Goal: Task Accomplishment & Management: Manage account settings

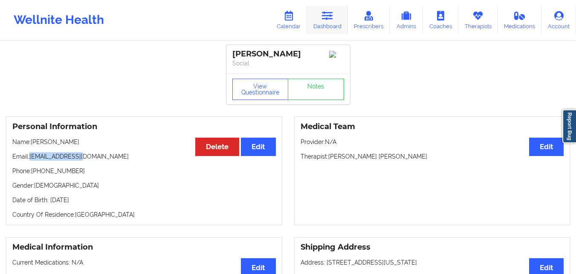
click at [328, 20] on icon at bounding box center [327, 15] width 11 height 9
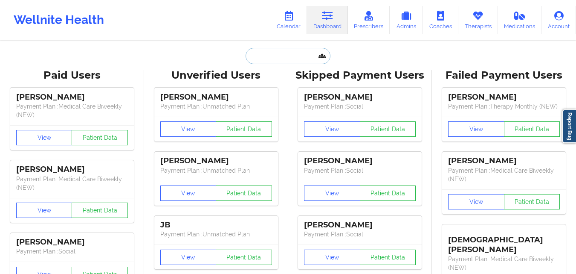
click at [269, 55] on input "text" at bounding box center [288, 56] width 84 height 16
paste input "Mercedes Carmen"
type input "Mercedes Carmen"
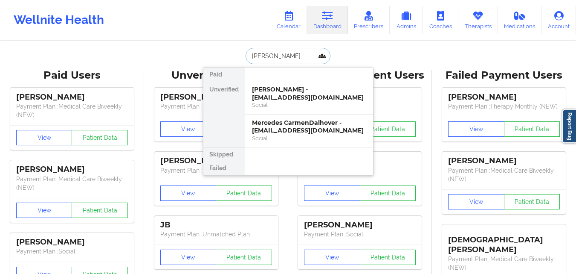
click at [292, 96] on div "Mercedes Carmen Dalhover - touchofgracebycarmen@yahoo.com" at bounding box center [309, 93] width 114 height 16
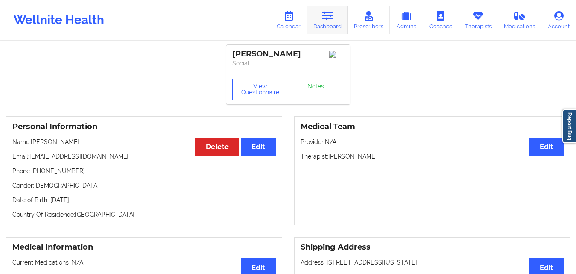
click at [321, 21] on link "Dashboard" at bounding box center [327, 20] width 41 height 28
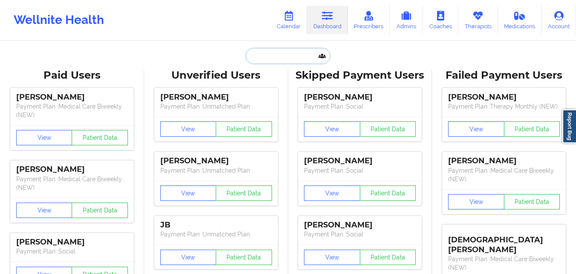
click at [283, 57] on input "text" at bounding box center [288, 56] width 84 height 16
paste input "Mercedes Carmen"
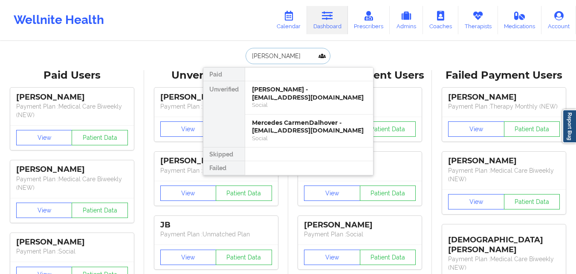
click at [303, 58] on input "Mercedes Carmen" at bounding box center [288, 56] width 84 height 16
paste input "Dalhover"
type input "Mercedes Carmen Dalhover"
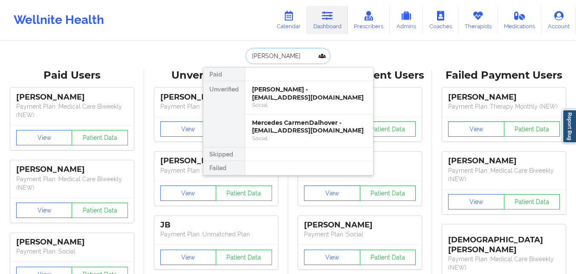
scroll to position [0, 11]
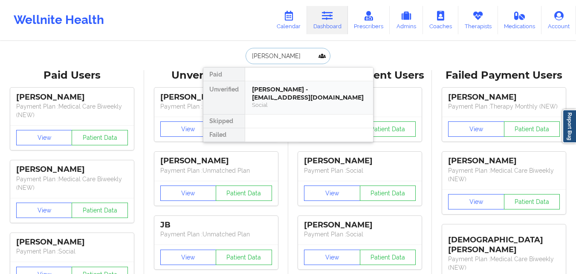
click at [306, 101] on div "Mercedes Carmen Dalhover - touchofgracebycarmen@yahoo.com" at bounding box center [309, 93] width 114 height 16
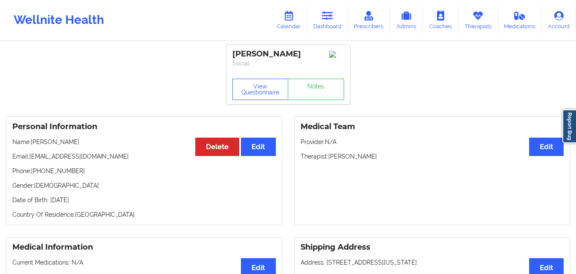
drag, startPoint x: 30, startPoint y: 165, endPoint x: 137, endPoint y: 166, distance: 107.5
click at [137, 160] on p "Email: touchofgracebycarmen@yahoo.com" at bounding box center [144, 156] width 264 height 9
copy p "touchofgracebycarmen@yahoo.com"
click at [326, 20] on icon at bounding box center [327, 15] width 11 height 9
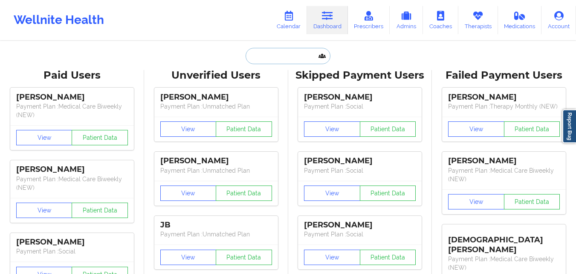
click at [285, 63] on input "text" at bounding box center [288, 56] width 84 height 16
paste input "amyjoslatinsky@yahoo.com"
type input "amyjoslatinsky@yahoo.com"
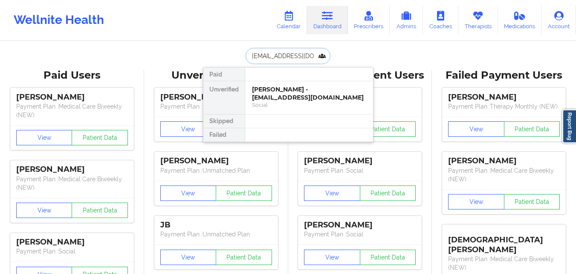
scroll to position [0, 9]
click at [303, 97] on div "AmyJo L Heythaler - amyjoslatinsky@yahoo.com" at bounding box center [309, 93] width 114 height 16
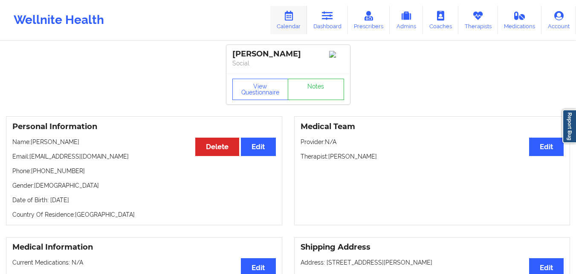
click at [294, 19] on icon at bounding box center [288, 15] width 11 height 9
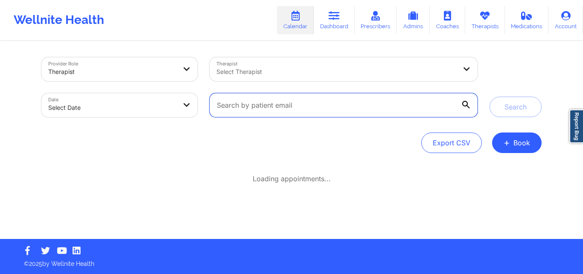
click at [270, 103] on input "text" at bounding box center [344, 105] width 268 height 24
paste input "amyjoslatinsky@yahoo.com"
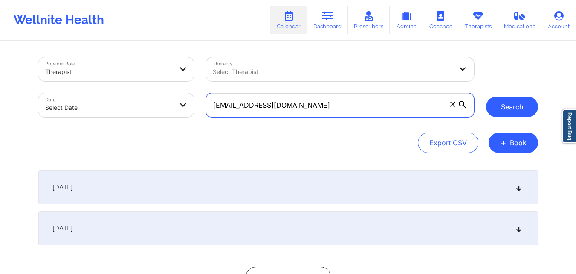
type input "amyjoslatinsky@yahoo.com"
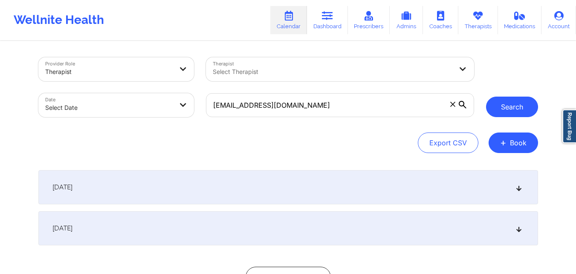
click at [521, 109] on button "Search" at bounding box center [512, 106] width 52 height 20
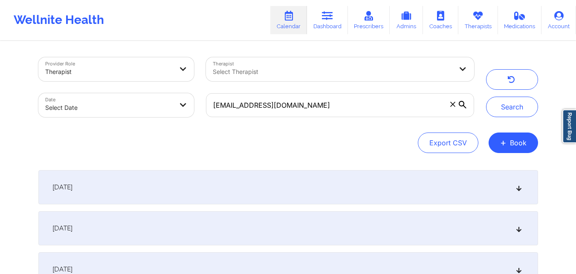
click at [288, 178] on div "September 24, 2025" at bounding box center [288, 187] width 500 height 34
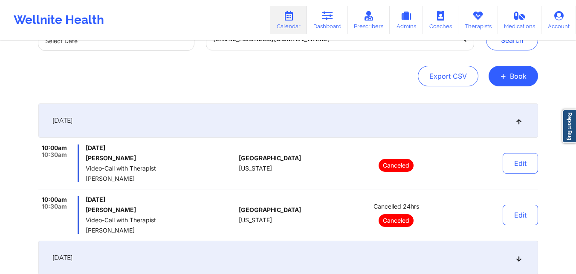
scroll to position [171, 0]
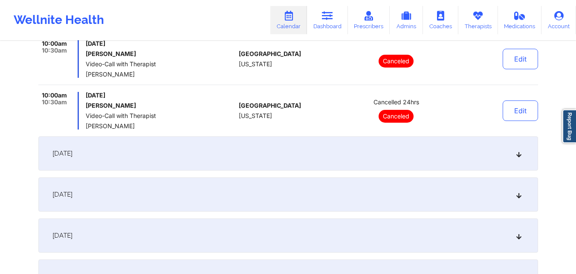
click at [291, 146] on div "October 1, 2025" at bounding box center [288, 153] width 500 height 34
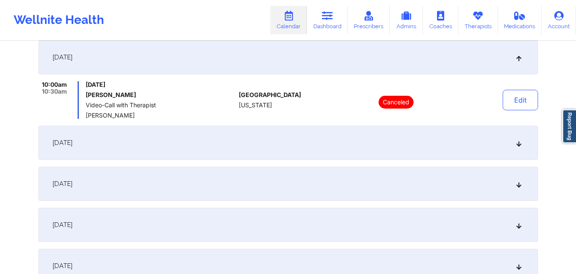
click at [297, 146] on div "October 4, 2025" at bounding box center [288, 142] width 500 height 34
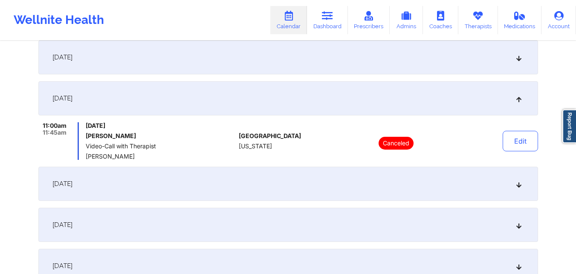
click at [295, 174] on div "October 8, 2025" at bounding box center [288, 183] width 500 height 34
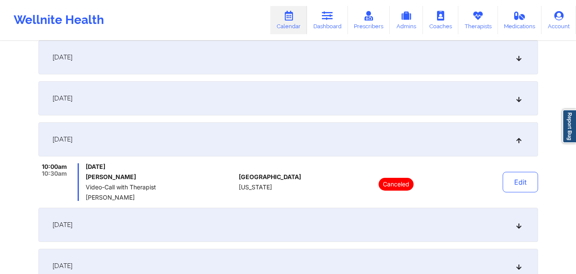
click at [296, 229] on div "October 15, 2025" at bounding box center [288, 224] width 500 height 34
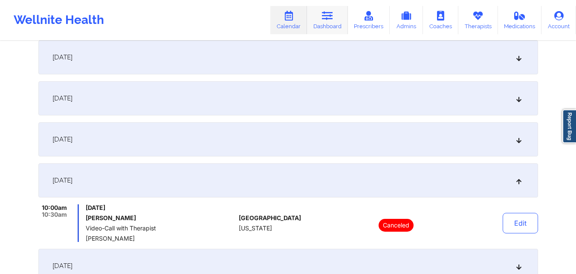
click at [321, 22] on link "Dashboard" at bounding box center [327, 20] width 41 height 28
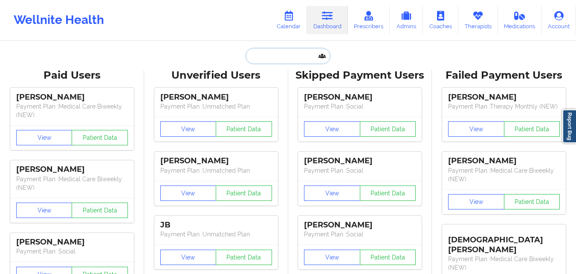
click at [277, 51] on input "text" at bounding box center [288, 56] width 84 height 16
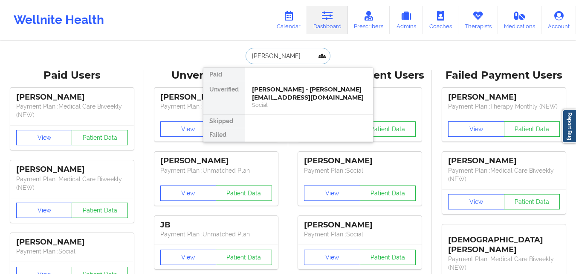
type input "Tevin Williams"
click at [294, 93] on div "Tevin Williams - tevinromario@gmail.com" at bounding box center [309, 93] width 114 height 16
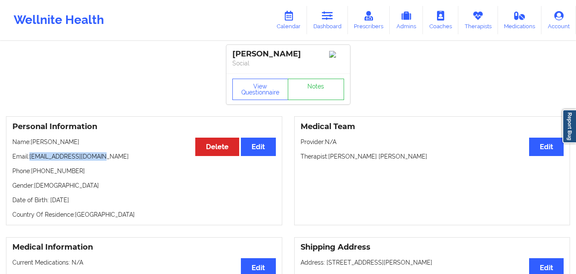
drag, startPoint x: 31, startPoint y: 159, endPoint x: 111, endPoint y: 159, distance: 79.8
click at [111, 159] on p "Email: tevinromario@gmail.com" at bounding box center [144, 156] width 264 height 9
copy p "tevinromario@gmail.com"
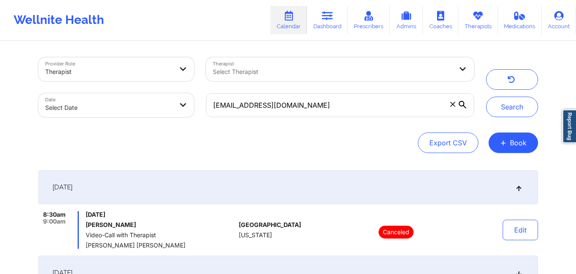
click at [366, 100] on input "bmaoqu@gmail.com" at bounding box center [340, 105] width 268 height 24
type input "touchofgracebycarmen@yahoo.com"
click at [486, 96] on button "Search" at bounding box center [512, 106] width 52 height 20
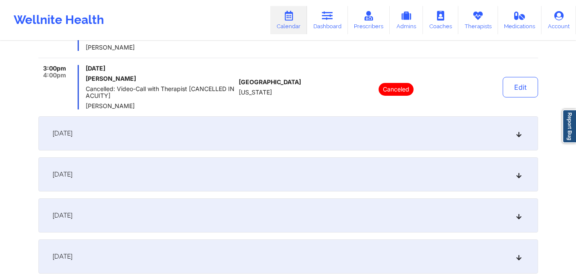
scroll to position [213, 0]
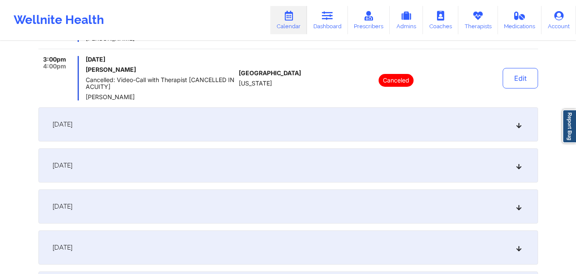
click at [331, 123] on div "September 26, 2025" at bounding box center [288, 124] width 500 height 34
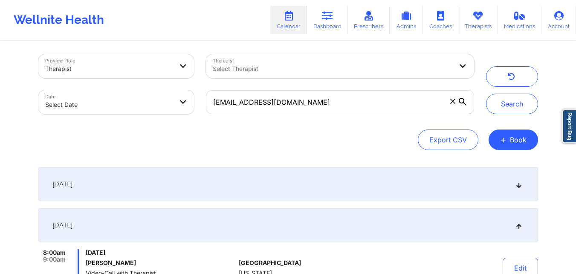
scroll to position [0, 0]
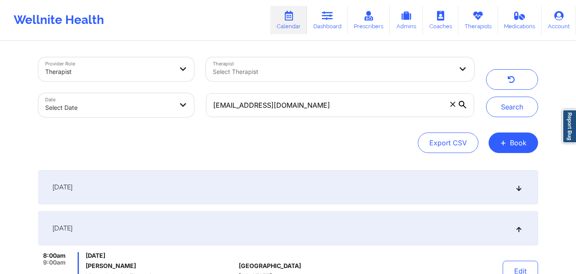
click at [329, 194] on div "[DATE]" at bounding box center [288, 187] width 500 height 34
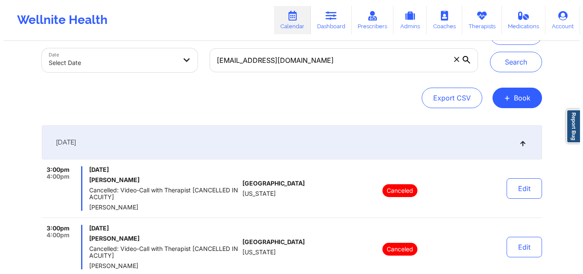
scroll to position [43, 0]
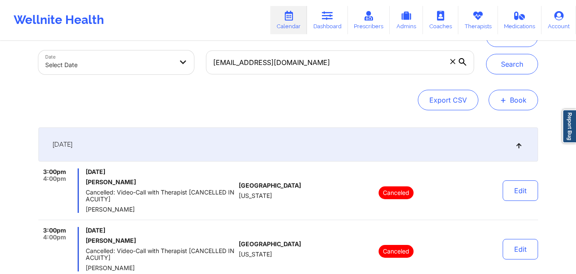
click at [520, 90] on button "+ Book" at bounding box center [513, 100] width 49 height 20
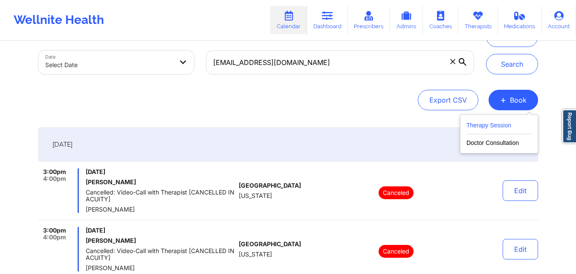
click at [489, 122] on button "Therapy Session" at bounding box center [499, 127] width 65 height 14
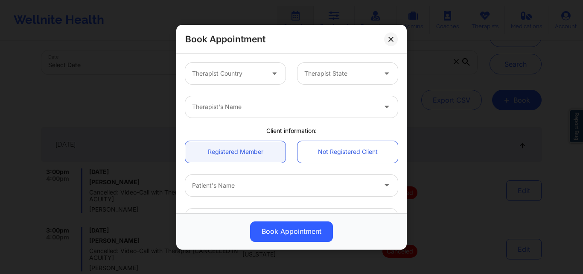
click at [262, 69] on div "Therapist Country" at bounding box center [225, 73] width 80 height 21
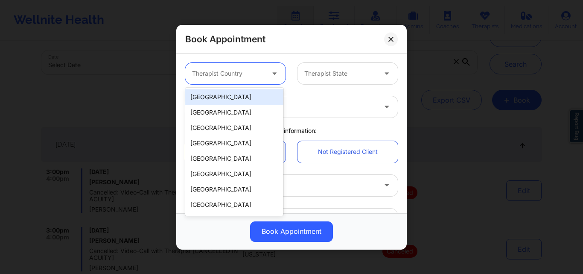
click at [240, 95] on div "[GEOGRAPHIC_DATA]" at bounding box center [234, 96] width 98 height 15
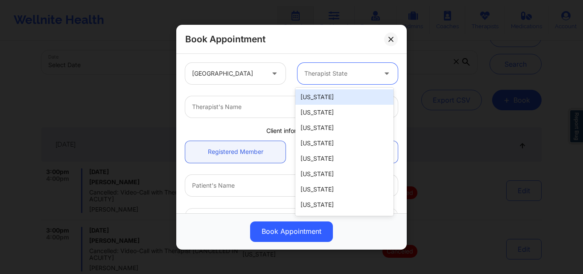
click at [339, 71] on div at bounding box center [340, 73] width 72 height 10
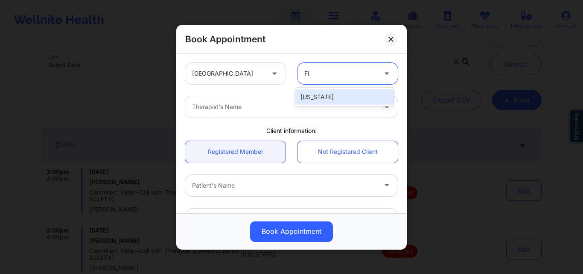
type input "Flo"
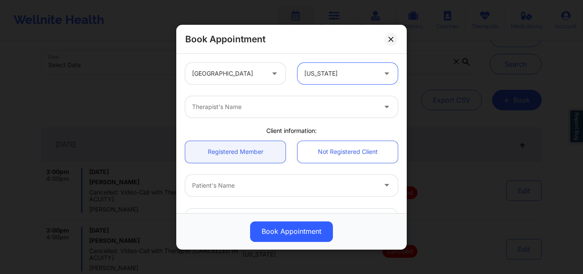
click at [329, 108] on div at bounding box center [284, 107] width 184 height 10
type input "[PERSON_NAME]"
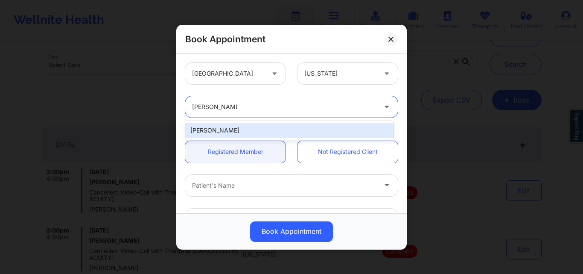
click at [305, 127] on div "[PERSON_NAME]" at bounding box center [289, 129] width 208 height 15
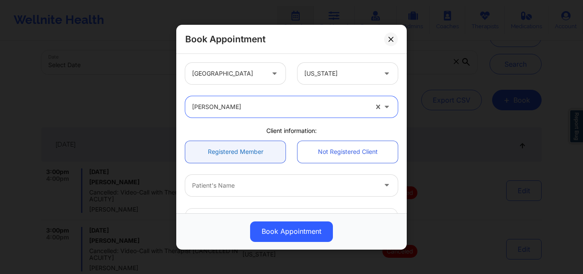
click at [239, 152] on link "Registered Member" at bounding box center [235, 151] width 100 height 22
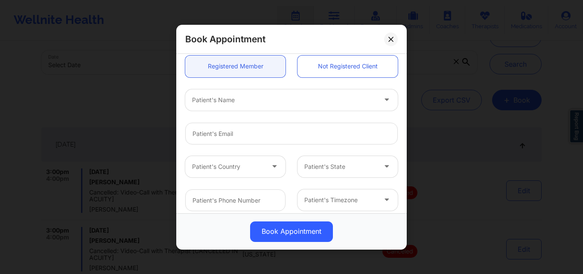
click at [244, 105] on div at bounding box center [284, 99] width 184 height 10
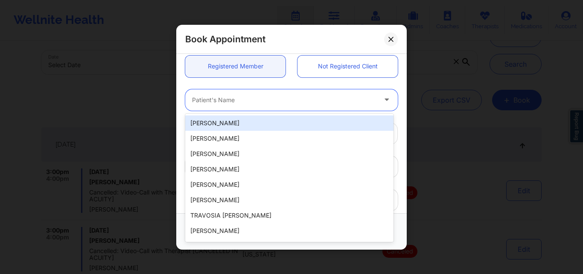
paste input "[EMAIL_ADDRESS][DOMAIN_NAME]"
type input "[EMAIL_ADDRESS][DOMAIN_NAME]"
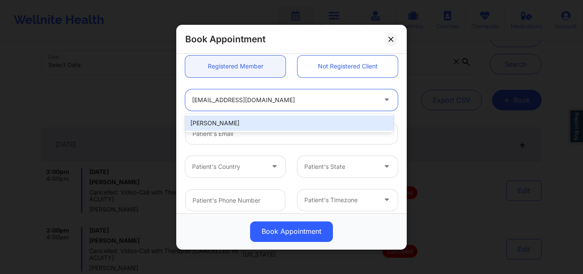
click at [250, 124] on div "[PERSON_NAME]" at bounding box center [289, 122] width 208 height 15
type input "[EMAIL_ADDRESS][DOMAIN_NAME]"
type input "[PHONE_NUMBER]"
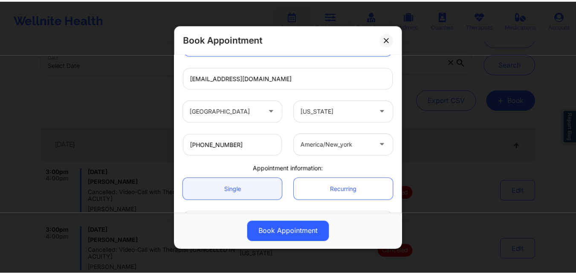
scroll to position [203, 0]
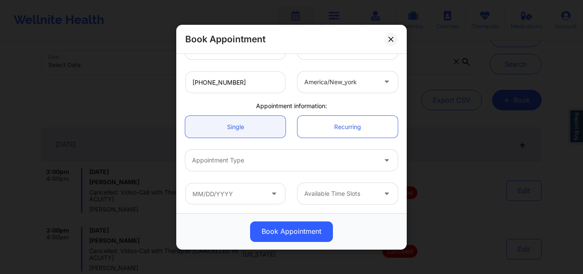
click at [250, 124] on link "Single" at bounding box center [235, 127] width 100 height 22
click at [243, 163] on div at bounding box center [284, 160] width 184 height 10
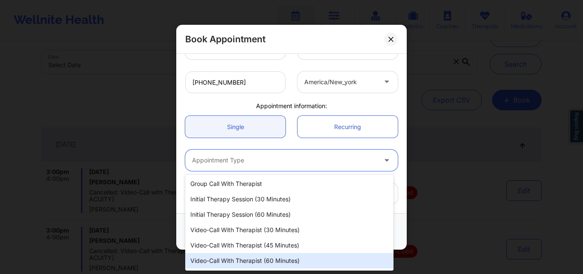
click at [259, 262] on div "Video-Call with Therapist (60 minutes)" at bounding box center [289, 260] width 208 height 15
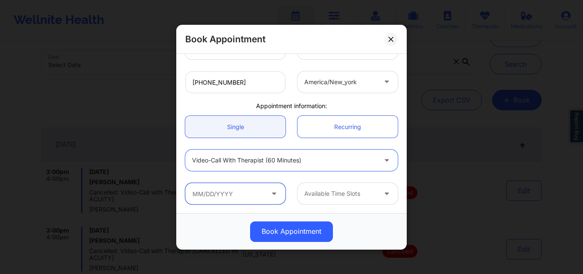
click at [239, 188] on input "text" at bounding box center [235, 193] width 100 height 21
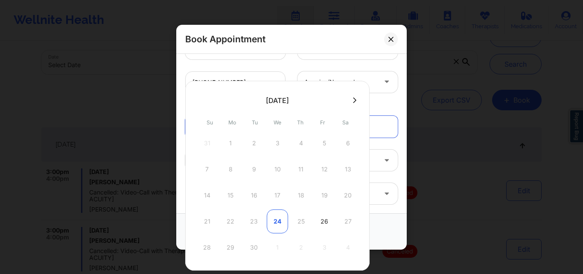
click at [278, 218] on div "24" at bounding box center [277, 221] width 21 height 24
type input "09/24/2025"
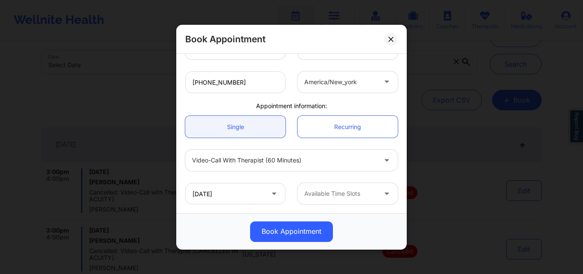
click at [360, 198] on div at bounding box center [340, 193] width 72 height 10
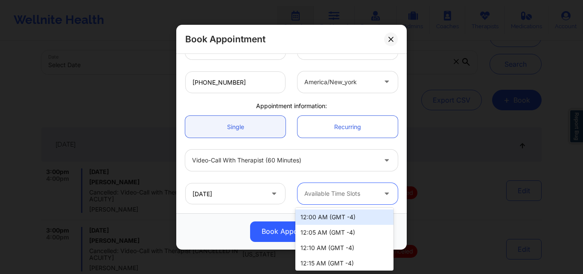
click at [370, 191] on div at bounding box center [340, 193] width 72 height 10
click at [355, 216] on div "12:00 AM (GMT -4)" at bounding box center [344, 216] width 98 height 15
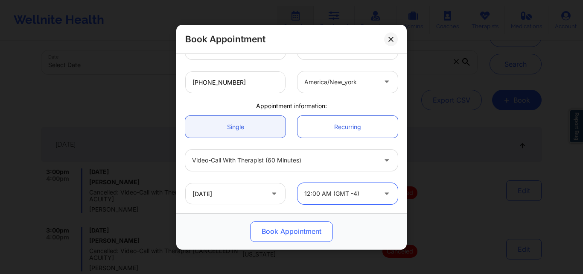
click at [273, 230] on button "Book Appointment" at bounding box center [291, 231] width 83 height 20
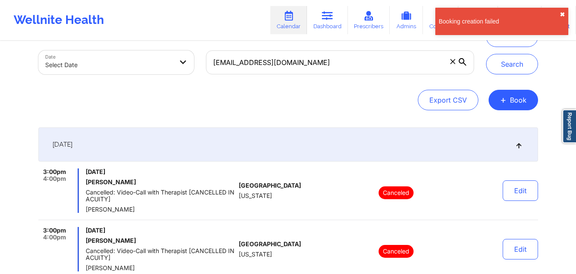
click at [562, 13] on button "✖︎" at bounding box center [562, 14] width 5 height 7
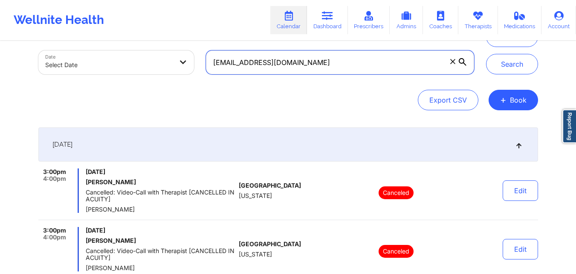
click at [363, 62] on input "[EMAIL_ADDRESS][DOMAIN_NAME]" at bounding box center [340, 62] width 268 height 24
paste input "amyjoslatinsky"
type input "amyjoslatinsky@yahoo.com"
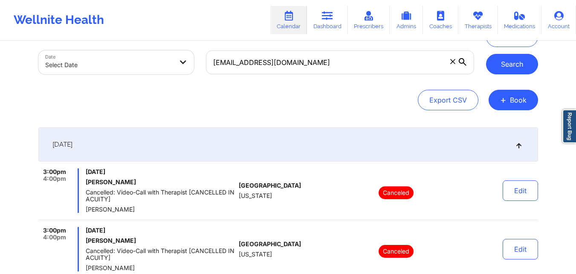
click at [516, 62] on button "Search" at bounding box center [512, 64] width 52 height 20
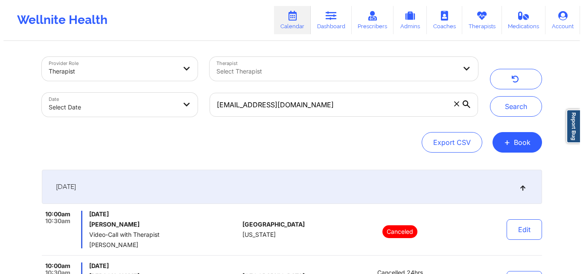
scroll to position [0, 0]
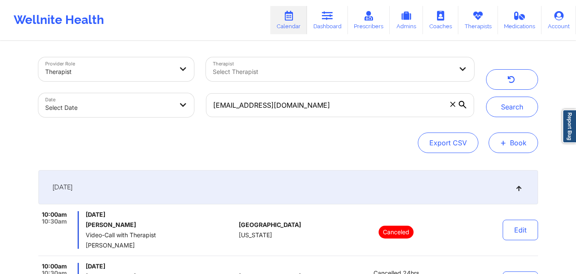
click at [521, 147] on button "+ Book" at bounding box center [513, 142] width 49 height 20
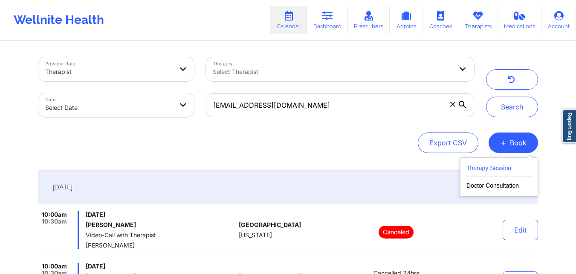
click at [504, 171] on button "Therapy Session" at bounding box center [499, 170] width 65 height 14
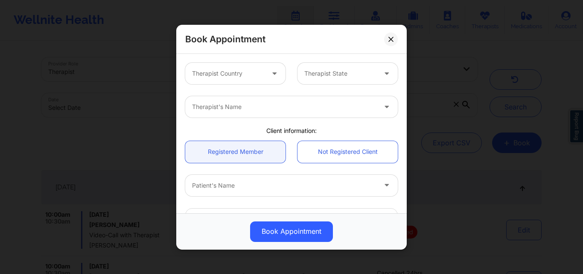
click at [251, 73] on div at bounding box center [228, 73] width 72 height 10
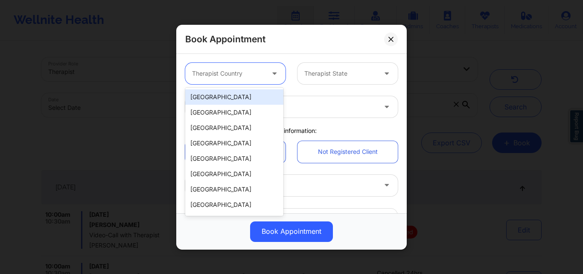
click at [250, 99] on div "[GEOGRAPHIC_DATA]" at bounding box center [234, 96] width 98 height 15
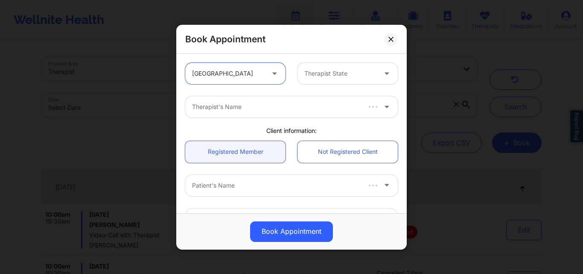
click at [336, 79] on div "Therapist State" at bounding box center [337, 73] width 80 height 21
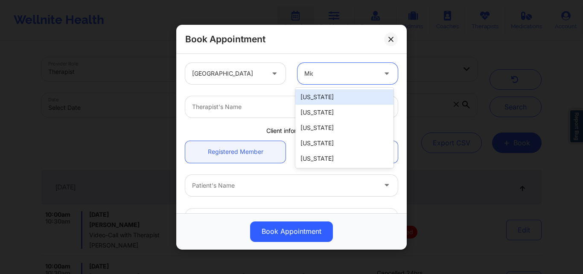
type input "Mich"
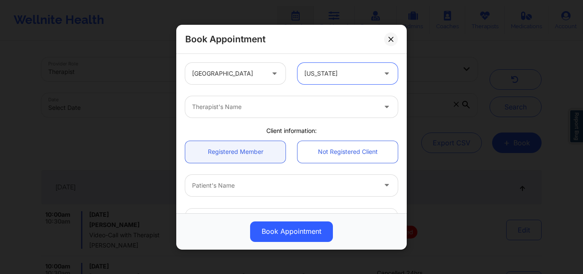
click at [268, 106] on div at bounding box center [284, 107] width 184 height 10
type input "D"
type input "Diamond Craig"
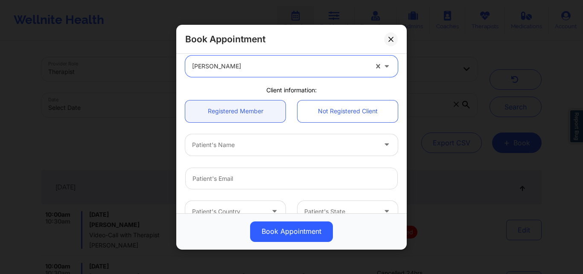
scroll to position [85, 0]
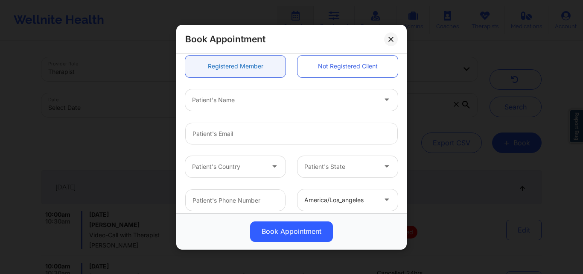
click at [243, 60] on link "Registered Member" at bounding box center [235, 66] width 100 height 22
click at [253, 103] on div at bounding box center [284, 99] width 184 height 10
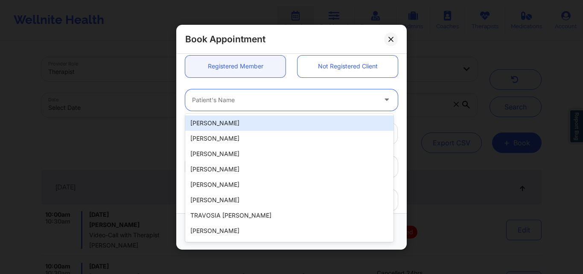
paste input "amyjoslatinsky@yahoo.com"
type input "amyjoslatinsky@yahoo.com"
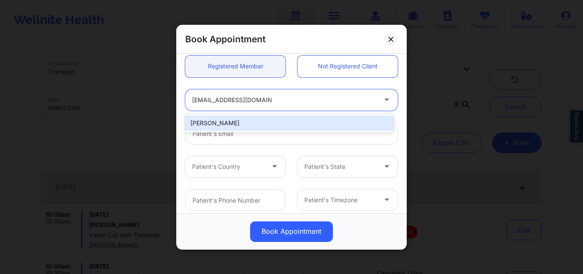
click at [263, 125] on div "AmyJo L Heythaler" at bounding box center [289, 122] width 208 height 15
type input "amyjoslatinsky@yahoo.com"
type input "+1231-420-4692"
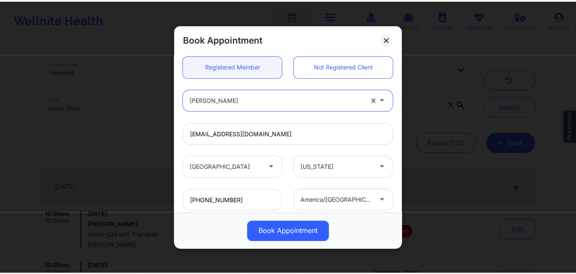
scroll to position [203, 0]
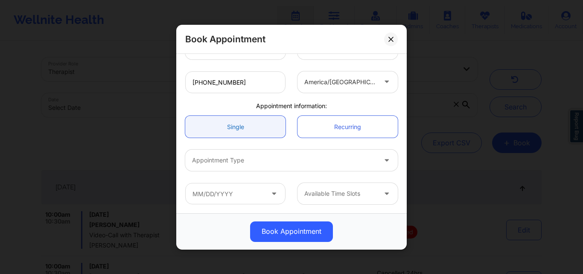
click at [242, 128] on link "Single" at bounding box center [235, 127] width 100 height 22
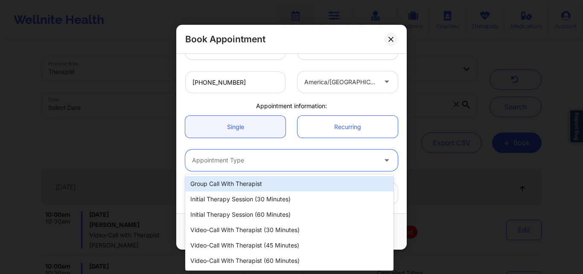
click at [242, 166] on div "Appointment Type" at bounding box center [281, 159] width 192 height 21
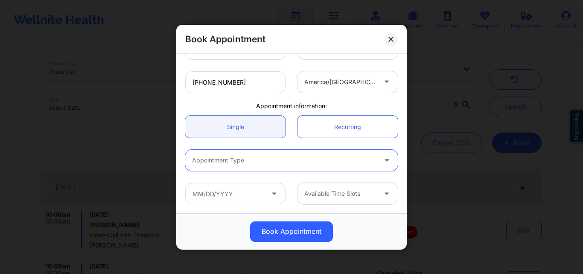
click at [238, 160] on div at bounding box center [284, 160] width 184 height 10
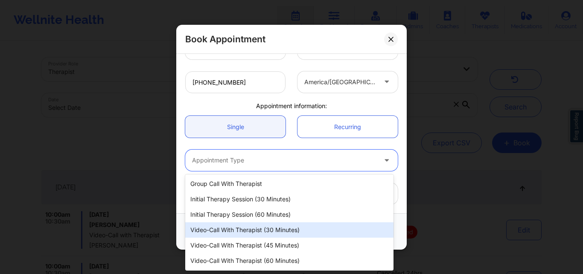
click at [246, 231] on div "Video-Call with Therapist (30 minutes)" at bounding box center [289, 229] width 208 height 15
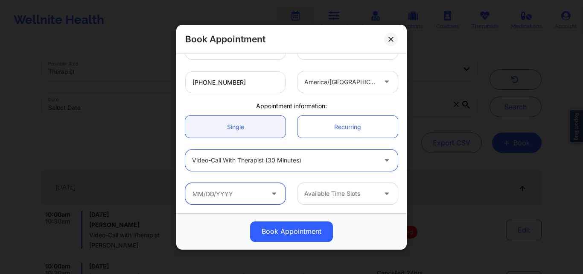
click at [243, 195] on input "text" at bounding box center [235, 193] width 100 height 21
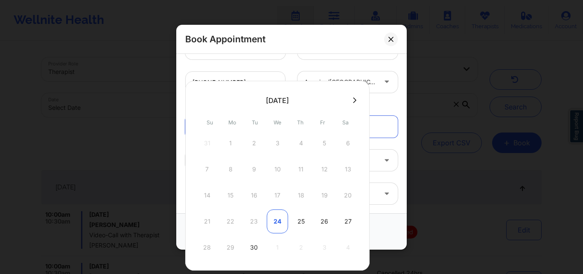
click at [276, 221] on div "24" at bounding box center [277, 221] width 21 height 24
type input "09/24/2025"
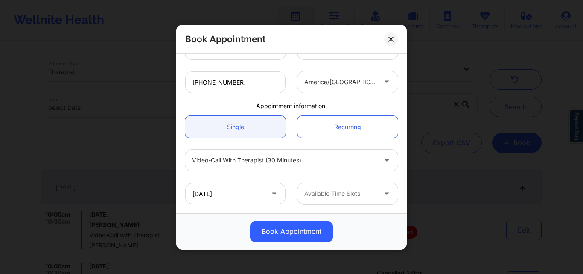
click at [340, 196] on div at bounding box center [340, 193] width 72 height 10
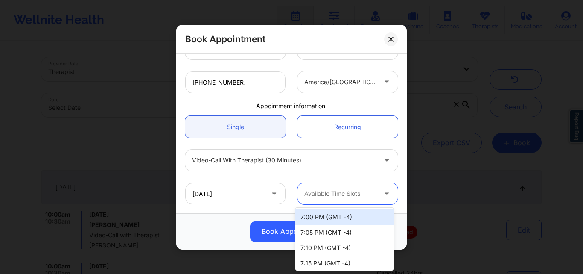
click at [331, 217] on div "7:00 PM (GMT -4)" at bounding box center [344, 216] width 98 height 15
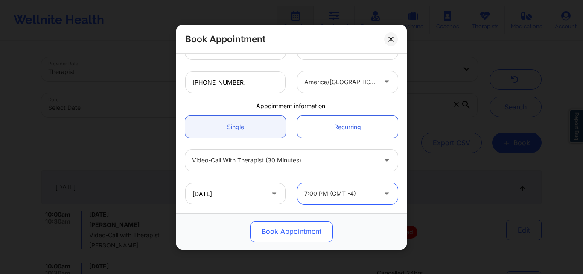
click at [269, 235] on button "Book Appointment" at bounding box center [291, 231] width 83 height 20
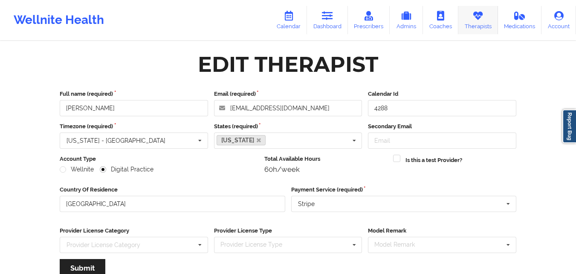
click at [473, 27] on link "Therapists" at bounding box center [479, 20] width 40 height 28
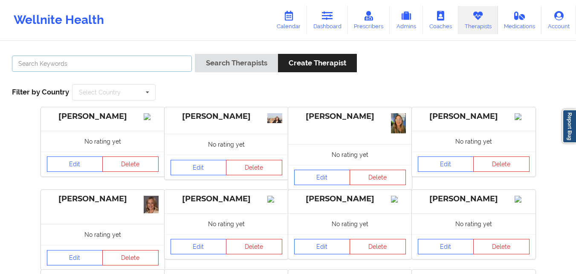
click at [86, 69] on input "text" at bounding box center [102, 63] width 180 height 16
click at [131, 68] on input "[PERSON_NAME]" at bounding box center [102, 63] width 180 height 16
type input "[PERSON_NAME]"
click at [195, 54] on button "Search Therapists" at bounding box center [236, 63] width 83 height 18
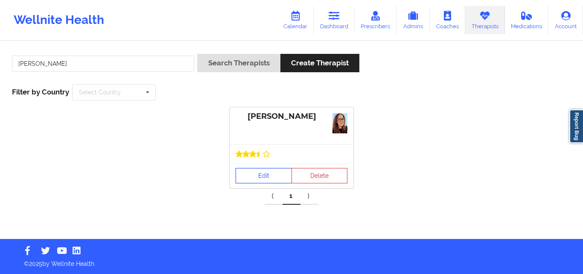
click at [272, 177] on link "Edit" at bounding box center [264, 175] width 56 height 15
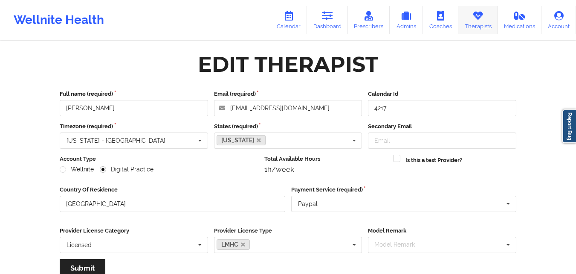
click at [479, 19] on icon at bounding box center [478, 15] width 11 height 9
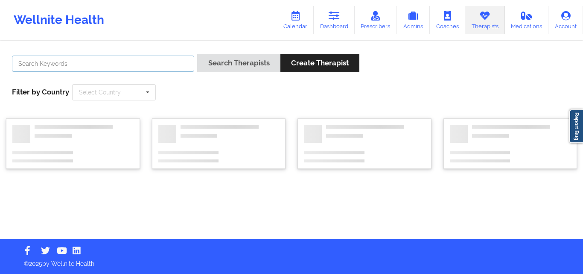
click at [178, 64] on input "text" at bounding box center [103, 63] width 182 height 16
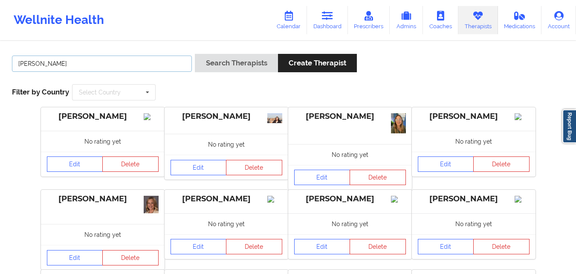
type input "[PERSON_NAME]"
click at [195, 54] on button "Search Therapists" at bounding box center [236, 63] width 83 height 18
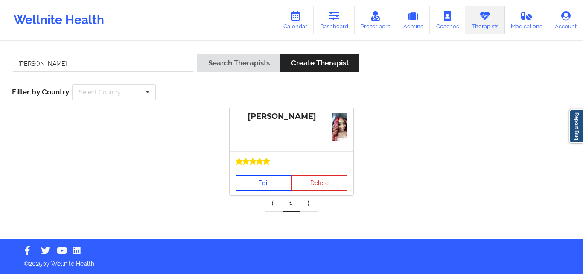
click at [266, 180] on link "Edit" at bounding box center [264, 182] width 56 height 15
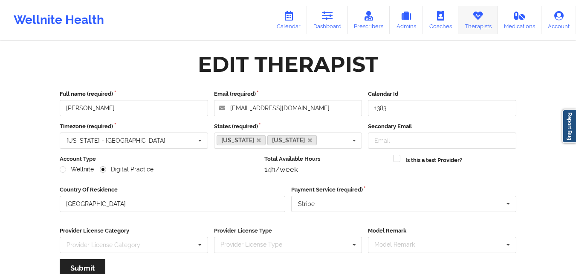
click at [474, 23] on link "Therapists" at bounding box center [479, 20] width 40 height 28
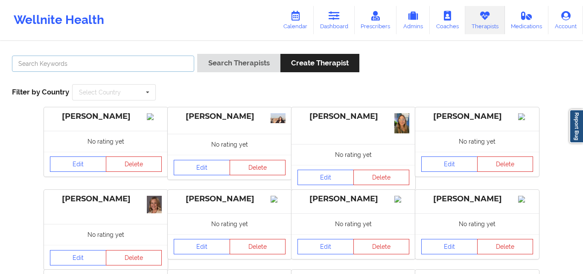
click at [144, 65] on input "text" at bounding box center [103, 63] width 182 height 16
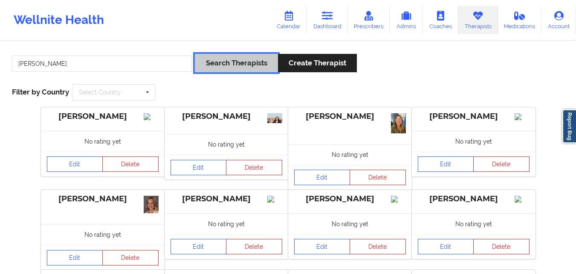
click at [253, 60] on button "Search Therapists" at bounding box center [236, 63] width 83 height 18
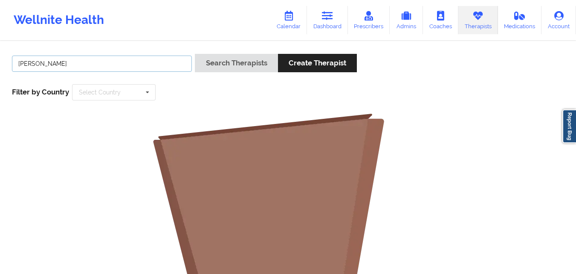
click at [110, 59] on input "Richard Pollino" at bounding box center [102, 63] width 180 height 16
type input "[PERSON_NAME] [PERSON_NAME]"
click at [195, 54] on button "Search Therapists" at bounding box center [236, 63] width 83 height 18
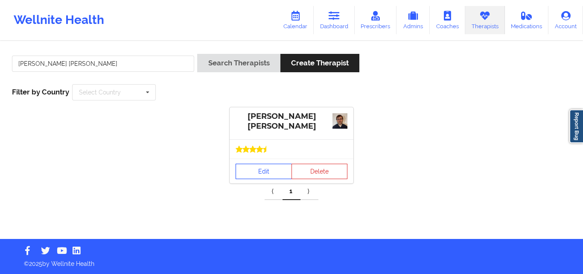
click at [249, 170] on link "Edit" at bounding box center [264, 170] width 56 height 15
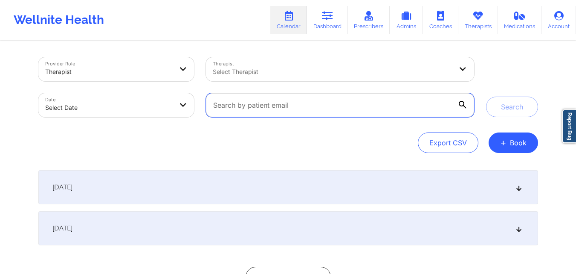
click at [280, 107] on input "text" at bounding box center [340, 105] width 268 height 24
paste input "[EMAIL_ADDRESS][DOMAIN_NAME]"
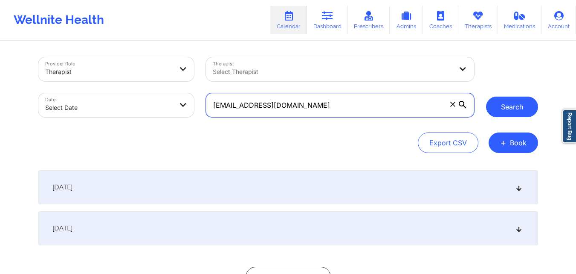
type input "[EMAIL_ADDRESS][DOMAIN_NAME]"
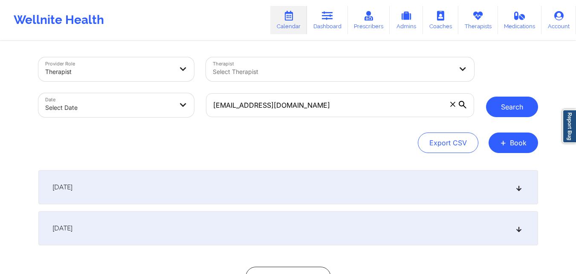
click at [521, 113] on button "Search" at bounding box center [512, 106] width 52 height 20
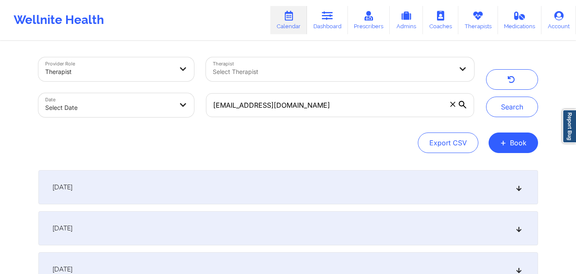
click at [220, 179] on div "[DATE]" at bounding box center [288, 187] width 500 height 34
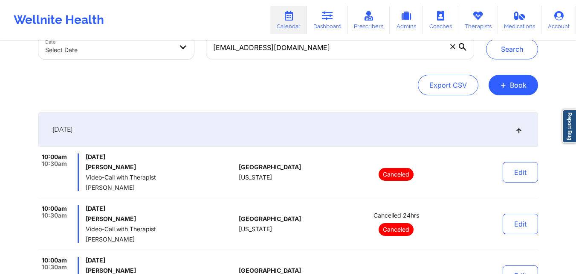
scroll to position [171, 0]
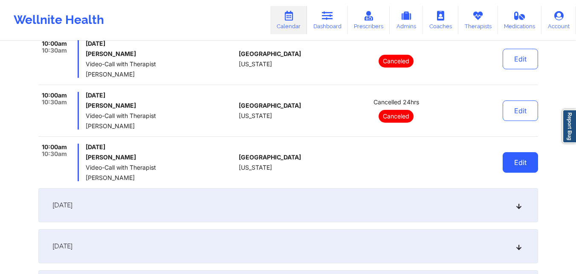
click at [522, 159] on button "Edit" at bounding box center [520, 162] width 35 height 20
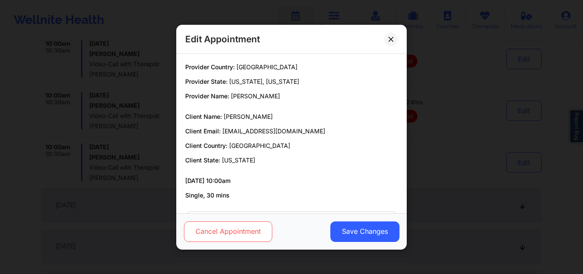
click at [225, 229] on button "Cancel Appointment" at bounding box center [228, 231] width 88 height 20
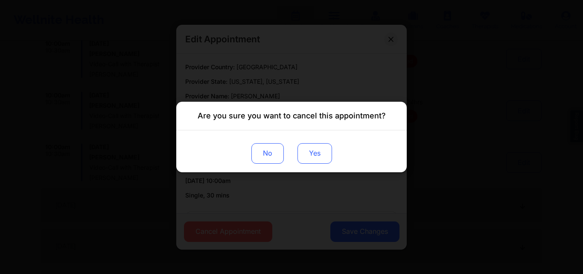
click at [315, 151] on button "Yes" at bounding box center [314, 153] width 35 height 20
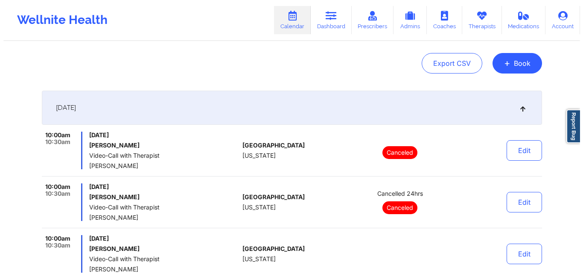
scroll to position [43, 0]
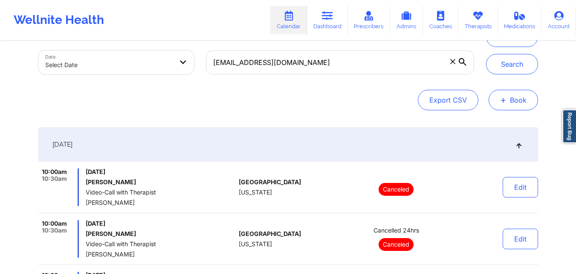
click at [510, 99] on button "+ Book" at bounding box center [513, 100] width 49 height 20
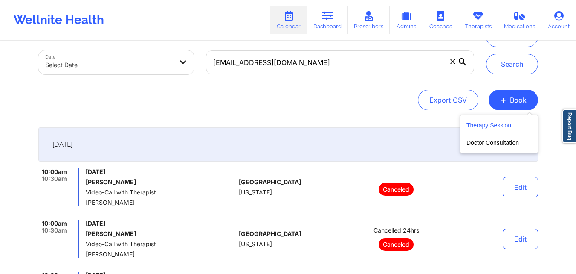
click at [504, 122] on button "Therapy Session" at bounding box center [499, 127] width 65 height 14
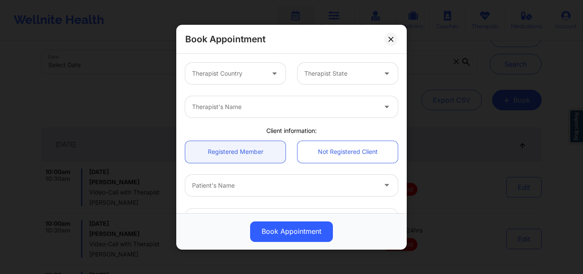
click at [255, 76] on div at bounding box center [228, 73] width 72 height 10
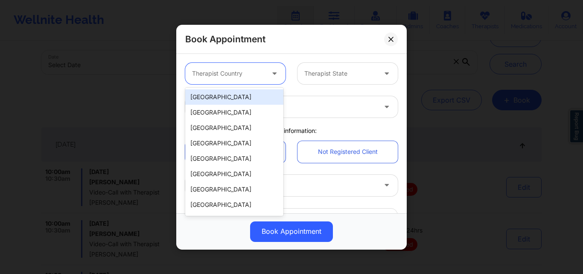
click at [247, 98] on div "[GEOGRAPHIC_DATA]" at bounding box center [234, 96] width 98 height 15
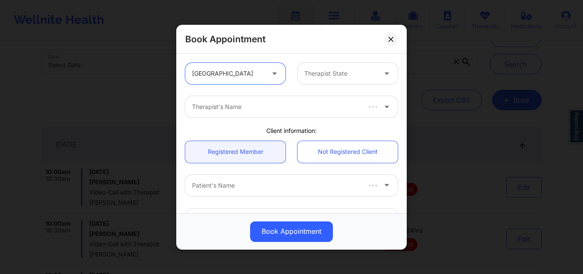
click at [373, 69] on div "Therapist State" at bounding box center [337, 73] width 80 height 21
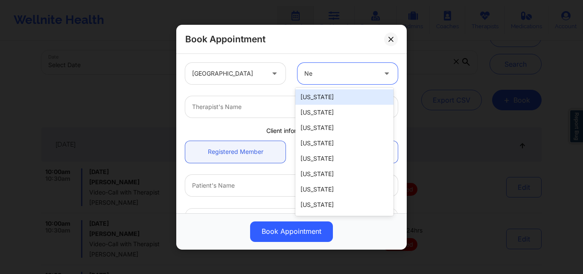
type input "New"
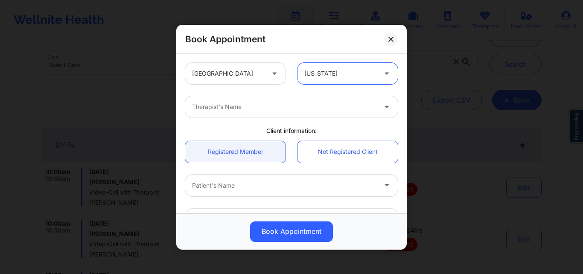
click at [359, 75] on div at bounding box center [340, 73] width 72 height 10
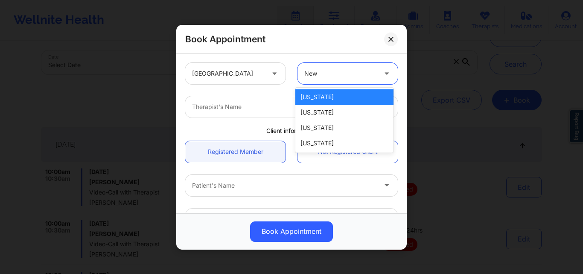
scroll to position [0, 0]
type input "New Y"
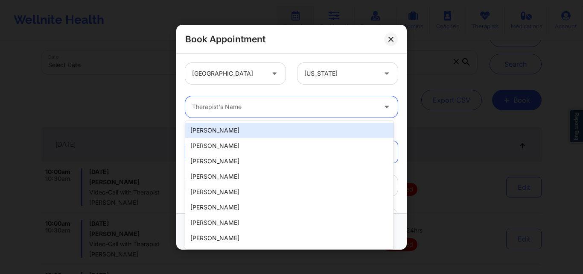
click at [275, 103] on div at bounding box center [284, 107] width 184 height 10
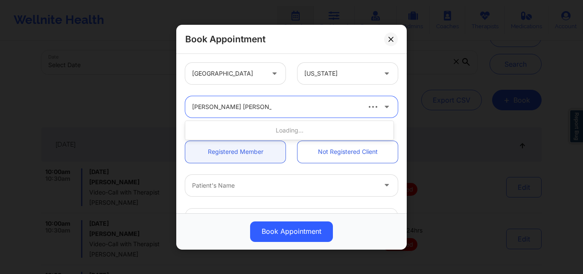
type input "[PERSON_NAME] [PERSON_NAME]"
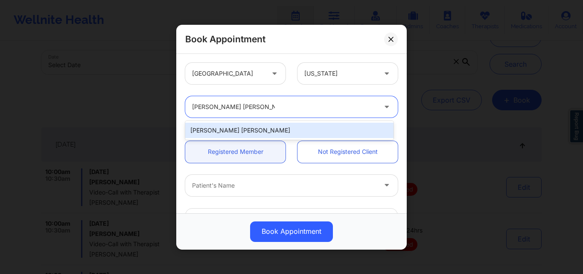
click at [273, 128] on div "[PERSON_NAME] [PERSON_NAME]" at bounding box center [289, 129] width 208 height 15
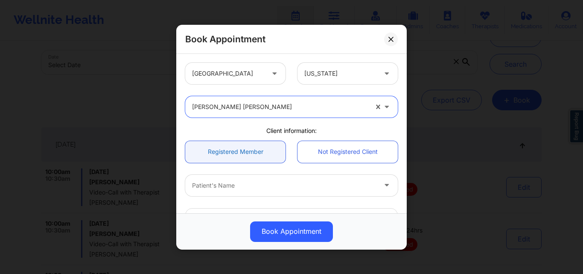
click at [247, 150] on link "Registered Member" at bounding box center [235, 151] width 100 height 22
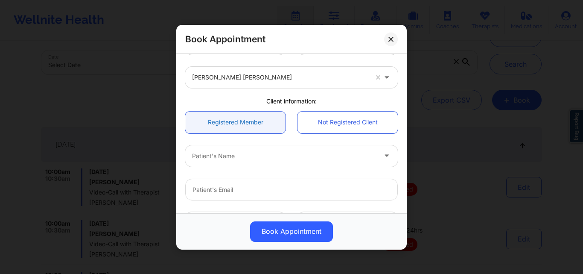
scroll to position [43, 0]
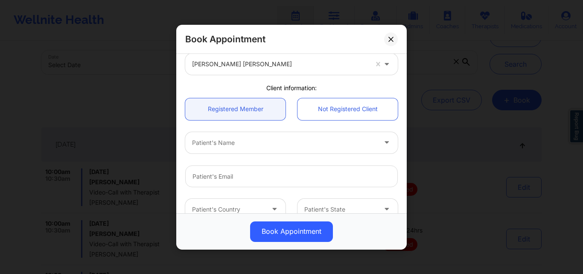
click at [249, 143] on div at bounding box center [284, 142] width 184 height 10
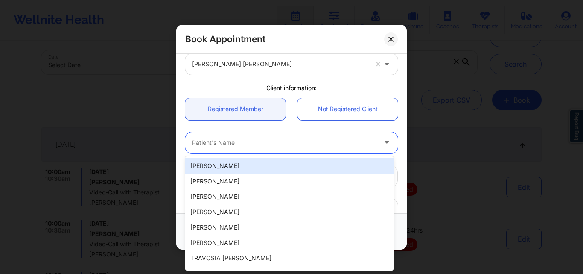
paste input "[EMAIL_ADDRESS][DOMAIN_NAME]"
type input "[EMAIL_ADDRESS][DOMAIN_NAME]"
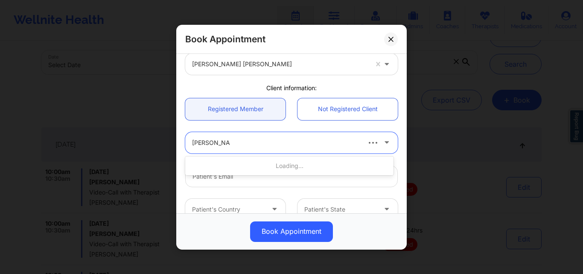
type input "[PERSON_NAME]"
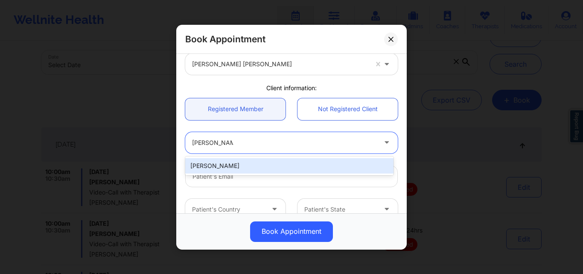
click at [251, 162] on div "[PERSON_NAME]" at bounding box center [289, 165] width 208 height 15
type input "[EMAIL_ADDRESS][DOMAIN_NAME]"
type input "[PHONE_NUMBER]"
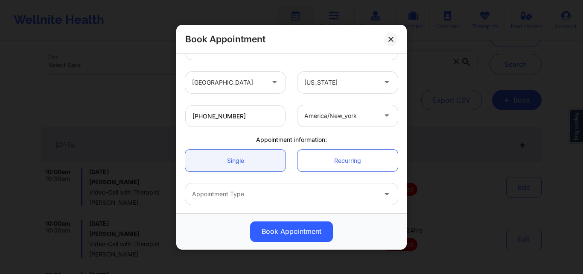
scroll to position [203, 0]
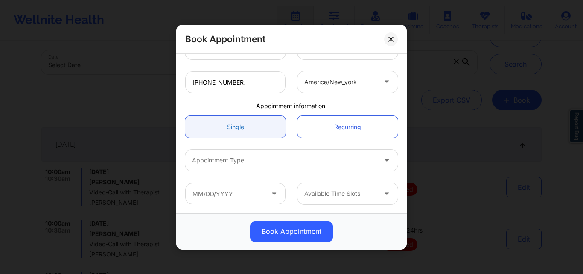
click at [247, 116] on link "Single" at bounding box center [235, 127] width 100 height 22
click at [241, 125] on link "Single" at bounding box center [235, 127] width 100 height 22
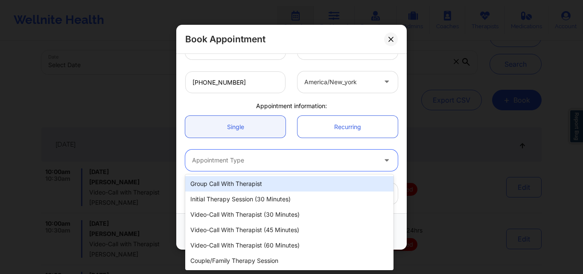
click at [236, 166] on div "Appointment Type" at bounding box center [281, 159] width 192 height 21
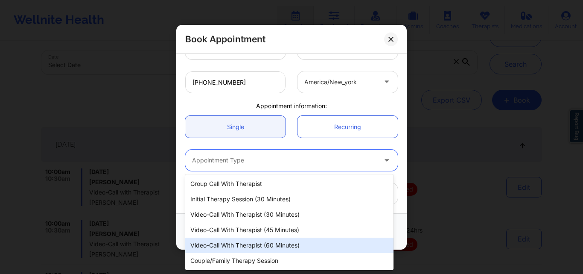
click at [259, 243] on div "Video-Call with Therapist (60 minutes)" at bounding box center [289, 244] width 208 height 15
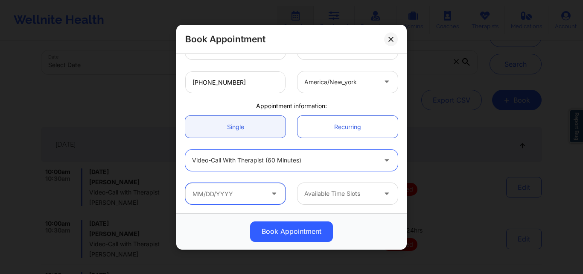
click at [246, 195] on input "text" at bounding box center [235, 193] width 100 height 21
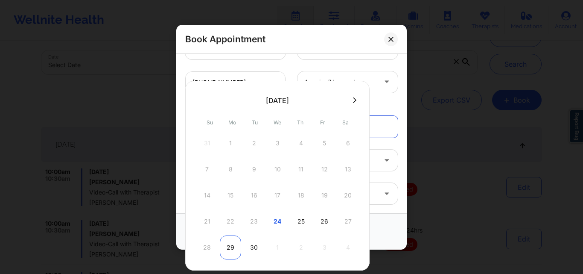
click at [229, 249] on div "29" at bounding box center [230, 247] width 21 height 24
type input "09/29/2025"
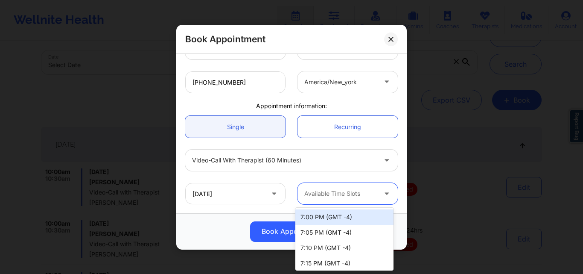
click at [344, 192] on div at bounding box center [340, 193] width 72 height 10
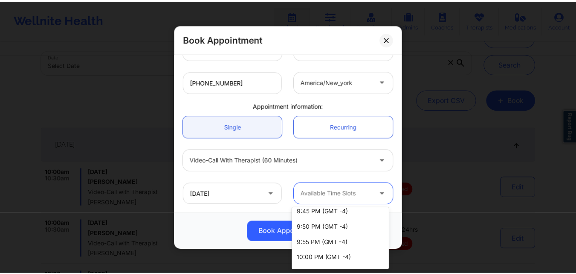
scroll to position [555, 0]
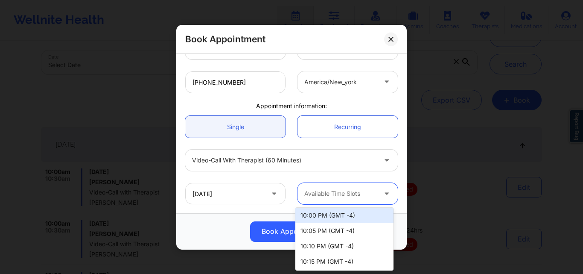
click at [325, 218] on div "10:00 PM (GMT -4)" at bounding box center [344, 214] width 98 height 15
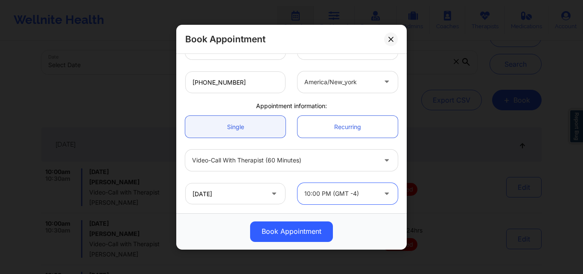
click at [309, 231] on button "Book Appointment" at bounding box center [291, 231] width 83 height 20
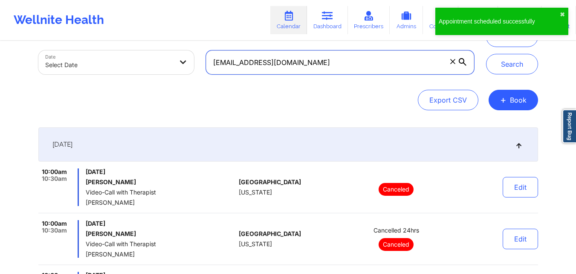
click at [321, 67] on input "amyjoslatinsky@yahoo.com" at bounding box center [340, 62] width 268 height 24
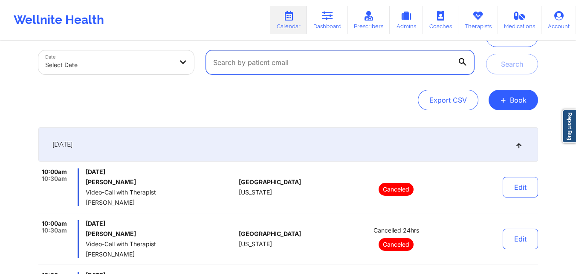
click at [310, 58] on input "text" at bounding box center [340, 62] width 268 height 24
paste input "[EMAIL_ADDRESS][DOMAIN_NAME]"
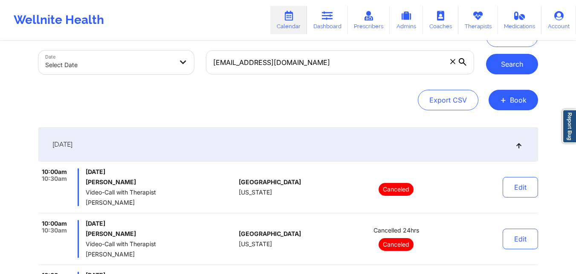
click at [515, 58] on button "Search" at bounding box center [512, 64] width 52 height 20
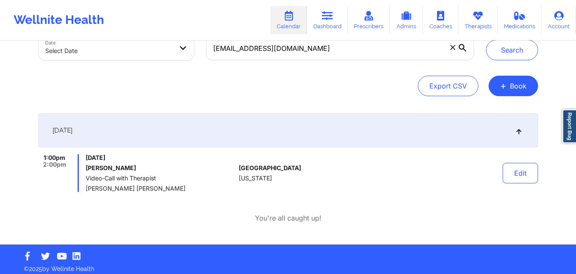
scroll to position [62, 0]
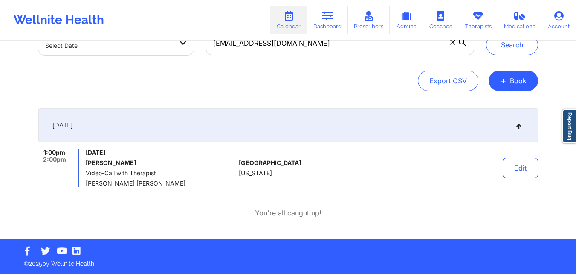
click at [327, 128] on div "September 29, 2025" at bounding box center [288, 125] width 500 height 34
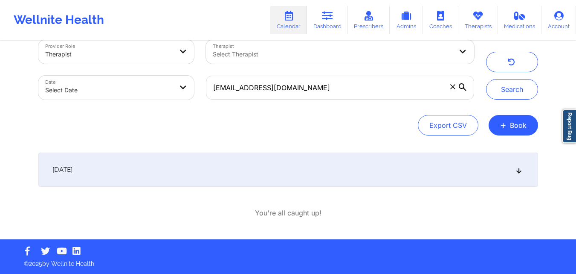
click at [320, 175] on div "September 29, 2025" at bounding box center [288, 169] width 500 height 34
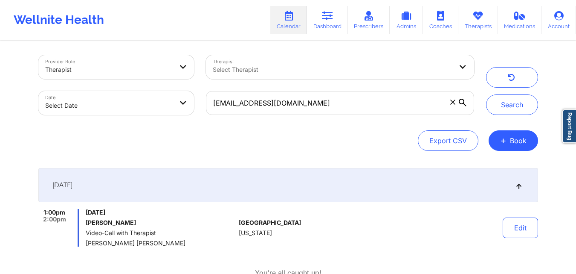
scroll to position [0, 0]
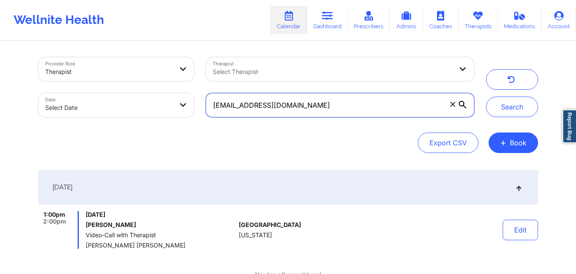
click at [358, 107] on input "[EMAIL_ADDRESS][DOMAIN_NAME]" at bounding box center [340, 105] width 268 height 24
paste input "alexiswright956"
type input "[EMAIL_ADDRESS][DOMAIN_NAME]"
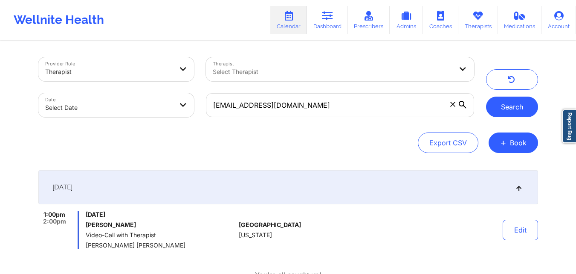
click at [510, 105] on button "Search" at bounding box center [512, 106] width 52 height 20
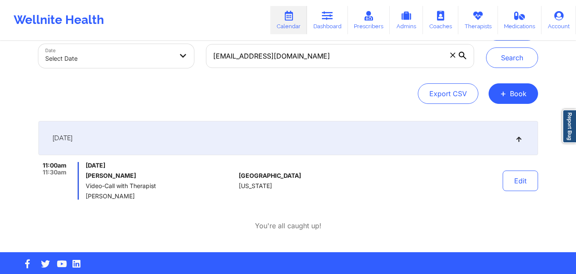
scroll to position [62, 0]
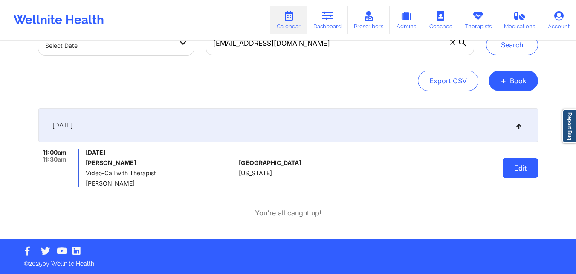
click at [517, 169] on button "Edit" at bounding box center [520, 167] width 35 height 20
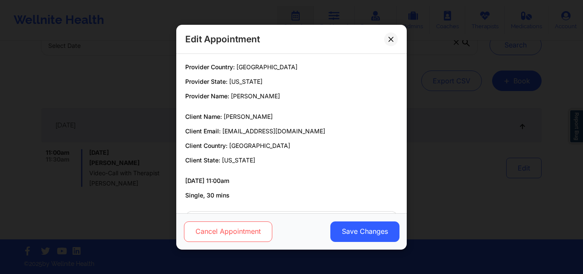
click at [237, 233] on button "Cancel Appointment" at bounding box center [228, 231] width 88 height 20
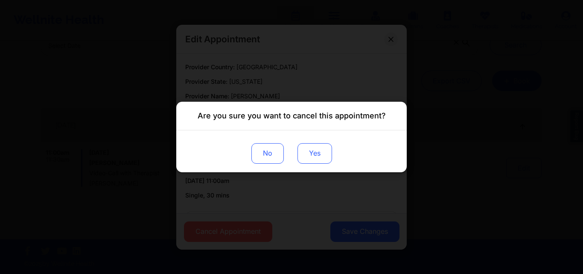
click at [314, 159] on button "Yes" at bounding box center [314, 153] width 35 height 20
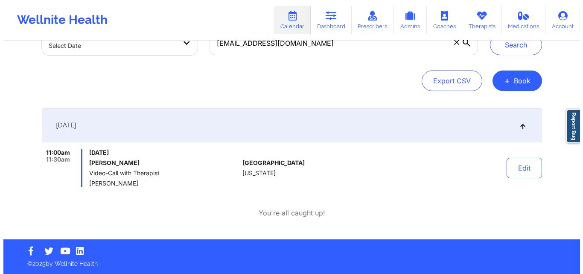
scroll to position [0, 0]
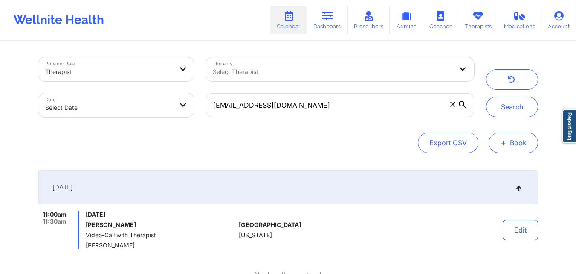
click at [519, 146] on button "+ Book" at bounding box center [513, 142] width 49 height 20
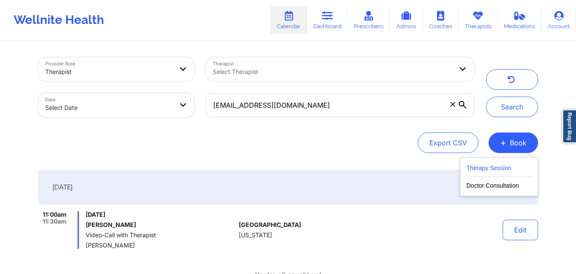
click at [506, 169] on button "Therapy Session" at bounding box center [499, 170] width 65 height 14
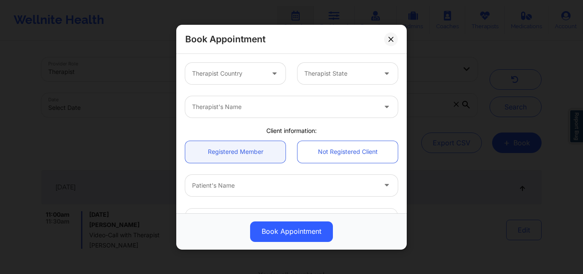
click at [232, 76] on div at bounding box center [228, 73] width 72 height 10
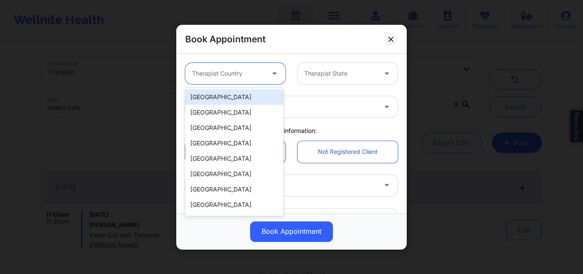
click at [234, 102] on div "[GEOGRAPHIC_DATA]" at bounding box center [234, 96] width 98 height 15
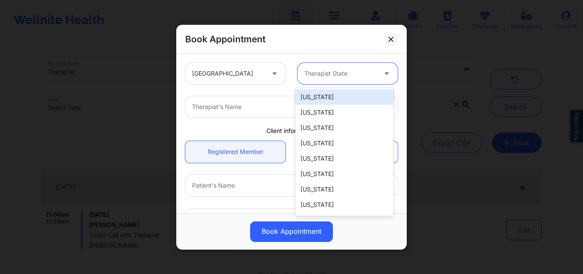
click at [330, 77] on div at bounding box center [340, 73] width 72 height 10
click at [345, 100] on div "[US_STATE]" at bounding box center [344, 96] width 98 height 15
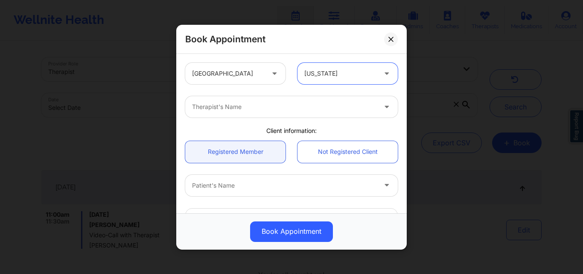
click at [253, 105] on div at bounding box center [284, 107] width 184 height 10
type input "[PERSON_NAME]"
click at [230, 150] on link "Registered Member" at bounding box center [235, 151] width 100 height 22
click at [241, 186] on div at bounding box center [284, 185] width 184 height 10
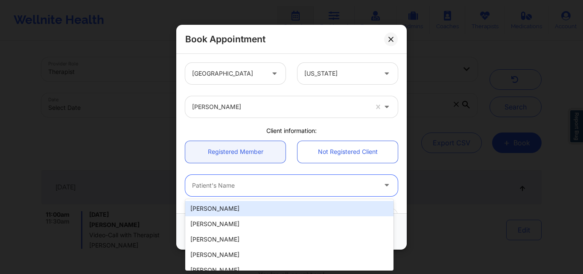
paste input "[EMAIL_ADDRESS][DOMAIN_NAME]"
type input "[EMAIL_ADDRESS][DOMAIN_NAME]"
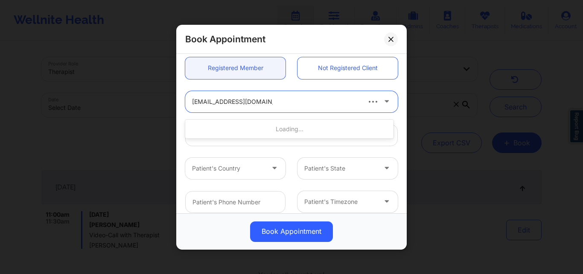
scroll to position [85, 0]
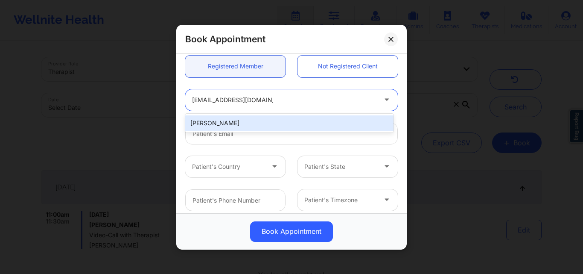
click at [257, 123] on div "[PERSON_NAME]" at bounding box center [289, 122] width 208 height 15
type input "[EMAIL_ADDRESS][DOMAIN_NAME]"
type input "[PHONE_NUMBER]"
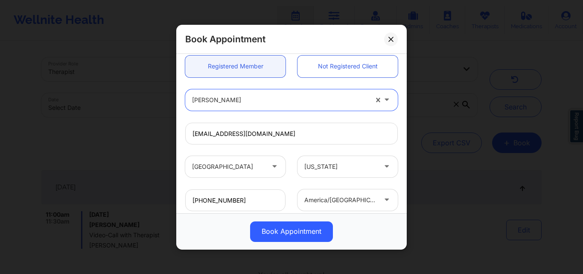
scroll to position [203, 0]
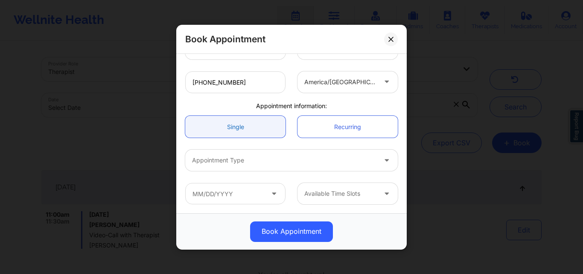
click at [246, 126] on link "Single" at bounding box center [235, 127] width 100 height 22
click at [250, 166] on div "Appointment Type" at bounding box center [281, 159] width 192 height 21
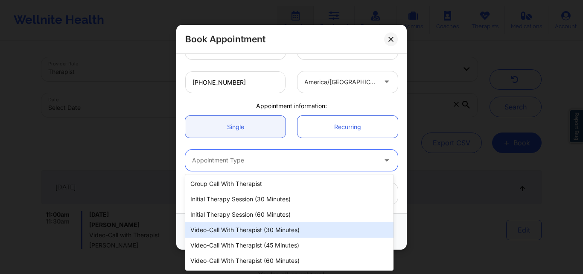
click at [237, 235] on div "Video-Call with Therapist (30 minutes)" at bounding box center [289, 229] width 208 height 15
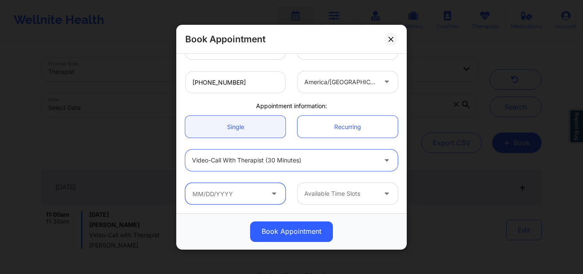
click at [246, 195] on input "text" at bounding box center [235, 193] width 100 height 21
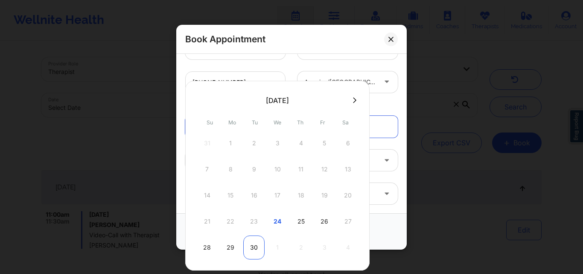
click at [256, 249] on div "30" at bounding box center [253, 247] width 21 height 24
type input "09/30/2025"
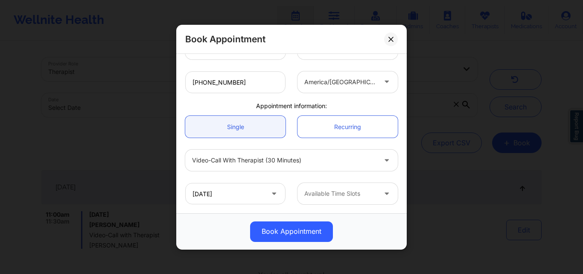
click at [347, 194] on div at bounding box center [340, 193] width 72 height 10
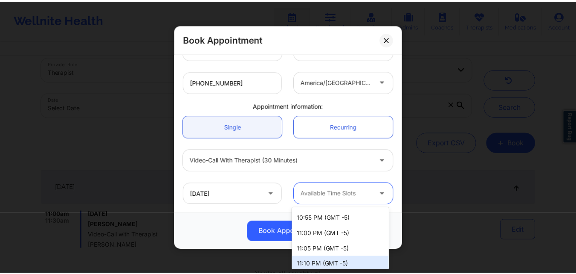
scroll to position [896, 0]
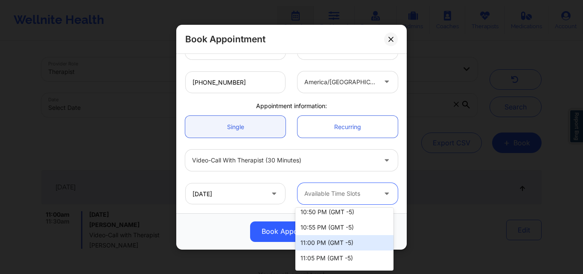
click at [328, 240] on div "11:00 PM (GMT -5)" at bounding box center [344, 242] width 98 height 15
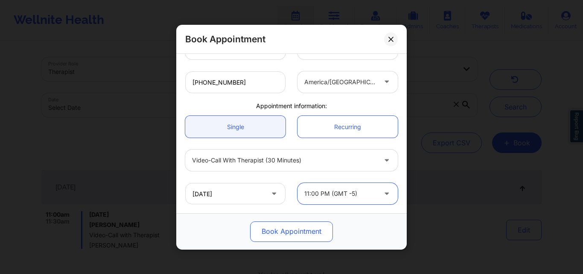
click at [298, 236] on button "Book Appointment" at bounding box center [291, 231] width 83 height 20
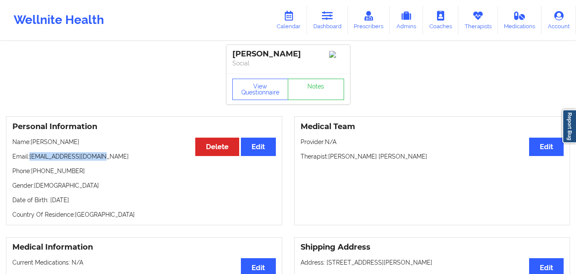
click at [319, 17] on link "Dashboard" at bounding box center [327, 20] width 41 height 28
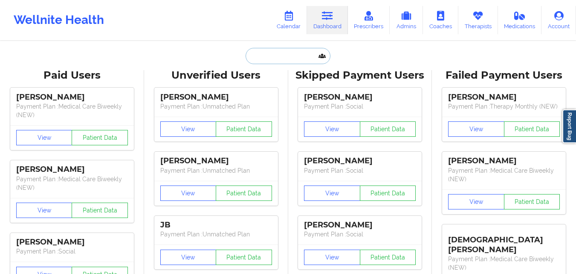
click at [268, 52] on input "text" at bounding box center [288, 56] width 84 height 16
paste input "[EMAIL_ADDRESS][DOMAIN_NAME]"
type input "[EMAIL_ADDRESS][DOMAIN_NAME]"
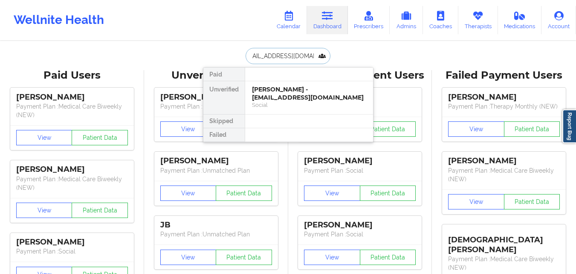
click at [297, 105] on div "Social" at bounding box center [309, 104] width 114 height 7
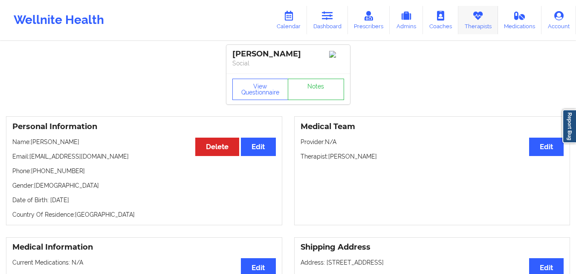
click at [469, 25] on link "Therapists" at bounding box center [479, 20] width 40 height 28
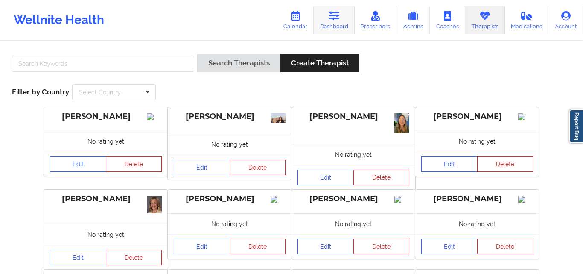
click at [340, 23] on link "Dashboard" at bounding box center [334, 20] width 41 height 28
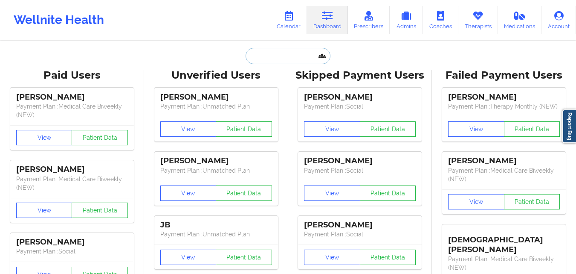
click at [297, 57] on input "text" at bounding box center [288, 56] width 84 height 16
paste input "alexiswright956@gmail.com"
type input "alexiswright956@gmail.com"
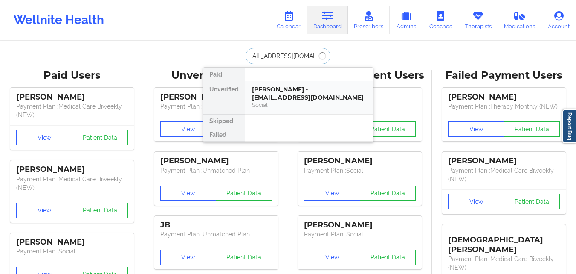
click at [303, 90] on div "Alexis Wright - alexiswright956@gmail.com" at bounding box center [309, 93] width 114 height 16
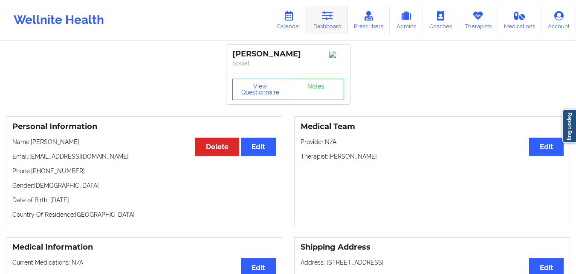
click at [325, 20] on icon at bounding box center [327, 15] width 11 height 9
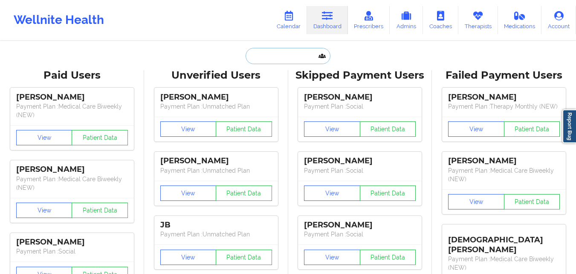
click at [267, 55] on input "text" at bounding box center [288, 56] width 84 height 16
paste input "Felipe Pineda"
type input "Felipe Pineda"
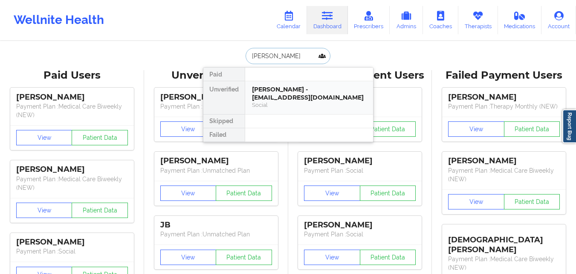
click at [332, 93] on div "Felipe Pineda - felipempineda@gmail.com" at bounding box center [309, 93] width 114 height 16
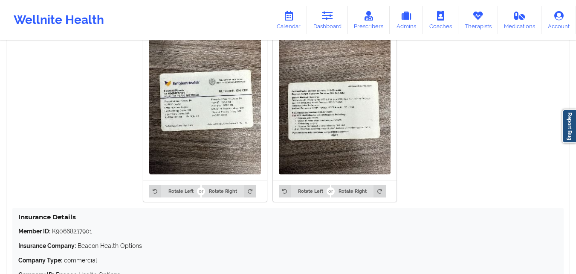
scroll to position [683, 0]
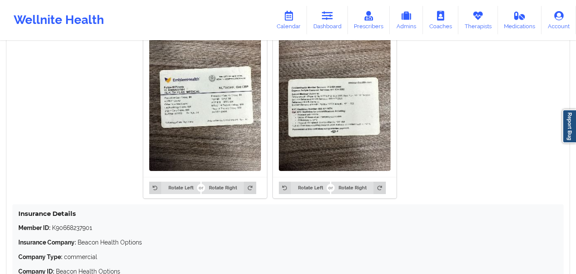
click at [199, 109] on img at bounding box center [205, 96] width 112 height 149
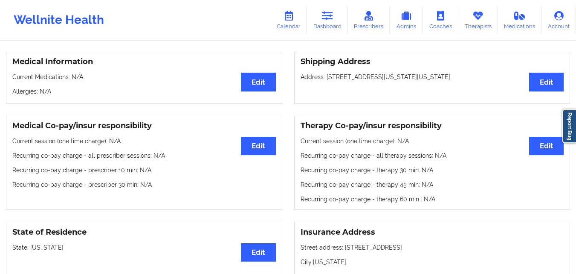
scroll to position [85, 0]
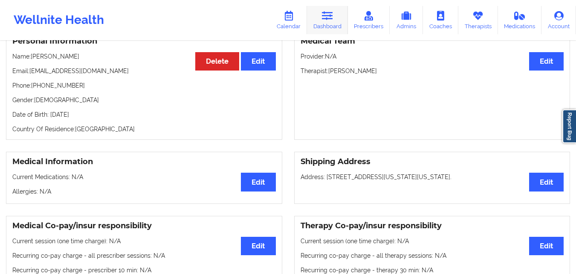
click at [325, 19] on icon at bounding box center [327, 15] width 11 height 9
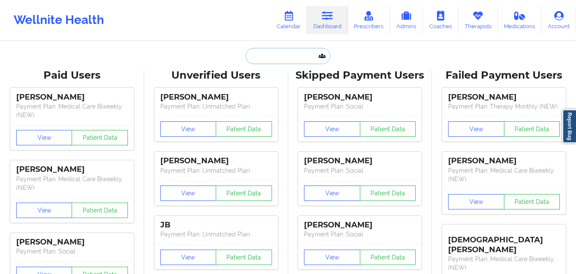
click at [275, 61] on input "text" at bounding box center [288, 56] width 84 height 16
paste input "Reshma Jaigobin"
type input "Reshma Jaigobin"
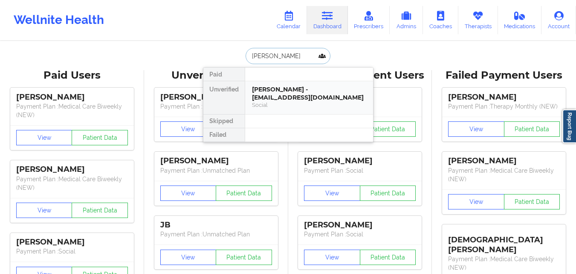
click at [285, 99] on div "Reshma Jaigobin - reshmajaigobin@gmail.com" at bounding box center [309, 93] width 114 height 16
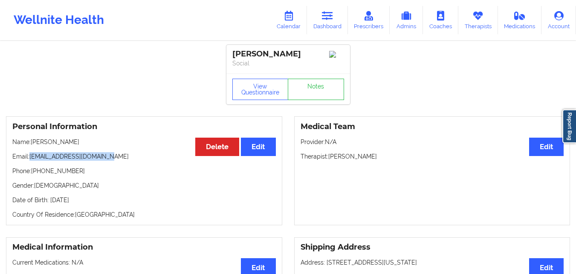
drag, startPoint x: 30, startPoint y: 159, endPoint x: 121, endPoint y: 159, distance: 90.5
click at [121, 159] on p "Email: reshmajaigobin@gmail.com" at bounding box center [144, 156] width 264 height 9
copy p "reshmajaigobin@gmail.com"
click at [325, 23] on link "Dashboard" at bounding box center [327, 20] width 41 height 28
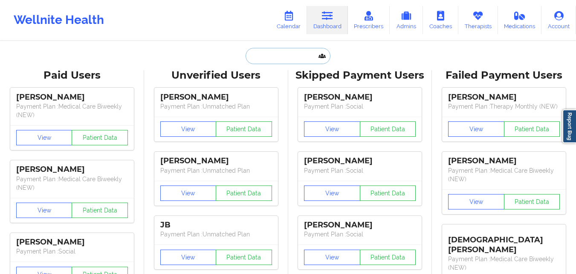
click at [270, 58] on input "text" at bounding box center [288, 56] width 84 height 16
paste input "mollykbodenbach@gmail.com"
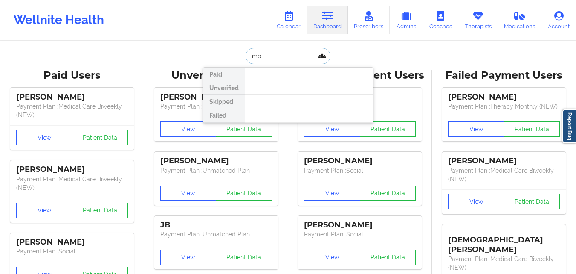
type input "m"
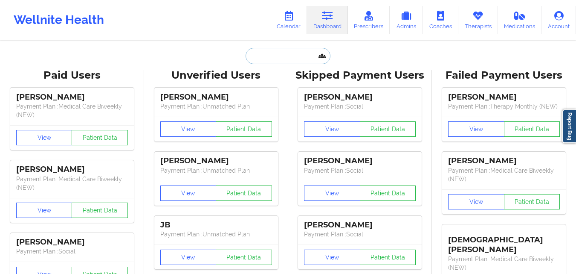
paste input "[PERSON_NAME]"
type input "[PERSON_NAME]"
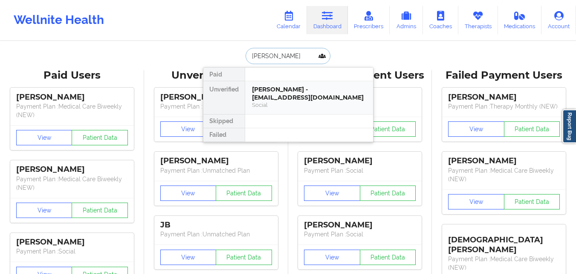
click at [317, 92] on div "Molly Bodenbach - bodenbachmolly20@gmail.com" at bounding box center [309, 93] width 114 height 16
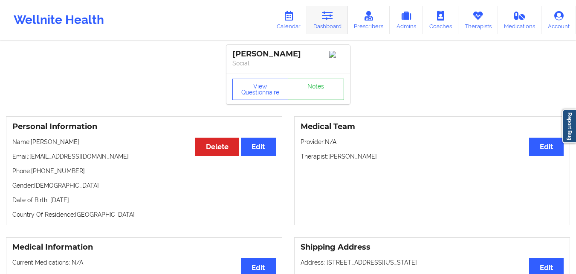
click at [322, 24] on link "Dashboard" at bounding box center [327, 20] width 41 height 28
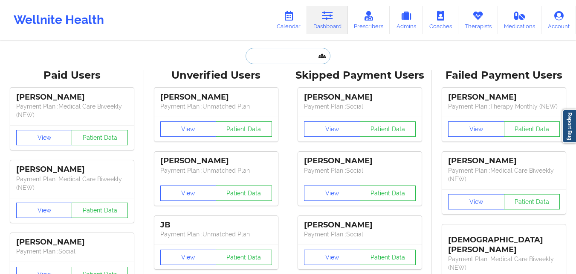
click at [290, 51] on input "text" at bounding box center [288, 56] width 84 height 16
paste input "Malcolm King"
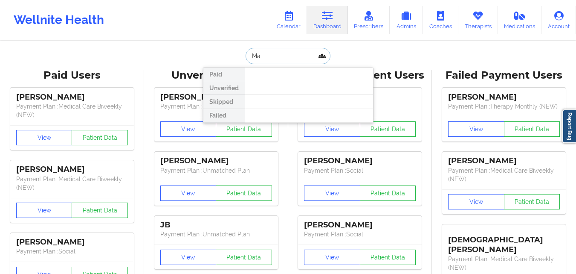
type input "M"
type input "Y"
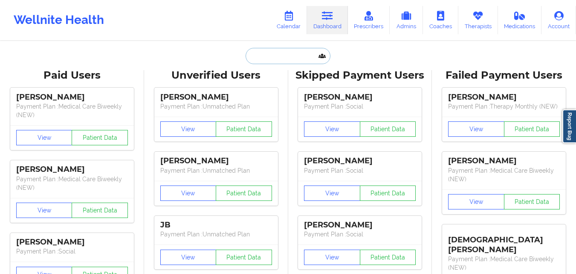
paste input "MALCOLM KING"
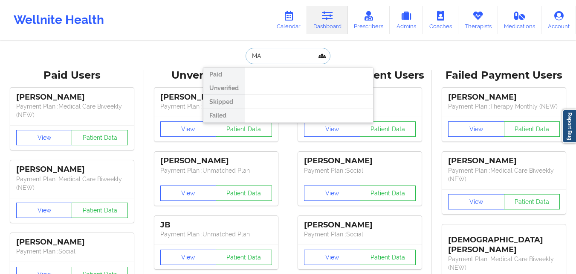
type input "M"
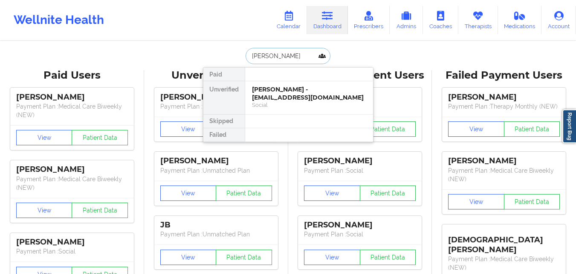
type input "Lauren Campos"
click at [309, 99] on div "Lauren Campos - lcampos2805@gmail.com" at bounding box center [309, 93] width 114 height 16
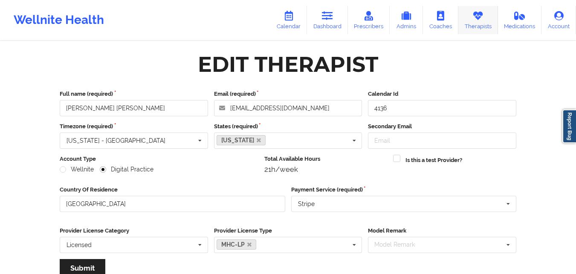
click at [481, 20] on icon at bounding box center [478, 15] width 11 height 9
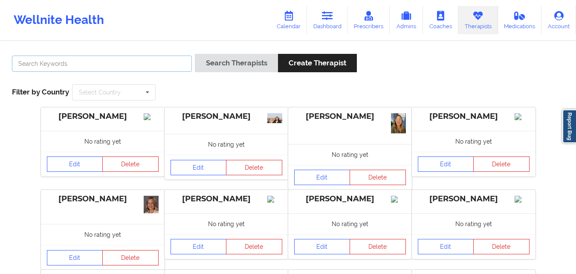
click at [137, 64] on input "text" at bounding box center [102, 63] width 180 height 16
type input "[PERSON_NAME]"
click at [195, 54] on button "Search Therapists" at bounding box center [236, 63] width 83 height 18
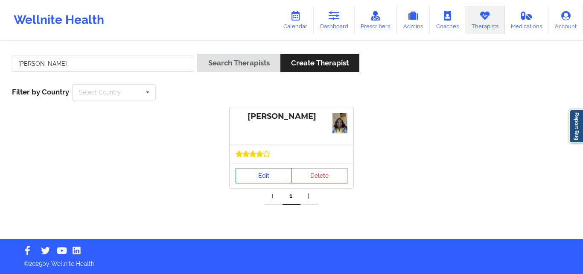
click at [255, 174] on link "Edit" at bounding box center [264, 175] width 56 height 15
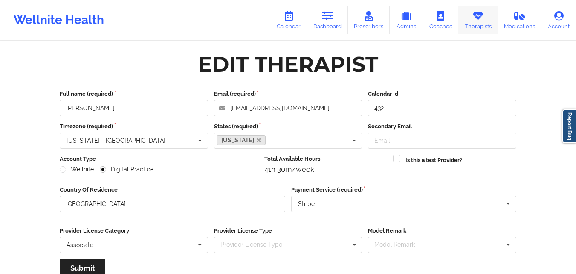
click at [474, 27] on link "Therapists" at bounding box center [479, 20] width 40 height 28
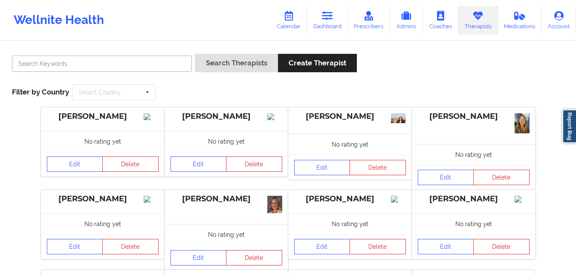
click at [120, 68] on input "text" at bounding box center [102, 63] width 180 height 16
click at [186, 11] on div "Wellnite Health Calendar Dashboard Prescribers Admins Coaches Therapists Medica…" at bounding box center [288, 20] width 576 height 34
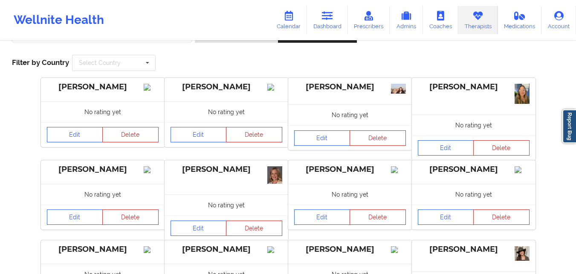
scroll to position [43, 0]
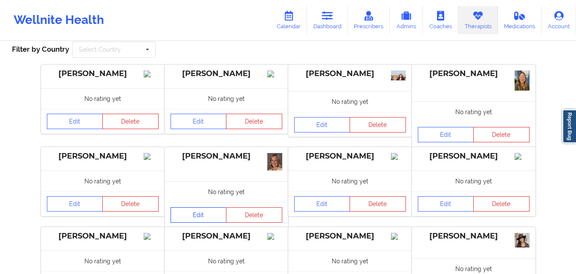
click at [201, 213] on link "Edit" at bounding box center [199, 214] width 56 height 15
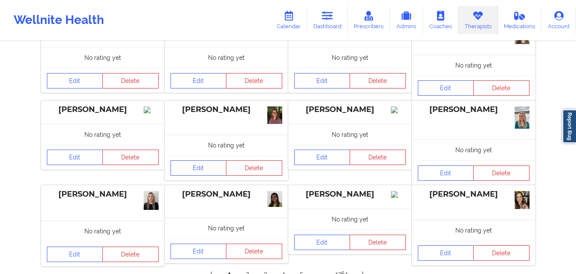
scroll to position [256, 0]
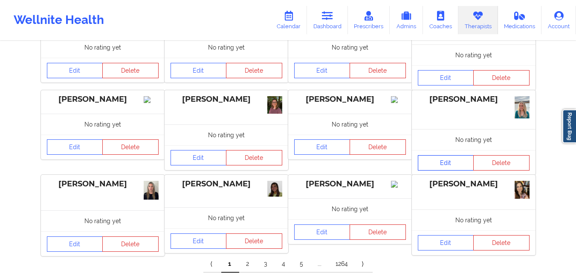
click at [443, 163] on link "Edit" at bounding box center [446, 162] width 56 height 15
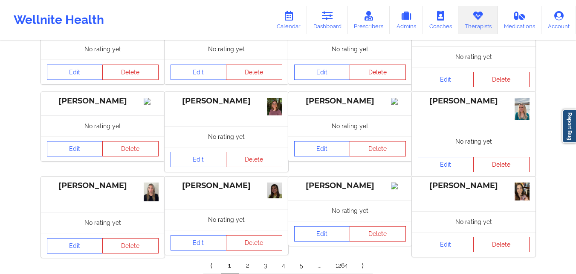
scroll to position [296, 0]
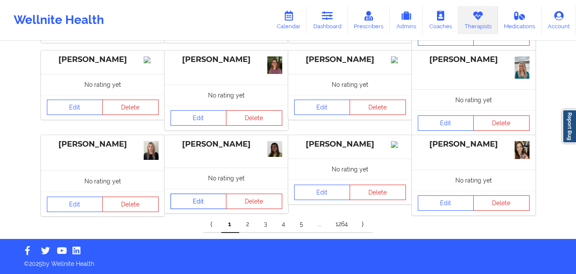
click at [201, 201] on link "Edit" at bounding box center [199, 200] width 56 height 15
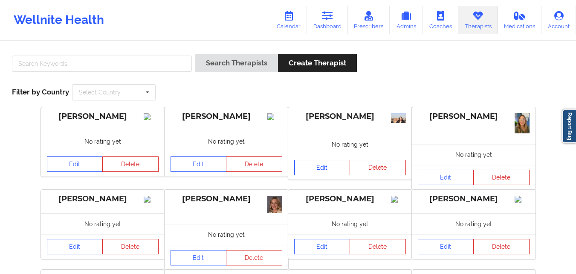
click at [336, 166] on link "Edit" at bounding box center [322, 167] width 56 height 15
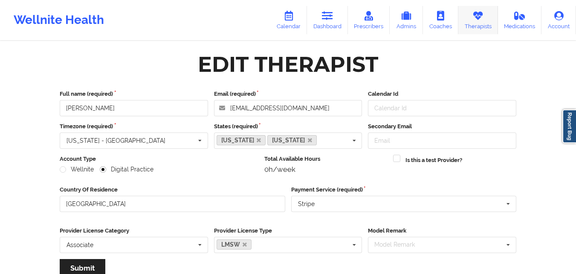
click at [480, 19] on icon at bounding box center [478, 15] width 11 height 9
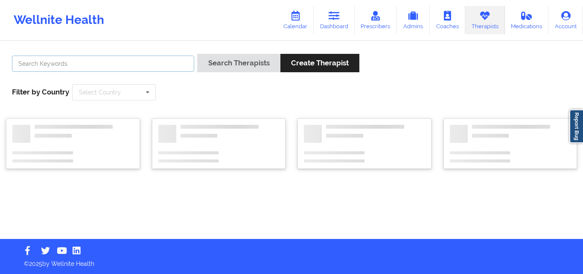
click at [94, 61] on input "text" at bounding box center [103, 63] width 182 height 16
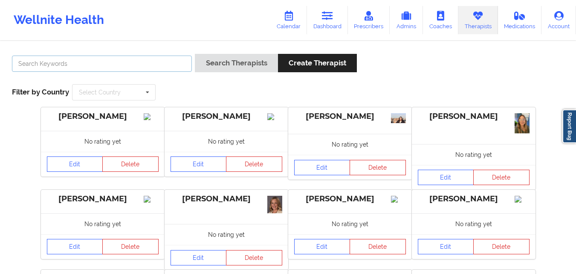
paste input "Stanley Pearlberg"
type input "Stanley Pearlberg"
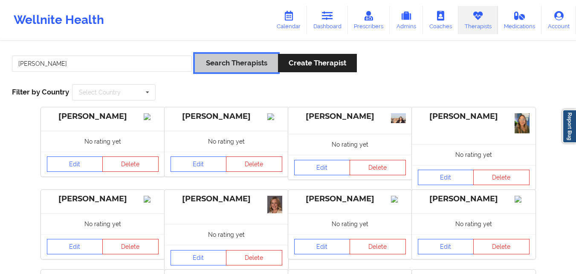
click at [233, 64] on button "Search Therapists" at bounding box center [236, 63] width 83 height 18
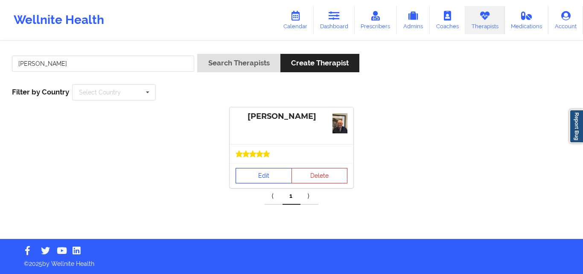
click at [270, 175] on link "Edit" at bounding box center [264, 175] width 56 height 15
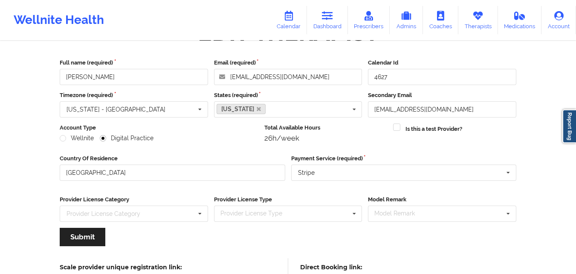
scroll to position [109, 0]
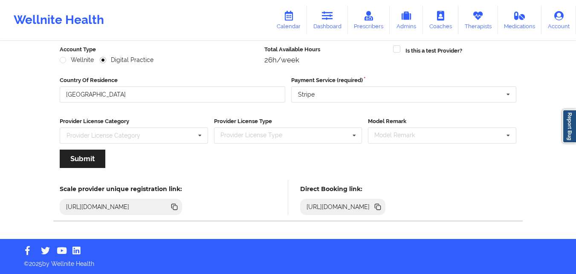
click at [381, 206] on icon at bounding box center [379, 207] width 4 height 4
click at [478, 22] on link "Therapists" at bounding box center [479, 20] width 40 height 28
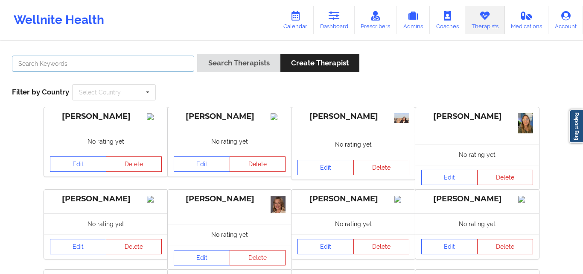
click at [171, 64] on input "text" at bounding box center [103, 63] width 182 height 16
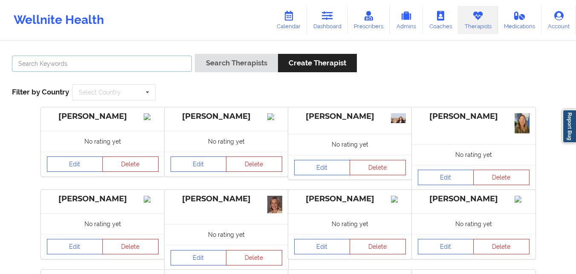
paste input "[PERSON_NAME]"
type input "[PERSON_NAME]"
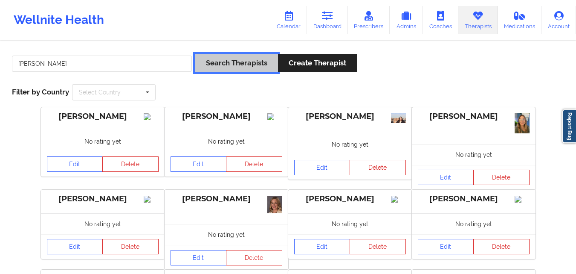
click at [242, 64] on button "Search Therapists" at bounding box center [236, 63] width 83 height 18
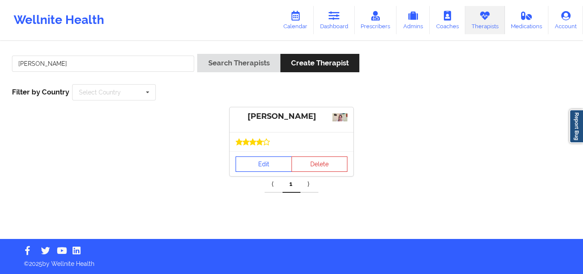
click at [256, 166] on link "Edit" at bounding box center [264, 163] width 56 height 15
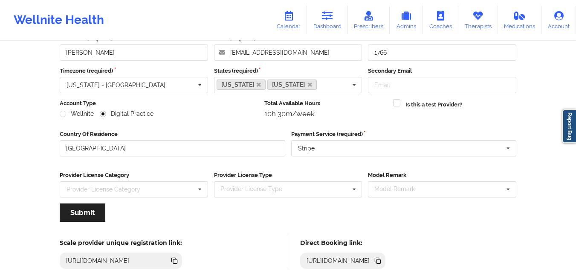
scroll to position [109, 0]
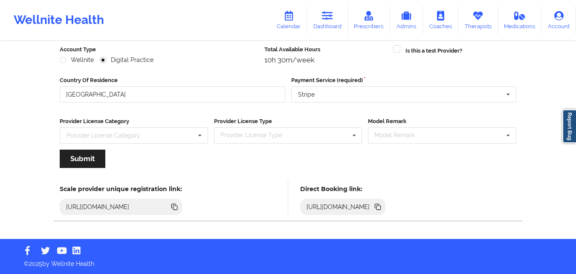
click at [381, 207] on icon at bounding box center [379, 207] width 4 height 4
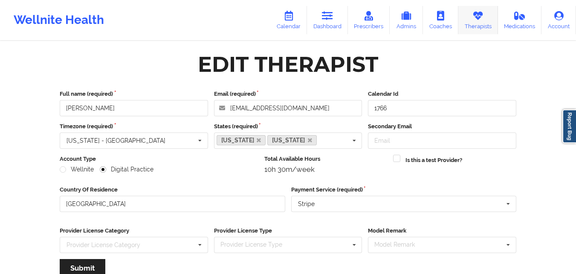
click at [486, 22] on link "Therapists" at bounding box center [479, 20] width 40 height 28
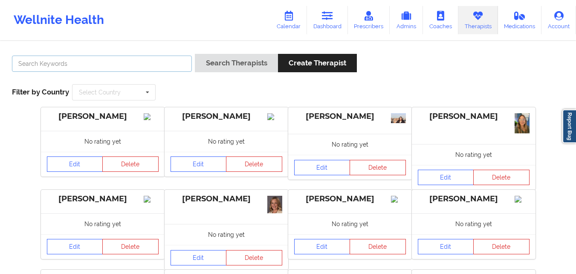
click at [91, 59] on input "text" at bounding box center [102, 63] width 180 height 16
paste input "Lourdes Joseph"
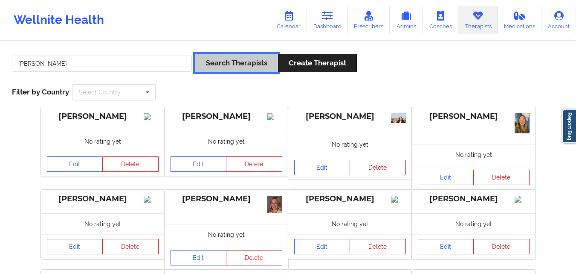
click at [228, 69] on button "Search Therapists" at bounding box center [236, 63] width 83 height 18
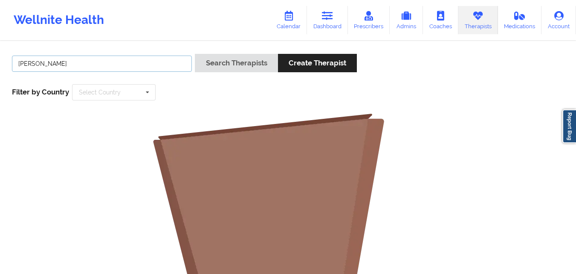
click at [127, 58] on input "Lourdes Joseph" at bounding box center [102, 63] width 180 height 16
type input "Lourdes Joseph"
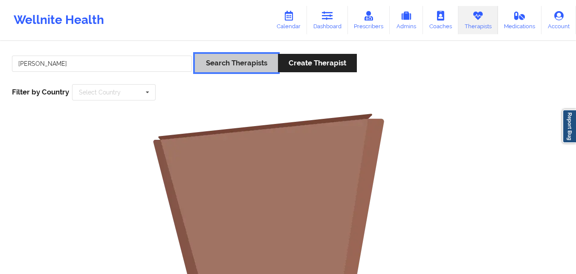
click at [239, 64] on button "Search Therapists" at bounding box center [236, 63] width 83 height 18
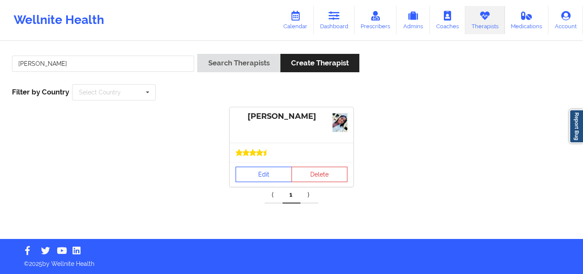
click at [271, 173] on link "Edit" at bounding box center [264, 173] width 56 height 15
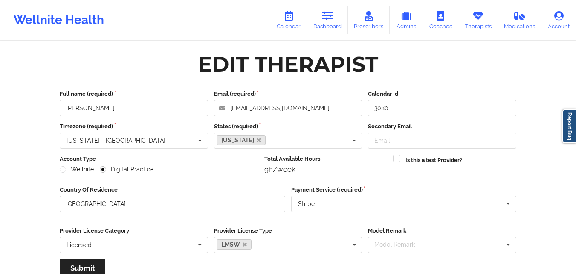
scroll to position [109, 0]
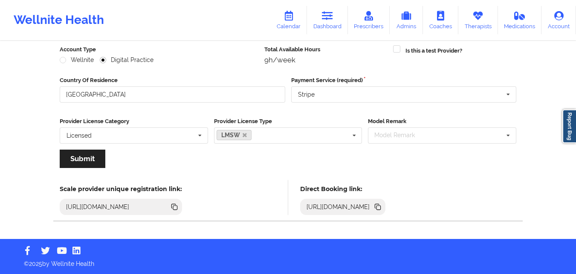
click at [381, 209] on icon at bounding box center [379, 207] width 4 height 4
click at [478, 20] on icon at bounding box center [478, 15] width 11 height 9
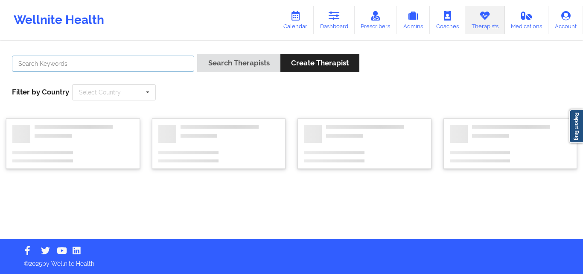
click at [121, 66] on input "text" at bounding box center [103, 63] width 182 height 16
paste input "Madelyn Garrett"
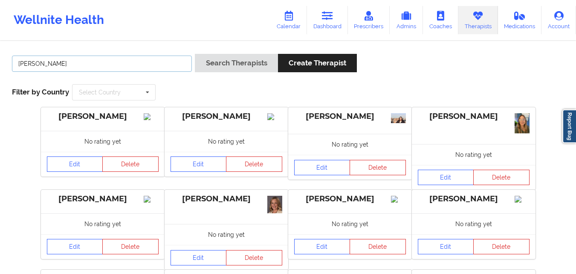
type input "Madelyn Garrett"
click at [195, 54] on button "Search Therapists" at bounding box center [236, 63] width 83 height 18
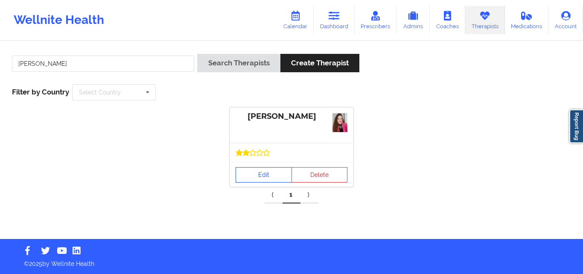
click at [242, 163] on div "Edit Delete" at bounding box center [292, 174] width 124 height 25
click at [248, 169] on link "Edit" at bounding box center [264, 174] width 56 height 15
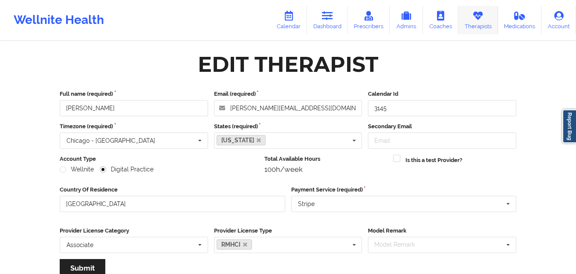
click at [486, 19] on link "Therapists" at bounding box center [479, 20] width 40 height 28
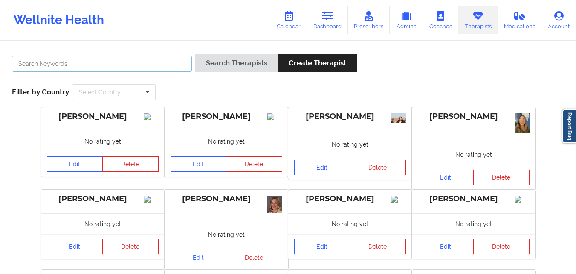
click at [133, 65] on input "text" at bounding box center [102, 63] width 180 height 16
paste input "Jordan Castro"
type input "Jordan Castro"
click at [195, 54] on button "Search Therapists" at bounding box center [236, 63] width 83 height 18
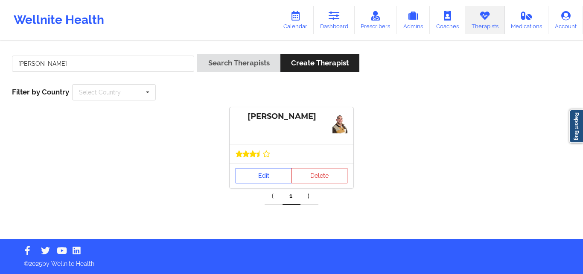
click at [259, 173] on link "Edit" at bounding box center [264, 175] width 56 height 15
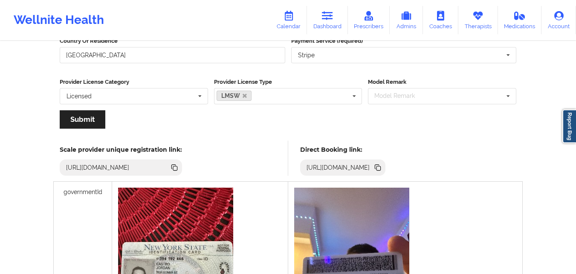
scroll to position [142, 0]
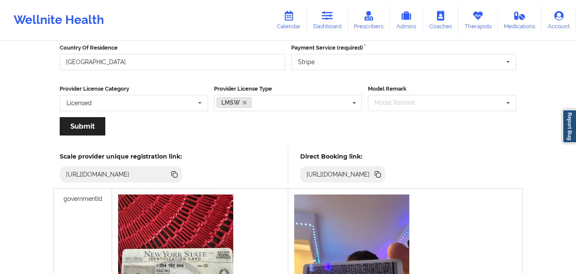
click at [381, 174] on icon at bounding box center [379, 175] width 4 height 4
click at [465, 25] on link "Therapists" at bounding box center [479, 20] width 40 height 28
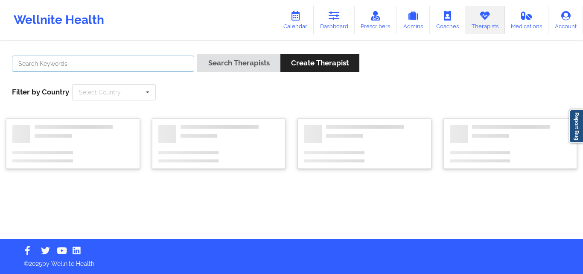
click at [170, 63] on input "text" at bounding box center [103, 63] width 182 height 16
paste input "[PERSON_NAME]"
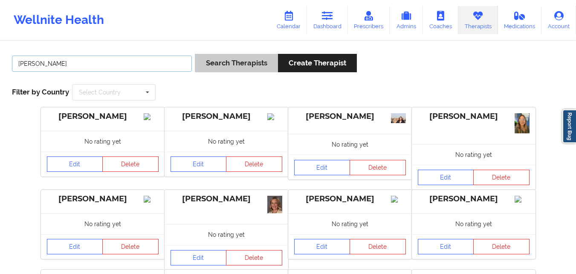
type input "[PERSON_NAME]"
click at [250, 62] on button "Search Therapists" at bounding box center [236, 63] width 83 height 18
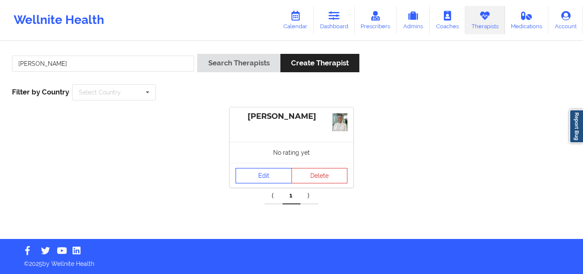
click at [257, 180] on link "Edit" at bounding box center [264, 175] width 56 height 15
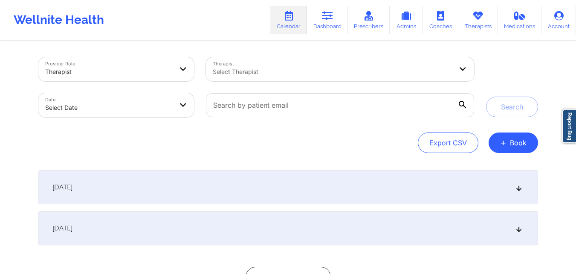
click at [281, 183] on div "[DATE]" at bounding box center [288, 187] width 500 height 34
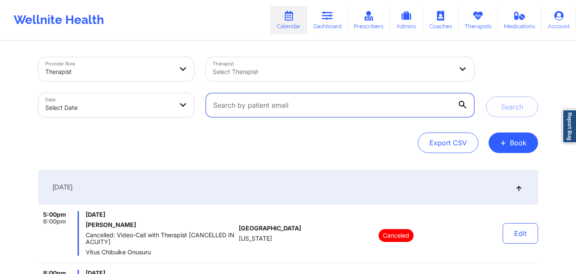
click at [297, 102] on input "text" at bounding box center [340, 105] width 268 height 24
paste input "[EMAIL_ADDRESS][DOMAIN_NAME]"
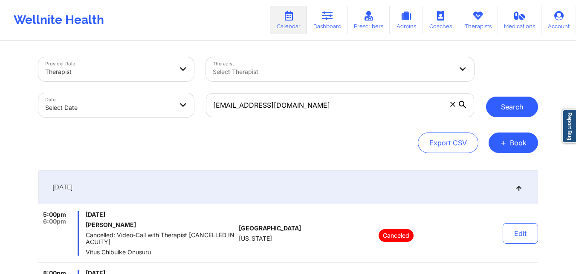
click at [501, 107] on button "Search" at bounding box center [512, 106] width 52 height 20
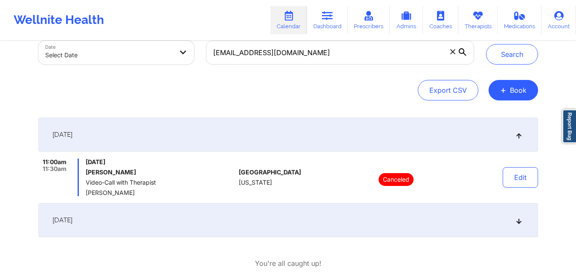
scroll to position [103, 0]
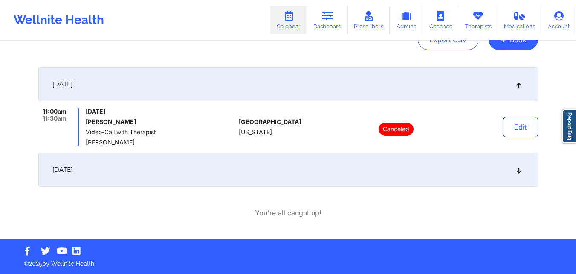
click at [321, 173] on div "[DATE]" at bounding box center [288, 169] width 500 height 34
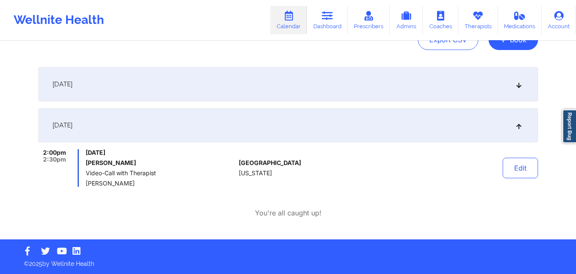
click at [346, 88] on div "[DATE]" at bounding box center [288, 84] width 500 height 34
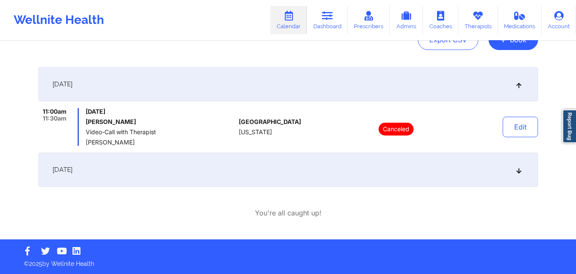
click at [326, 167] on div "[DATE]" at bounding box center [288, 169] width 500 height 34
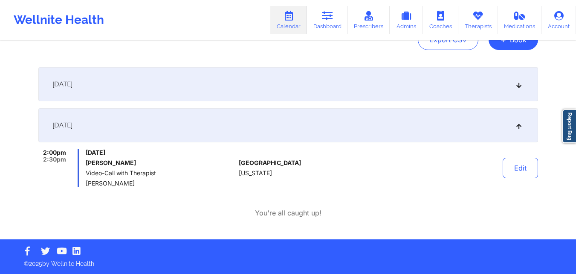
scroll to position [0, 0]
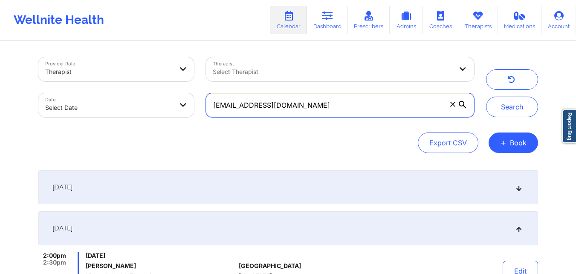
click at [358, 102] on input "[EMAIL_ADDRESS][DOMAIN_NAME]" at bounding box center [340, 105] width 268 height 24
paste input "reshmajaigobin"
click at [486, 96] on button "Search" at bounding box center [512, 106] width 52 height 20
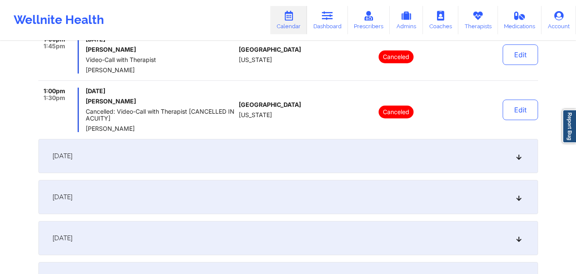
scroll to position [299, 0]
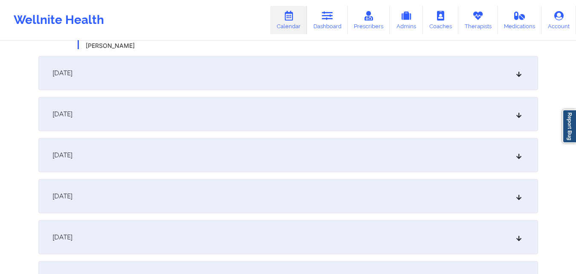
click at [338, 234] on div "[DATE]" at bounding box center [288, 237] width 500 height 34
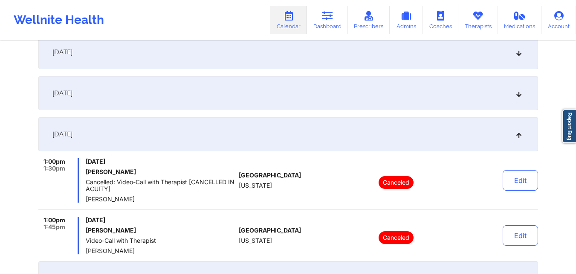
scroll to position [384, 0]
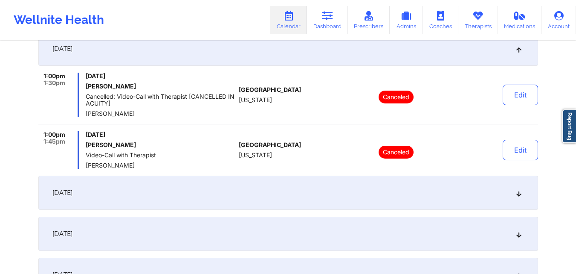
click at [334, 195] on div "[DATE]" at bounding box center [288, 192] width 500 height 34
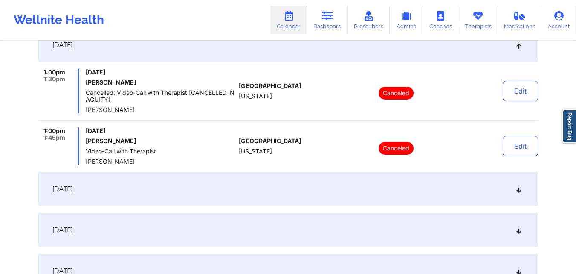
scroll to position [469, 0]
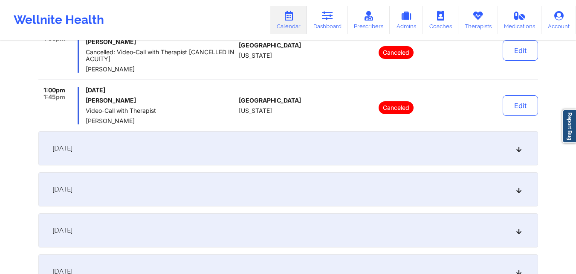
click at [332, 145] on div "[DATE]" at bounding box center [288, 148] width 500 height 34
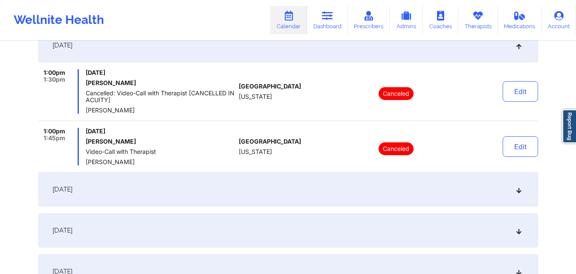
click at [343, 186] on div "[DATE]" at bounding box center [288, 189] width 500 height 34
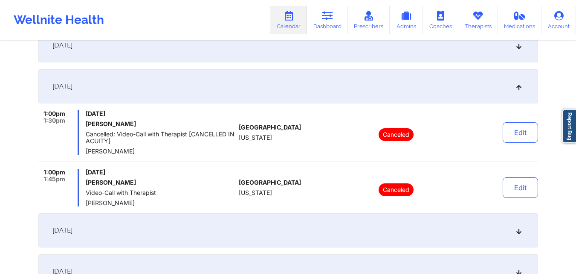
click at [354, 236] on div "[DATE]" at bounding box center [288, 230] width 500 height 34
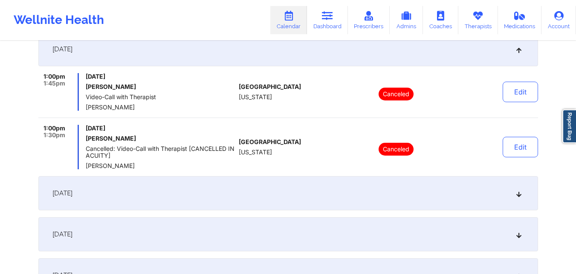
scroll to position [597, 0]
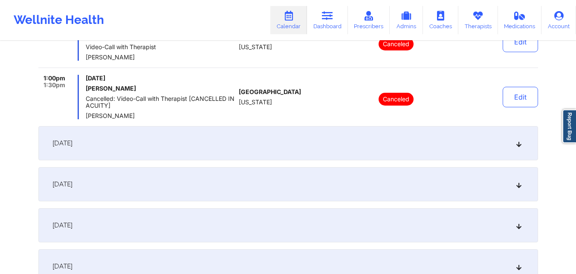
click at [332, 142] on div "[DATE]" at bounding box center [288, 143] width 500 height 34
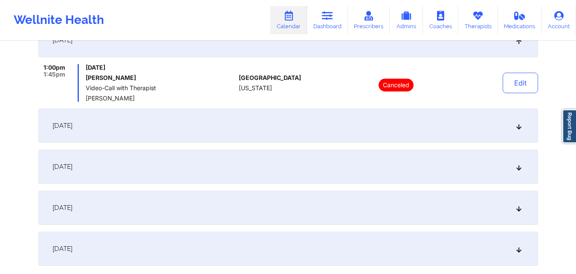
click at [336, 181] on div "[DATE]" at bounding box center [288, 166] width 500 height 34
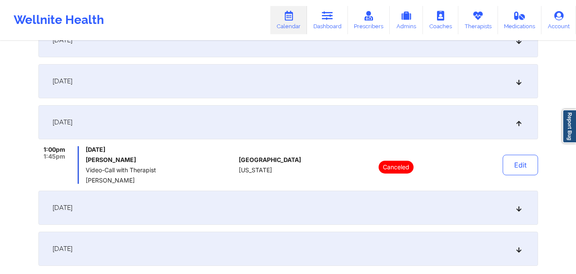
click at [339, 112] on div "[DATE]" at bounding box center [288, 122] width 500 height 34
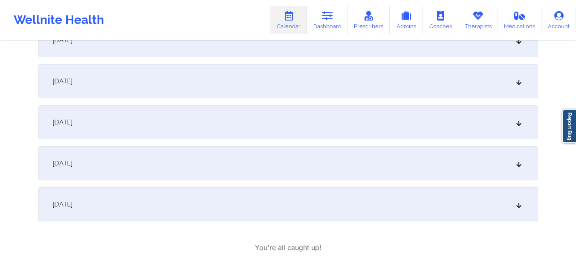
click at [339, 192] on div "[DATE]" at bounding box center [288, 204] width 500 height 34
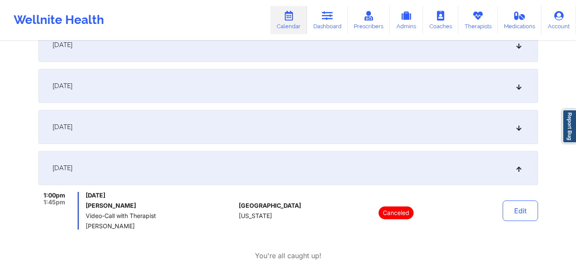
click at [333, 166] on div "[DATE]" at bounding box center [288, 168] width 500 height 34
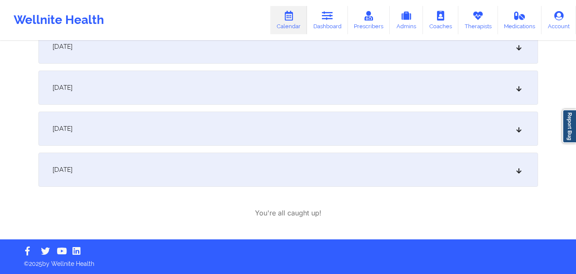
click at [332, 161] on div "[DATE]" at bounding box center [288, 169] width 500 height 34
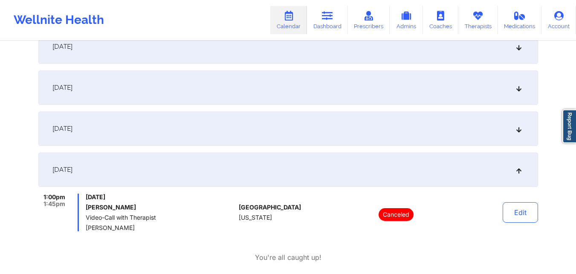
scroll to position [634, 0]
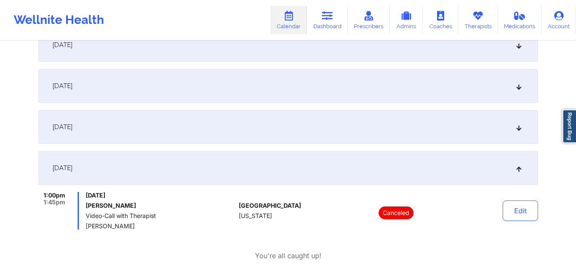
click at [336, 120] on div "[DATE]" at bounding box center [288, 127] width 500 height 34
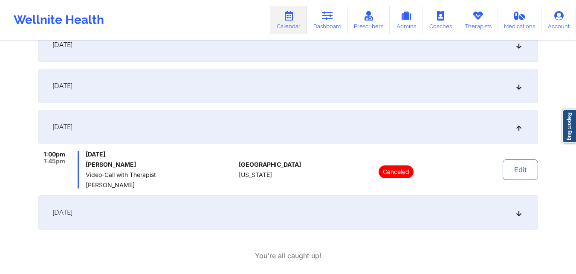
click at [337, 80] on div "[DATE]" at bounding box center [288, 86] width 500 height 34
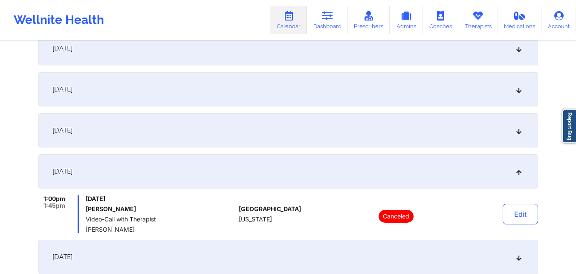
click at [341, 135] on div "[DATE]" at bounding box center [288, 130] width 500 height 34
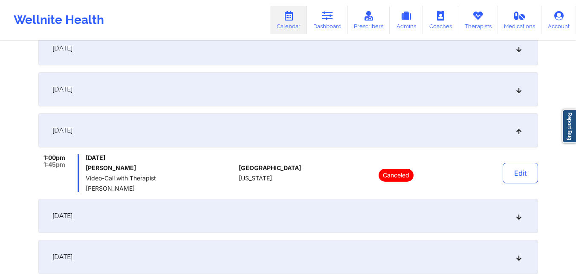
scroll to position [506, 0]
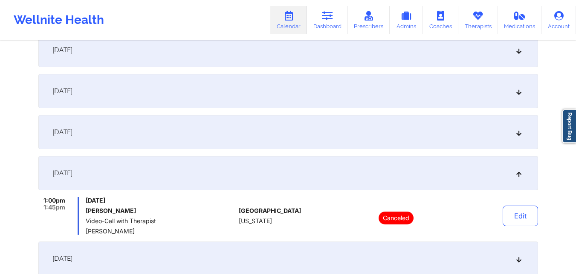
click at [332, 144] on div "[DATE]" at bounding box center [288, 132] width 500 height 34
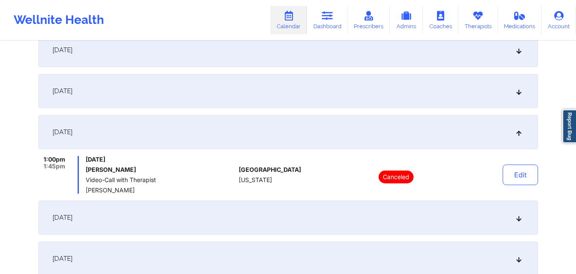
click at [332, 79] on div "[DATE]" at bounding box center [288, 91] width 500 height 34
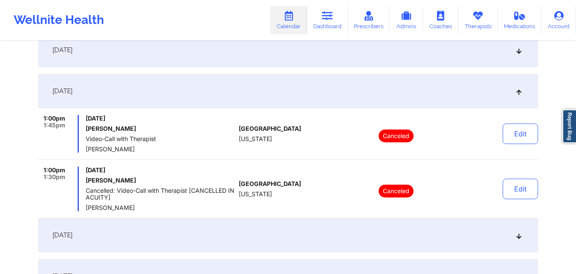
scroll to position [463, 0]
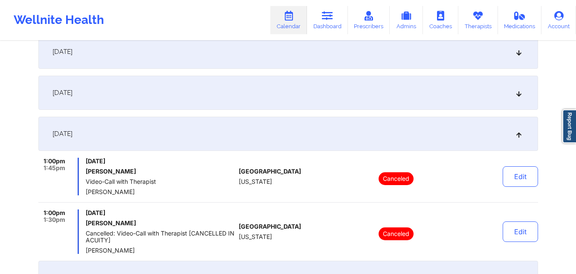
click at [346, 89] on div "[DATE]" at bounding box center [288, 93] width 500 height 34
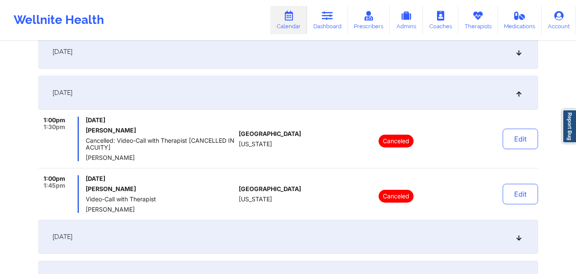
scroll to position [420, 0]
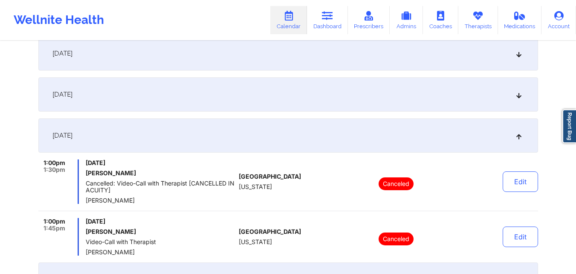
click at [348, 98] on div "[DATE]" at bounding box center [288, 94] width 500 height 34
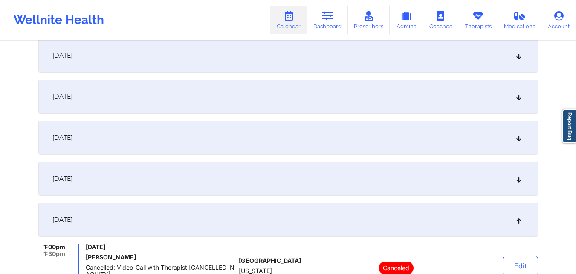
scroll to position [292, 0]
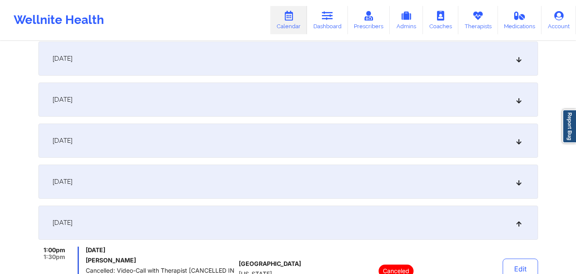
click at [350, 183] on div "[DATE]" at bounding box center [288, 181] width 500 height 34
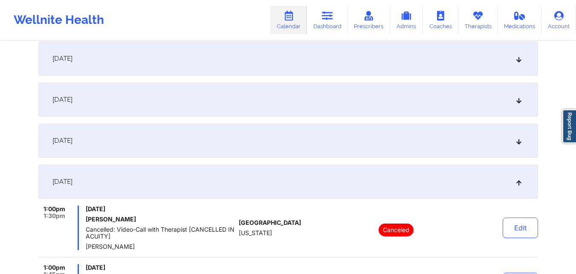
click at [348, 137] on div "[DATE]" at bounding box center [288, 140] width 500 height 34
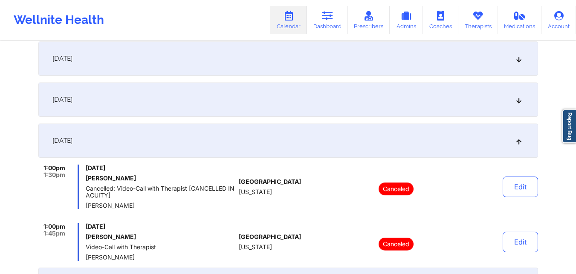
click at [347, 108] on div "[DATE]" at bounding box center [288, 99] width 500 height 34
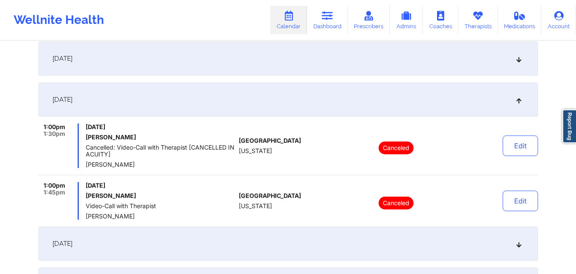
click at [348, 64] on div "[DATE]" at bounding box center [288, 58] width 500 height 34
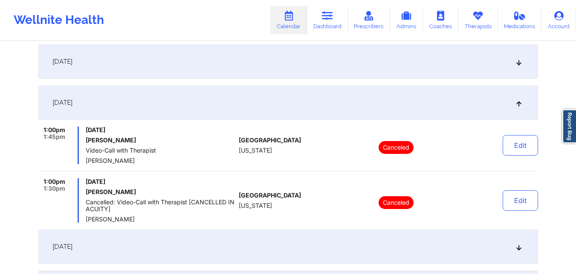
scroll to position [207, 0]
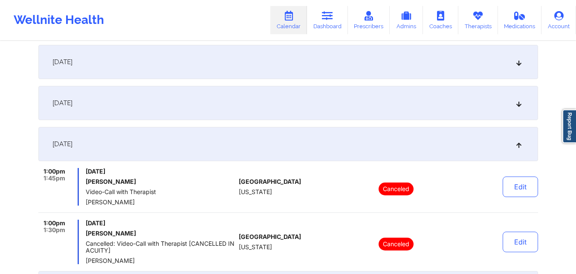
click at [337, 156] on div "[DATE]" at bounding box center [288, 144] width 500 height 34
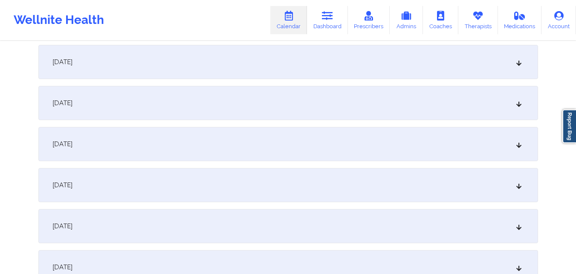
click at [337, 131] on div "[DATE]" at bounding box center [288, 144] width 500 height 34
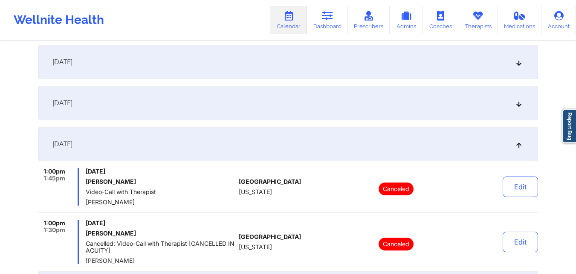
click at [337, 116] on div "[DATE]" at bounding box center [288, 103] width 500 height 34
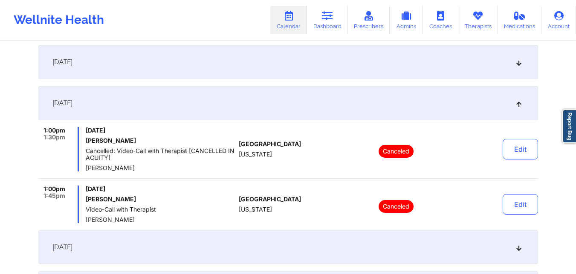
click at [338, 66] on div "[DATE]" at bounding box center [288, 62] width 500 height 34
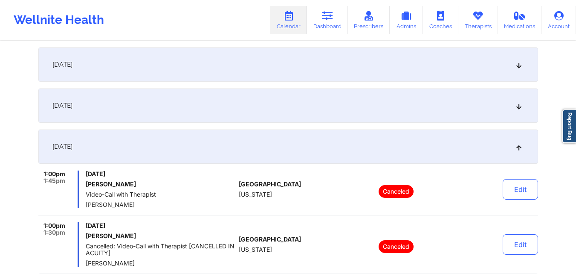
scroll to position [122, 0]
click at [333, 96] on div "[DATE]" at bounding box center [288, 106] width 500 height 34
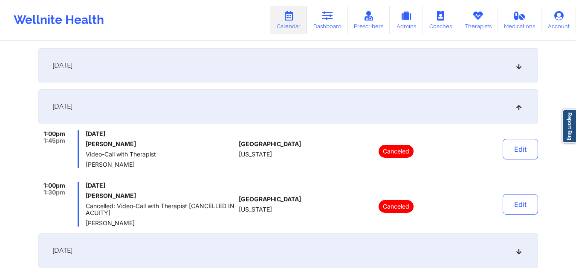
click at [336, 72] on div "[DATE]" at bounding box center [288, 65] width 500 height 34
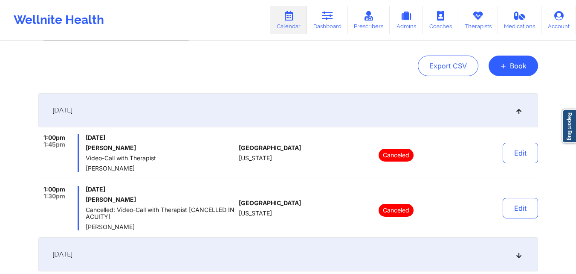
scroll to position [36, 0]
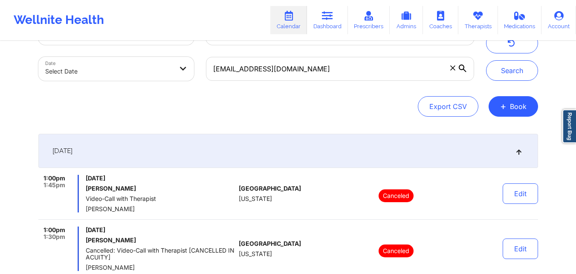
click at [350, 144] on div "[DATE]" at bounding box center [288, 151] width 500 height 34
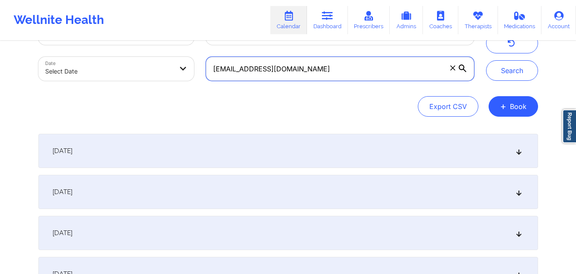
click at [325, 58] on input "[EMAIL_ADDRESS][DOMAIN_NAME]" at bounding box center [340, 69] width 268 height 24
click at [328, 67] on input "[EMAIL_ADDRESS][DOMAIN_NAME]" at bounding box center [340, 69] width 268 height 24
paste input "mollykbodenbach"
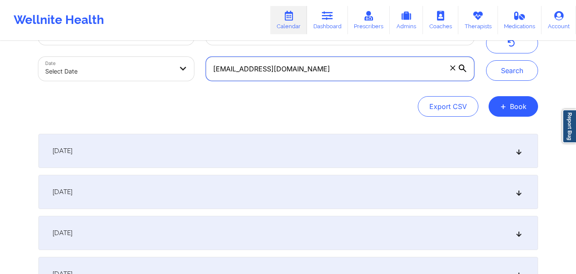
type input "[EMAIL_ADDRESS][DOMAIN_NAME]"
click at [486, 60] on button "Search" at bounding box center [512, 70] width 52 height 20
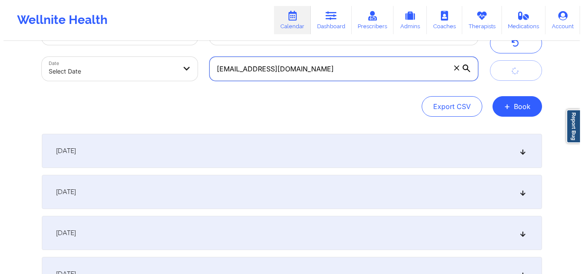
scroll to position [0, 0]
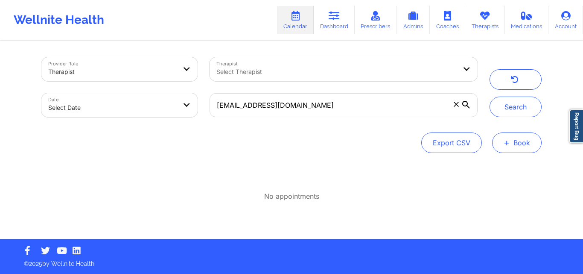
click at [521, 144] on button "+ Book" at bounding box center [516, 142] width 49 height 20
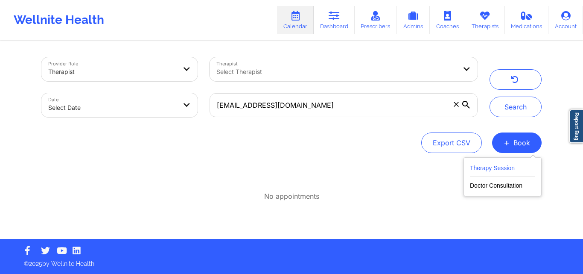
click at [495, 166] on button "Therapy Session" at bounding box center [502, 170] width 65 height 14
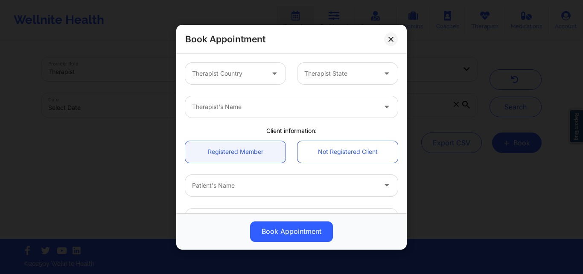
click at [246, 75] on div at bounding box center [228, 73] width 72 height 10
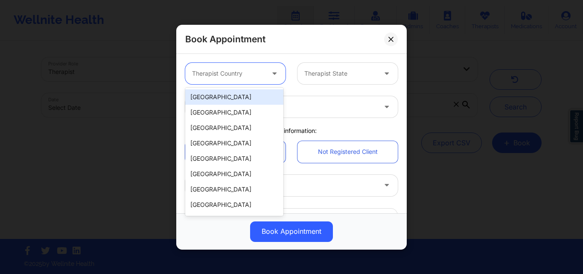
click at [244, 94] on div "[GEOGRAPHIC_DATA]" at bounding box center [234, 96] width 98 height 15
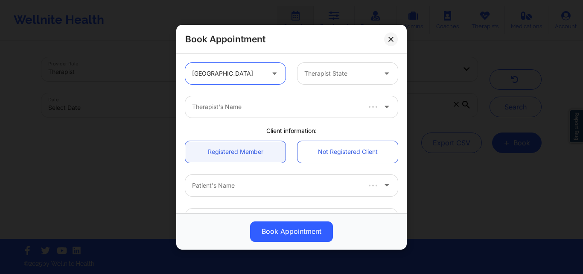
click at [345, 72] on div at bounding box center [340, 73] width 72 height 10
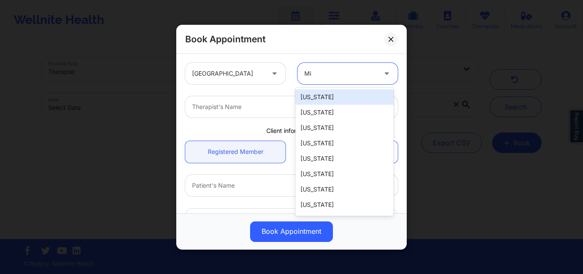
type input "Mis"
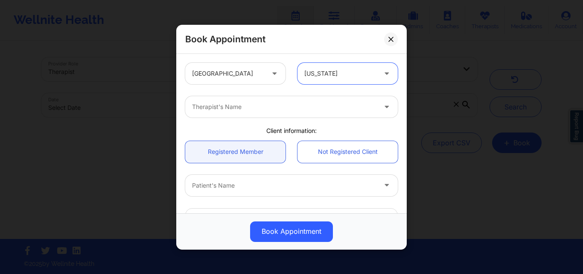
click at [316, 108] on div at bounding box center [284, 107] width 184 height 10
type input "[PERSON_NAME]"
click at [230, 154] on link "Registered Member" at bounding box center [235, 151] width 100 height 22
click at [231, 188] on div at bounding box center [284, 185] width 184 height 10
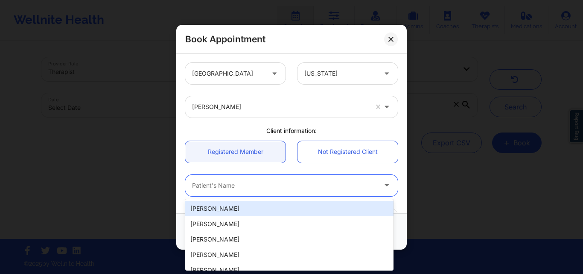
paste input "[PERSON_NAME]"
type input "[PERSON_NAME]"
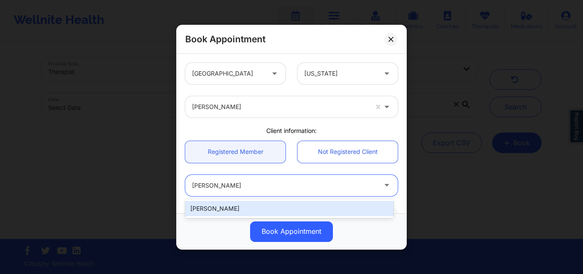
click at [301, 207] on div "[PERSON_NAME]" at bounding box center [289, 208] width 208 height 15
type input "[EMAIL_ADDRESS][DOMAIN_NAME]"
type input "[PHONE_NUMBER]"
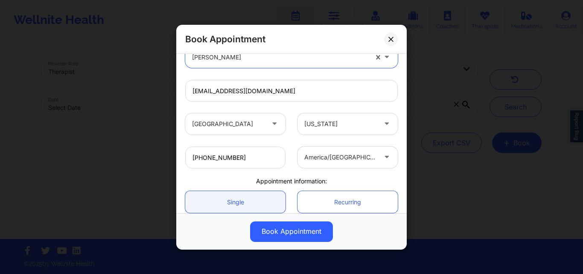
scroll to position [203, 0]
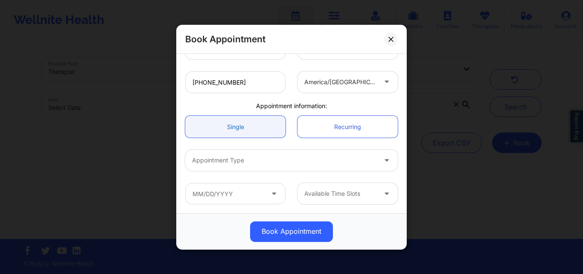
click at [253, 124] on link "Single" at bounding box center [235, 127] width 100 height 22
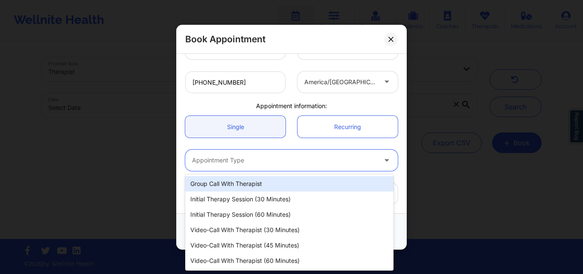
click at [244, 160] on div at bounding box center [284, 160] width 184 height 10
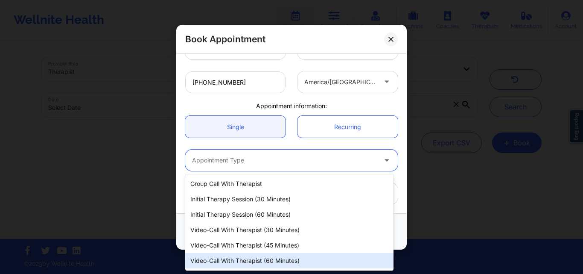
click at [255, 260] on div "Video-Call with Therapist (60 minutes)" at bounding box center [289, 260] width 208 height 15
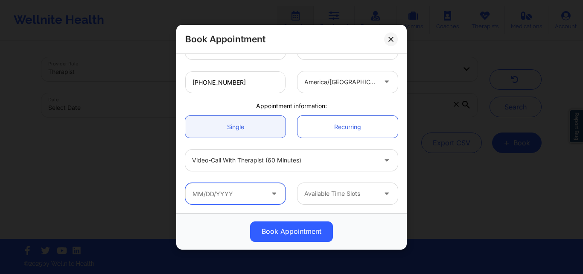
click at [236, 193] on input "text" at bounding box center [235, 193] width 100 height 21
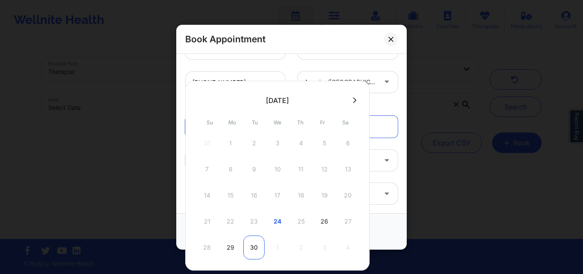
click at [253, 246] on div "30" at bounding box center [253, 247] width 21 height 24
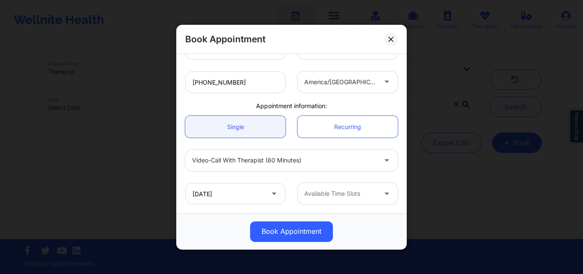
type input "[DATE]"
click at [340, 194] on div at bounding box center [340, 193] width 72 height 10
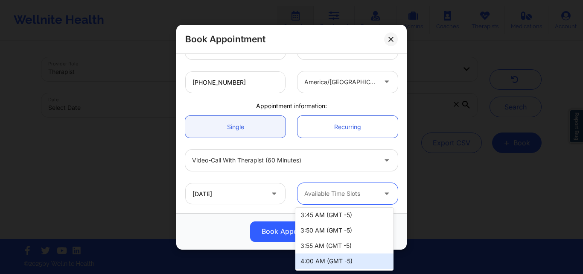
scroll to position [0, 0]
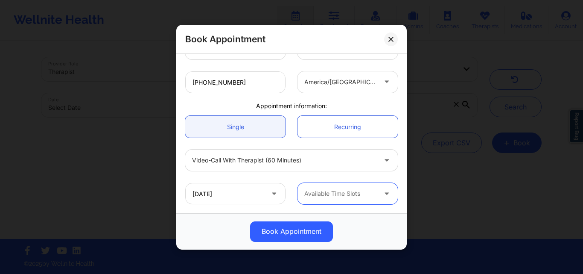
click at [339, 194] on div at bounding box center [340, 193] width 72 height 10
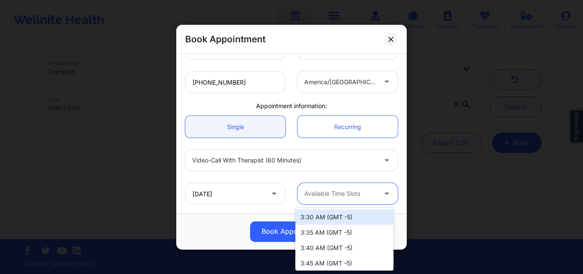
click at [384, 82] on icon at bounding box center [386, 79] width 9 height 7
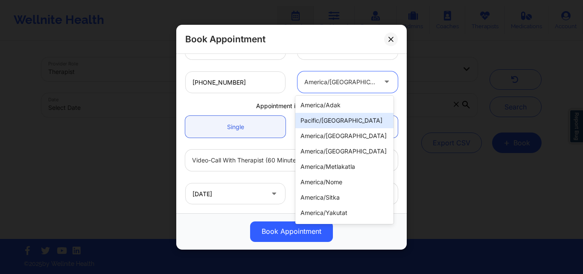
drag, startPoint x: 185, startPoint y: 102, endPoint x: 195, endPoint y: 103, distance: 10.7
click at [185, 102] on div "Appointment information:" at bounding box center [291, 105] width 224 height 9
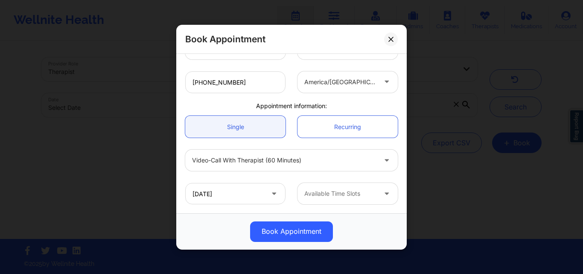
click at [377, 81] on div at bounding box center [387, 81] width 20 height 21
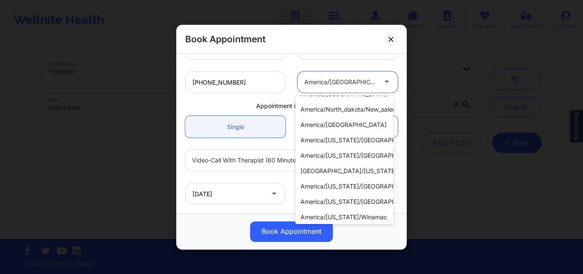
scroll to position [325, 0]
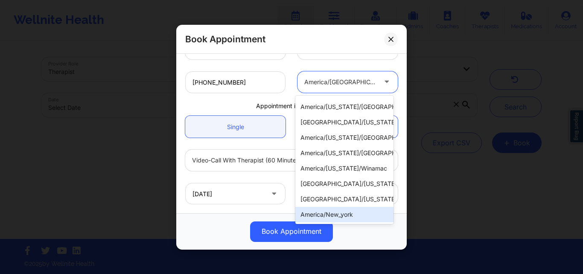
click at [341, 211] on div "america/new_york" at bounding box center [344, 214] width 98 height 15
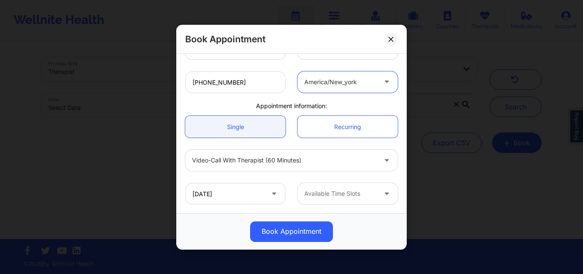
click at [372, 188] on div "Available Time Slots" at bounding box center [337, 193] width 80 height 21
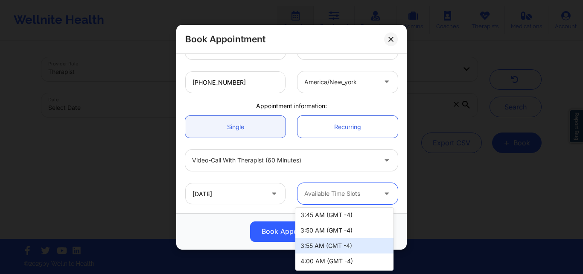
scroll to position [0, 0]
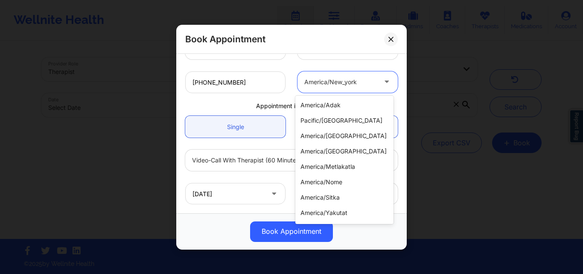
click at [370, 81] on div at bounding box center [340, 81] width 72 height 10
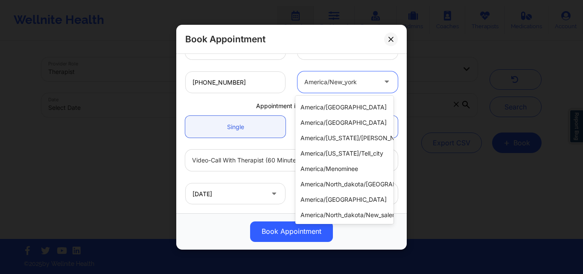
scroll to position [154, 0]
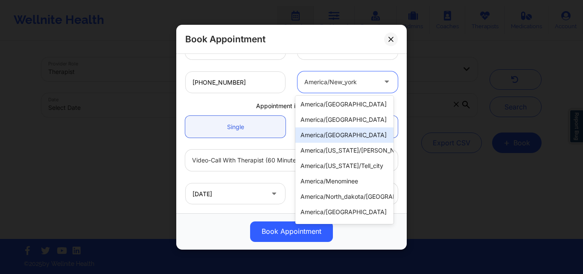
click at [349, 133] on div "america/chicago" at bounding box center [344, 134] width 98 height 15
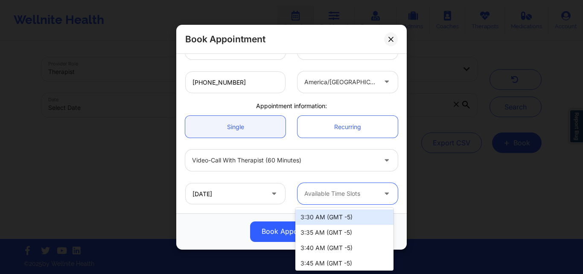
click at [353, 197] on div at bounding box center [340, 193] width 72 height 10
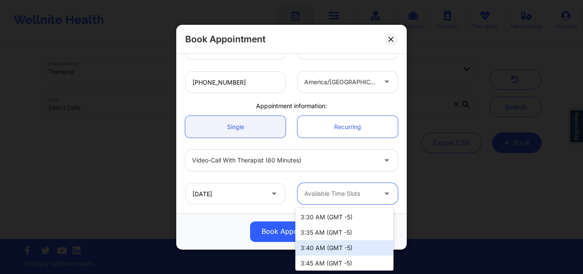
scroll to position [48, 0]
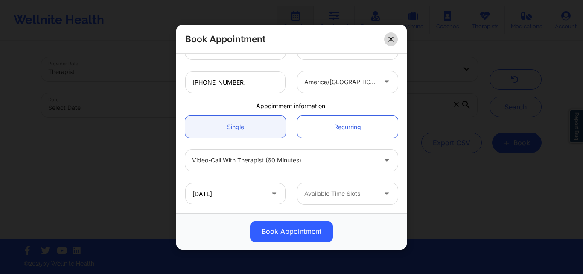
click at [390, 39] on icon at bounding box center [390, 38] width 5 height 5
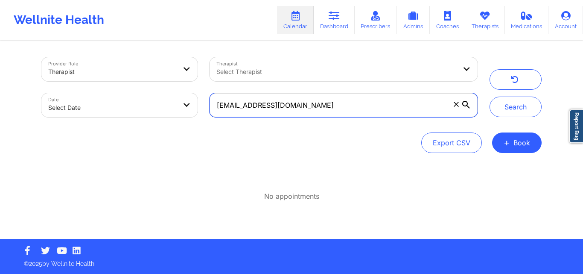
click at [361, 100] on input "mollykbodenbach@gmail.com" at bounding box center [344, 105] width 268 height 24
type input "wicked162223@gmail.com"
click at [489, 96] on button "Search" at bounding box center [515, 106] width 52 height 20
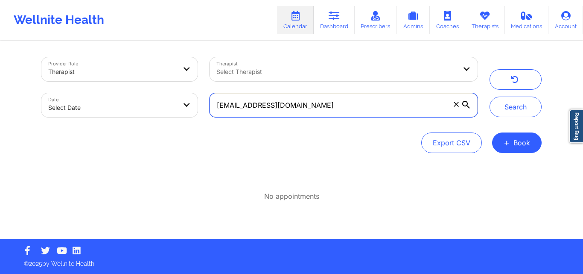
drag, startPoint x: 217, startPoint y: 103, endPoint x: 315, endPoint y: 104, distance: 98.1
click at [315, 104] on input "wicked162223@gmail.com" at bounding box center [344, 105] width 268 height 24
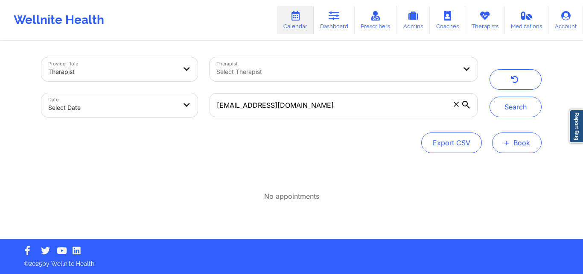
click at [508, 144] on span "+" at bounding box center [507, 142] width 6 height 5
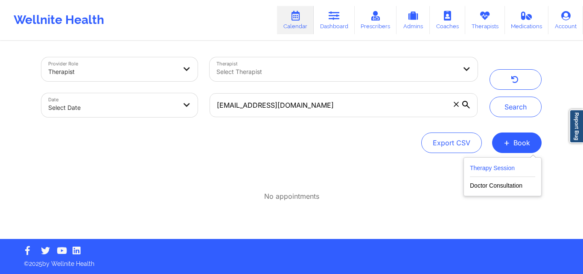
click at [500, 169] on button "Therapy Session" at bounding box center [502, 170] width 65 height 14
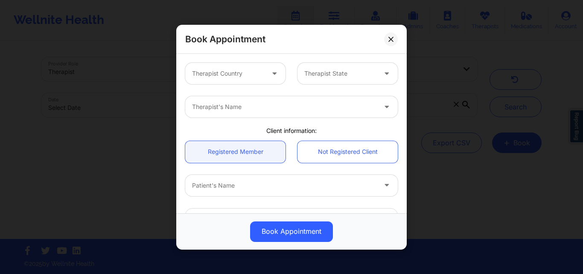
click at [257, 77] on div at bounding box center [228, 73] width 72 height 10
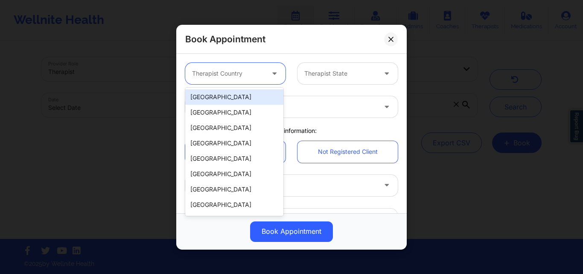
click at [245, 98] on div "[GEOGRAPHIC_DATA]" at bounding box center [234, 96] width 98 height 15
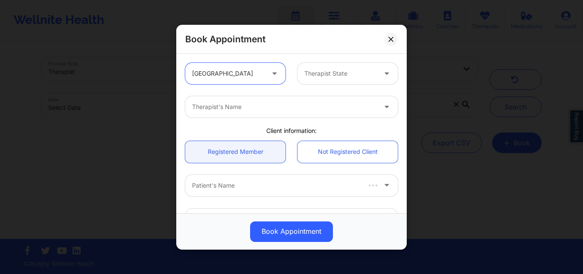
click at [337, 76] on div at bounding box center [340, 73] width 72 height 10
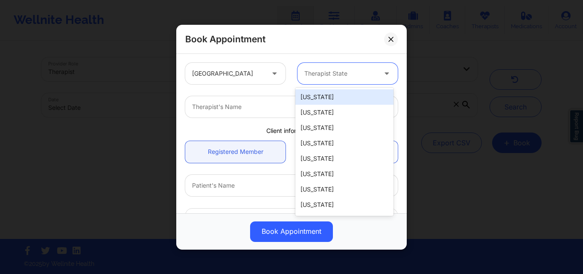
type input "F"
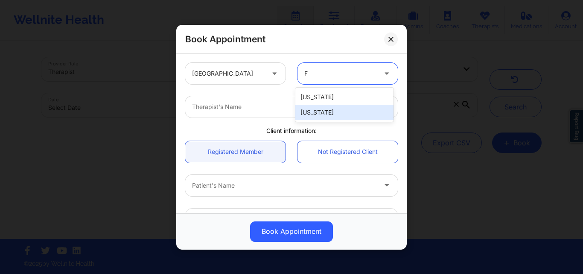
click at [332, 109] on div "[US_STATE]" at bounding box center [344, 112] width 98 height 15
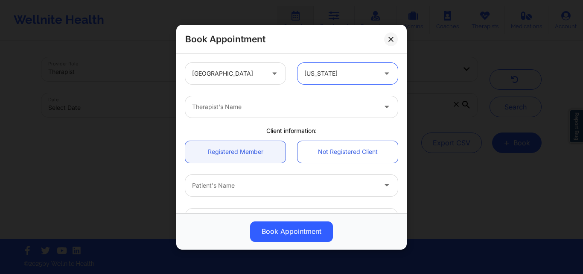
click at [264, 108] on div at bounding box center [284, 107] width 184 height 10
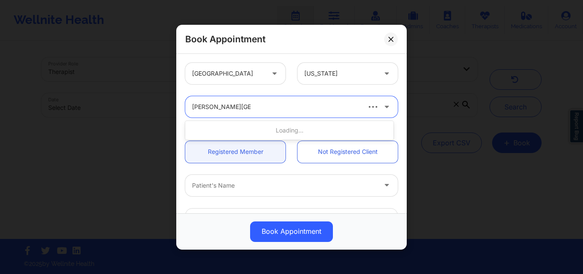
click at [286, 129] on div "Loading..." at bounding box center [289, 129] width 208 height 15
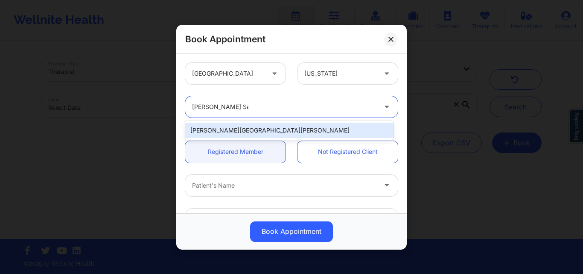
type input "Donna San Salvad"
click at [226, 129] on div "Donna San Salvador" at bounding box center [289, 129] width 208 height 15
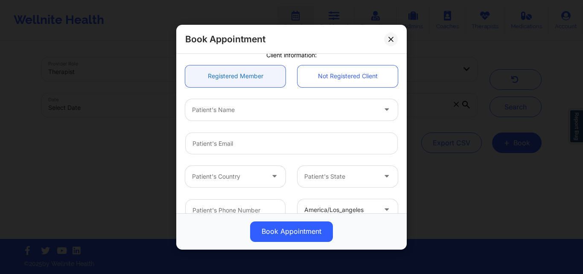
scroll to position [85, 0]
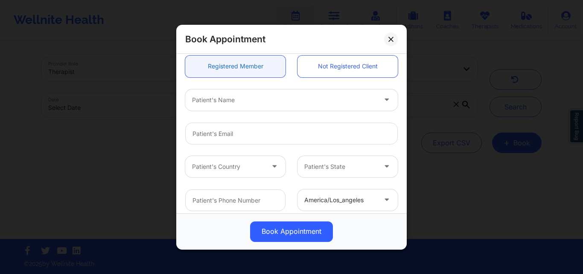
click at [219, 72] on link "Registered Member" at bounding box center [235, 66] width 100 height 22
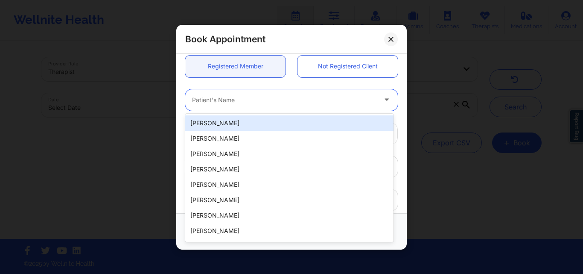
click at [220, 100] on div at bounding box center [284, 99] width 184 height 10
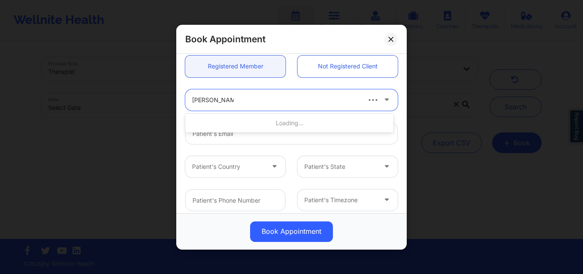
type input "Lauren campos"
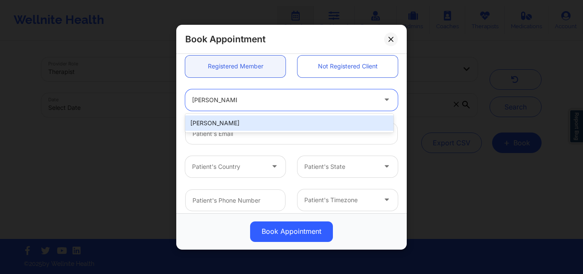
click at [217, 116] on div "Lauren Campos" at bounding box center [289, 122] width 208 height 15
type input "lcampos2805@gmail.com"
type input "+1312-882-2972"
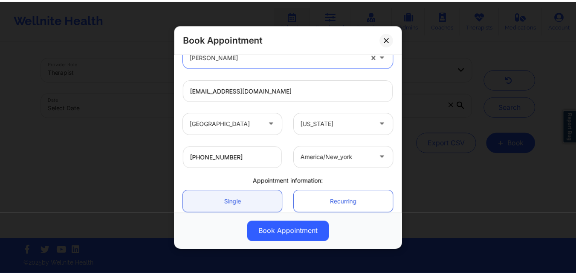
scroll to position [203, 0]
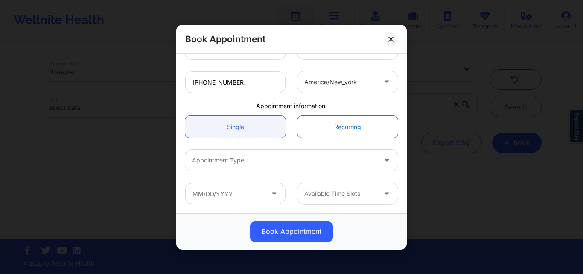
click at [336, 128] on link "Recurring" at bounding box center [347, 127] width 100 height 22
click at [347, 127] on link "Recurring" at bounding box center [347, 127] width 100 height 22
click at [314, 126] on link "Recurring" at bounding box center [347, 127] width 100 height 22
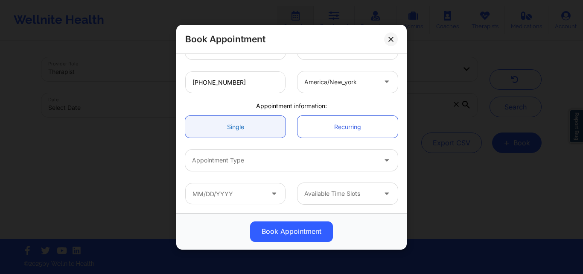
click at [220, 126] on link "Single" at bounding box center [235, 127] width 100 height 22
click at [360, 127] on link "Recurring" at bounding box center [347, 127] width 100 height 22
click at [372, 128] on link "Recurring" at bounding box center [347, 127] width 100 height 22
click at [363, 128] on link "Recurring" at bounding box center [347, 127] width 100 height 22
click at [227, 128] on link "Single" at bounding box center [235, 127] width 100 height 22
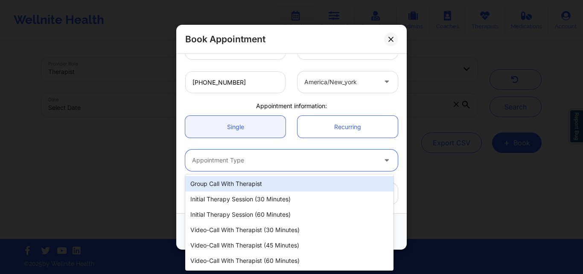
click at [248, 160] on div at bounding box center [284, 160] width 184 height 10
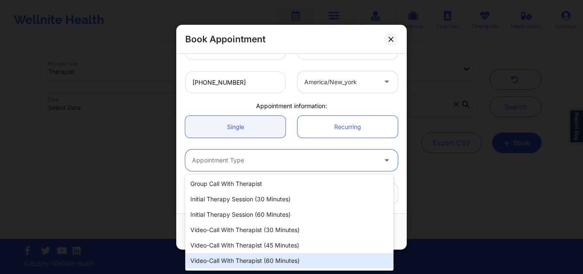
click at [238, 262] on div "Video-Call with Therapist (60 minutes)" at bounding box center [289, 260] width 208 height 15
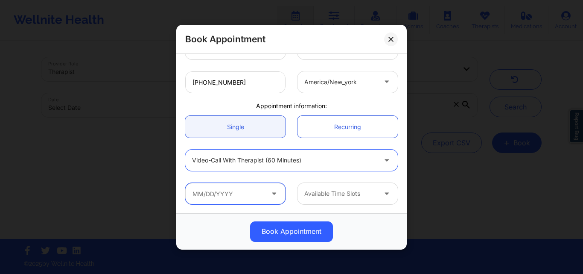
click at [232, 196] on input "text" at bounding box center [235, 193] width 100 height 21
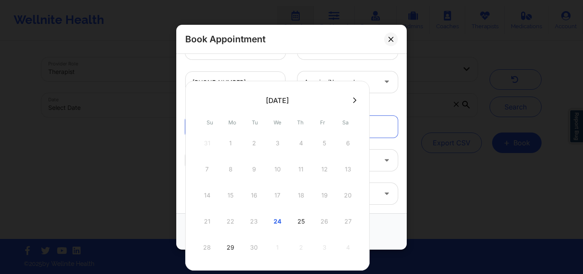
click at [276, 247] on div "28 29 30 1 2 3 4" at bounding box center [277, 247] width 162 height 24
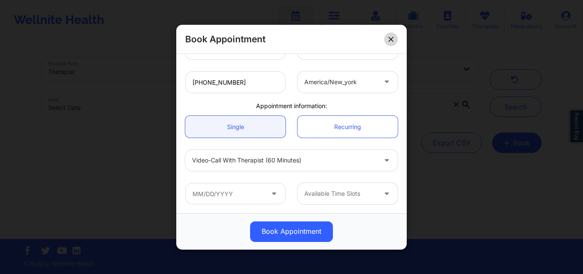
click at [390, 41] on icon at bounding box center [390, 38] width 5 height 5
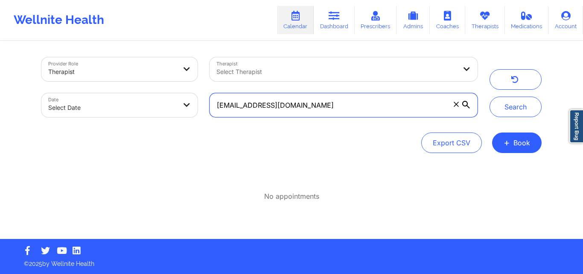
click at [323, 108] on input "wicked162223@gmail.com" at bounding box center [344, 105] width 268 height 24
paste input "grace.domanski.a"
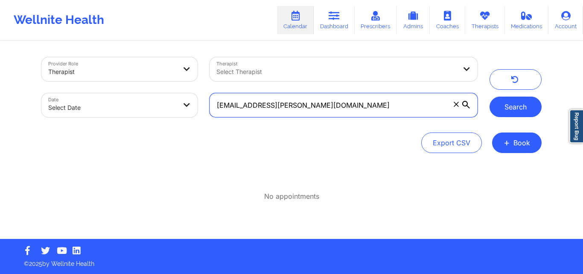
type input "grace.domanski.a@gmail.com"
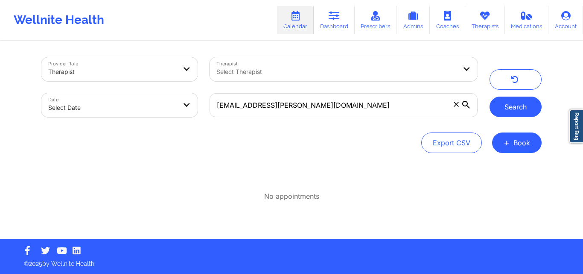
click at [509, 106] on button "Search" at bounding box center [515, 106] width 52 height 20
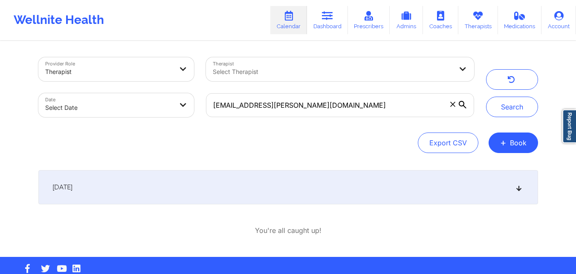
click at [318, 192] on div "September 25, 2025" at bounding box center [288, 187] width 500 height 34
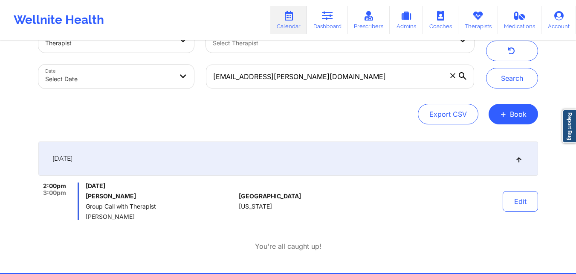
scroll to position [19, 0]
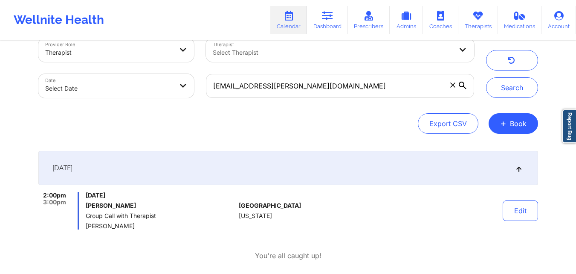
click at [451, 84] on icon at bounding box center [453, 84] width 5 height 5
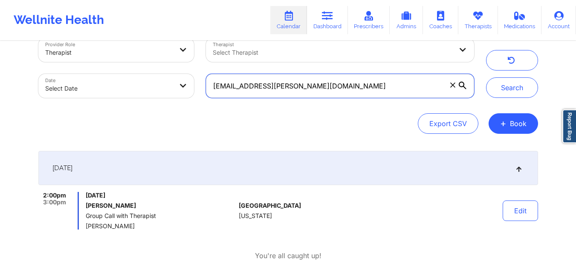
click at [451, 84] on input "grace.domanski.a@gmail.com" at bounding box center [340, 86] width 268 height 24
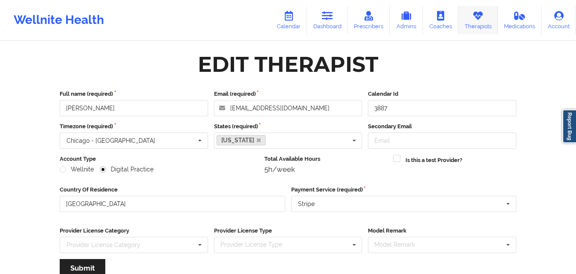
click at [477, 23] on link "Therapists" at bounding box center [479, 20] width 40 height 28
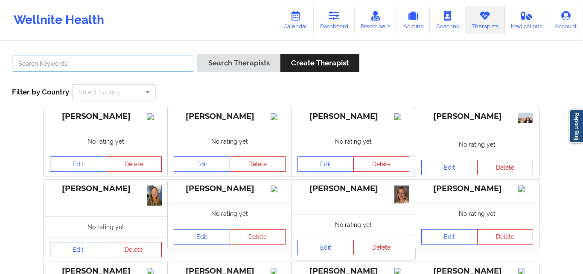
click at [117, 58] on input "text" at bounding box center [103, 63] width 182 height 16
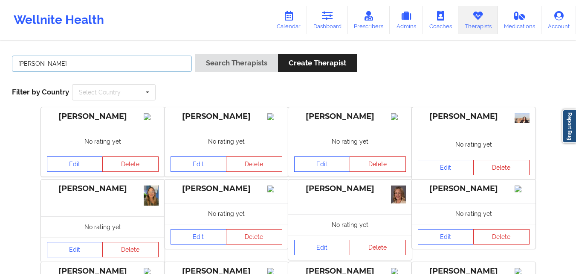
type input "[PERSON_NAME][GEOGRAPHIC_DATA][PERSON_NAME]"
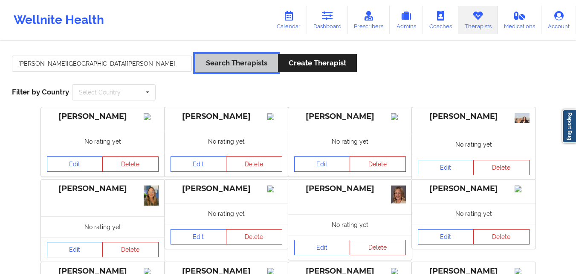
click at [241, 59] on button "Search Therapists" at bounding box center [236, 63] width 83 height 18
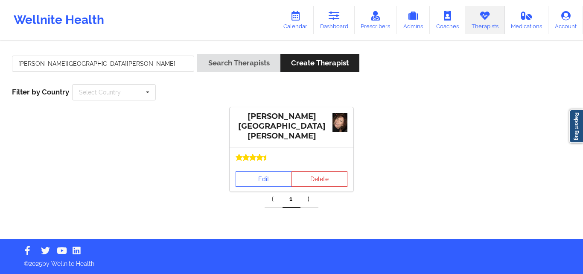
click at [257, 157] on div at bounding box center [292, 156] width 124 height 19
click at [256, 171] on link "Edit" at bounding box center [264, 178] width 56 height 15
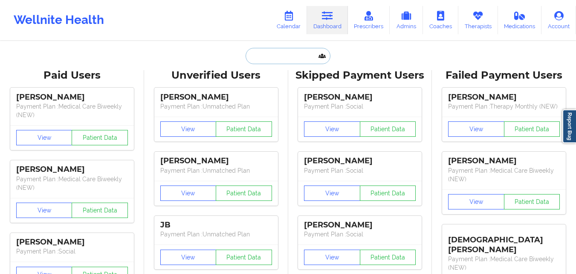
click at [274, 55] on input "text" at bounding box center [288, 56] width 84 height 16
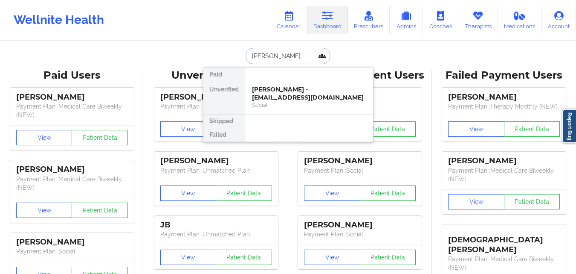
type input "Megan T"
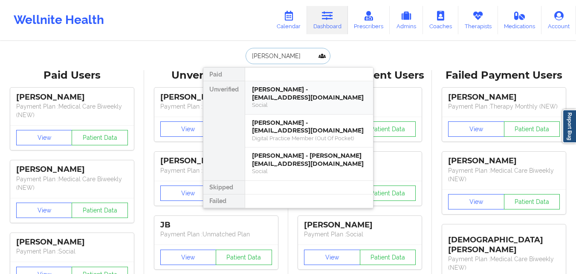
click at [297, 106] on div "Social" at bounding box center [309, 104] width 114 height 7
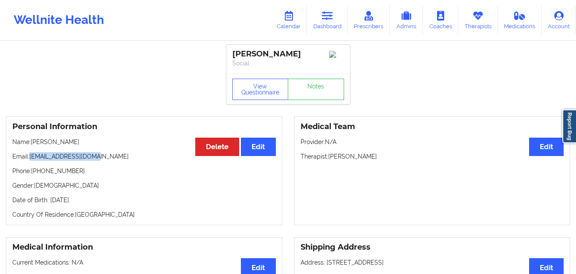
drag, startPoint x: 32, startPoint y: 159, endPoint x: 108, endPoint y: 159, distance: 76.0
click at [108, 159] on p "Email: megantunks@gmail.com" at bounding box center [144, 156] width 264 height 9
copy p "[EMAIL_ADDRESS][DOMAIN_NAME]"
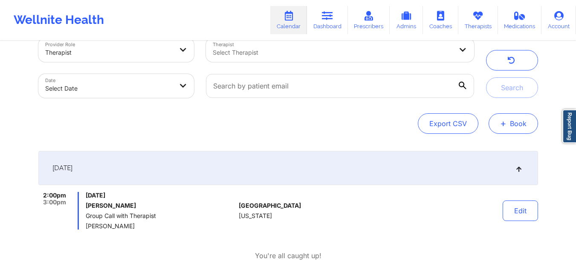
click at [509, 122] on button "+ Book" at bounding box center [513, 123] width 49 height 20
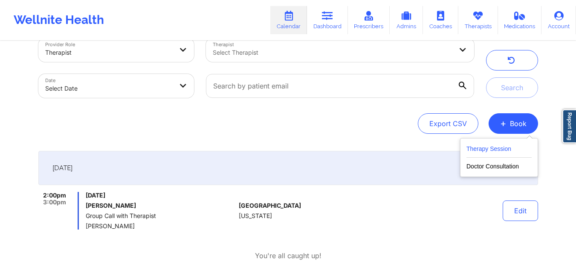
click at [503, 151] on button "Therapy Session" at bounding box center [499, 150] width 65 height 14
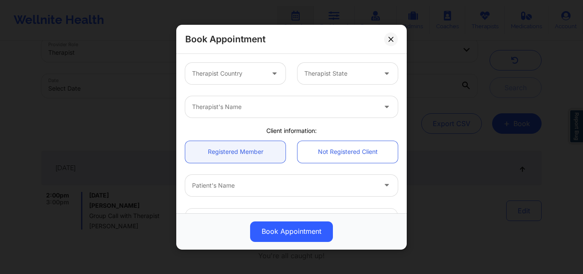
click at [214, 77] on div at bounding box center [228, 73] width 72 height 10
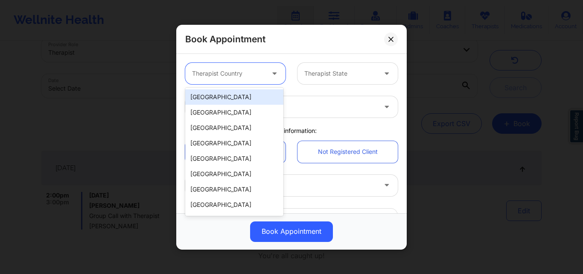
click at [227, 99] on div "[GEOGRAPHIC_DATA]" at bounding box center [234, 96] width 98 height 15
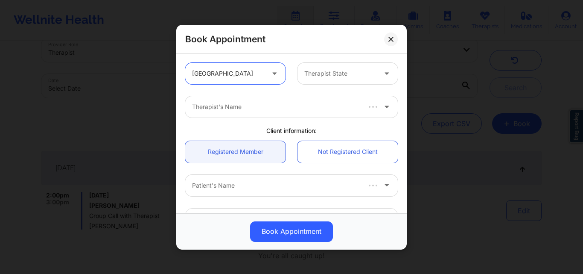
click at [332, 70] on div at bounding box center [340, 73] width 72 height 10
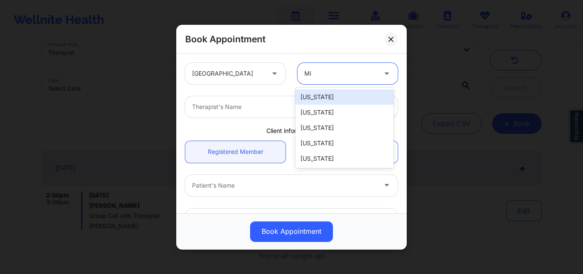
type input "Mis"
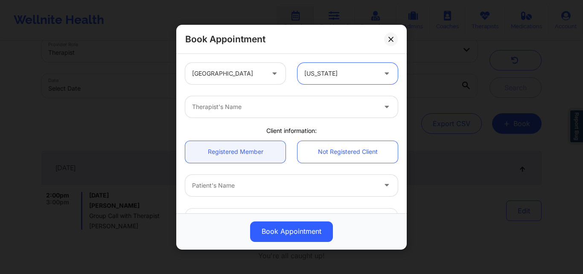
click at [291, 109] on div at bounding box center [284, 107] width 184 height 10
type input "[PERSON_NAME]"
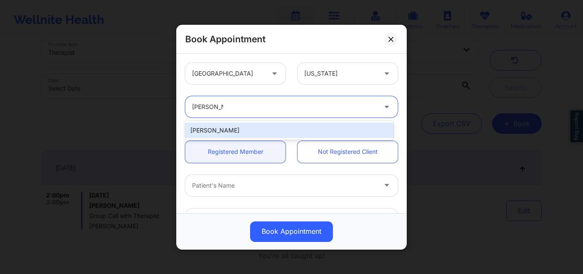
click at [255, 131] on div "[PERSON_NAME]" at bounding box center [289, 129] width 208 height 15
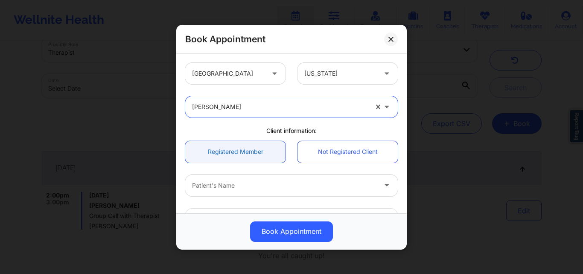
click at [235, 160] on link "Registered Member" at bounding box center [235, 151] width 100 height 22
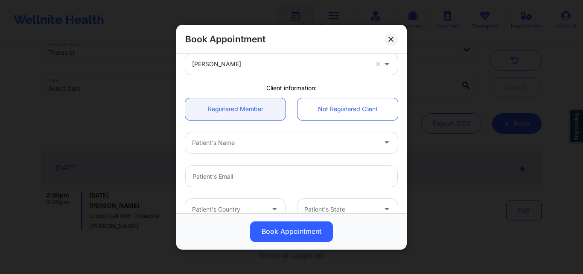
click at [236, 141] on div at bounding box center [284, 142] width 184 height 10
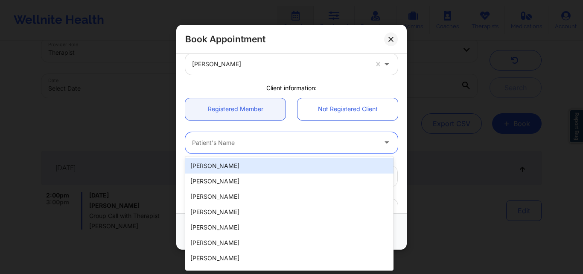
paste input "[EMAIL_ADDRESS][DOMAIN_NAME]"
type input "[EMAIL_ADDRESS][DOMAIN_NAME]"
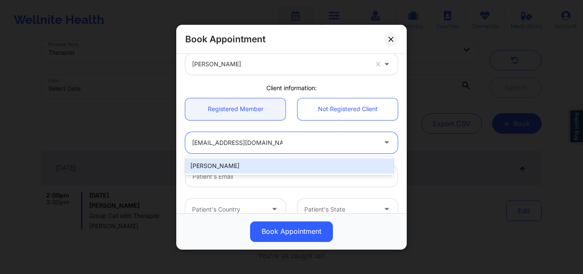
click at [238, 164] on div "[PERSON_NAME]" at bounding box center [289, 165] width 208 height 15
type input "[EMAIL_ADDRESS][DOMAIN_NAME]"
type input "[PHONE_NUMBER]"
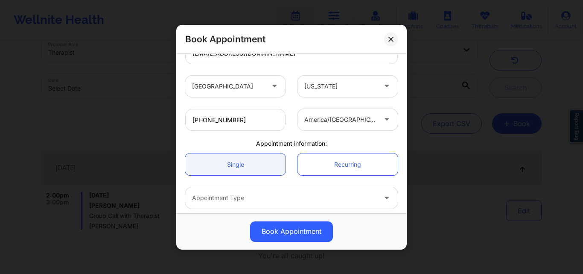
scroll to position [203, 0]
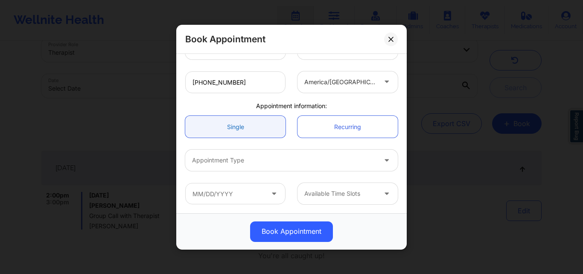
click at [241, 130] on link "Single" at bounding box center [235, 127] width 100 height 22
click at [246, 161] on div at bounding box center [284, 160] width 184 height 10
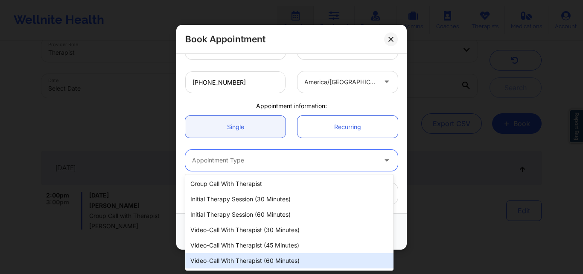
click at [253, 259] on div "Video-Call with Therapist (60 minutes)" at bounding box center [289, 260] width 208 height 15
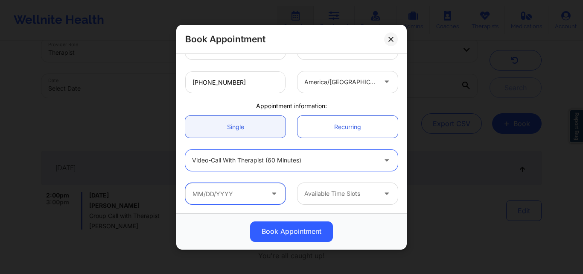
click at [247, 193] on input "text" at bounding box center [235, 193] width 100 height 21
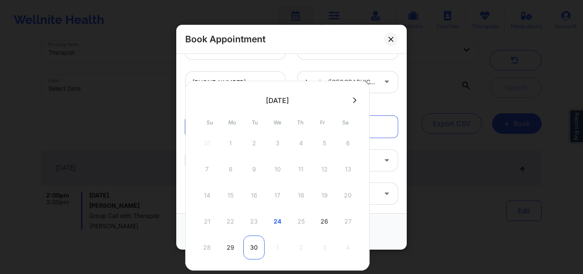
click at [258, 249] on div "30" at bounding box center [253, 247] width 21 height 24
type input "[DATE]"
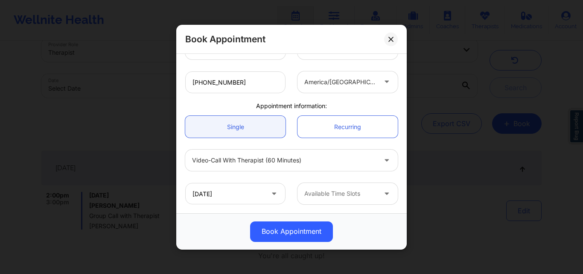
click at [334, 193] on div at bounding box center [340, 193] width 72 height 10
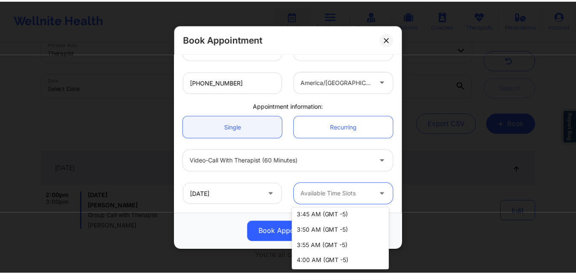
scroll to position [0, 0]
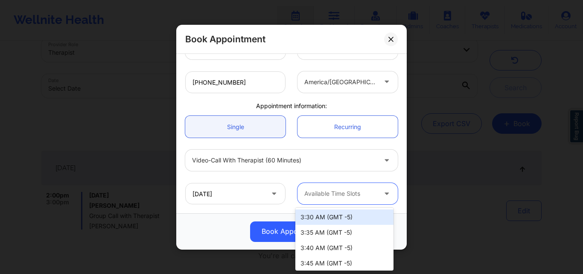
click at [362, 221] on div "3:30 AM (GMT -5)" at bounding box center [344, 216] width 98 height 15
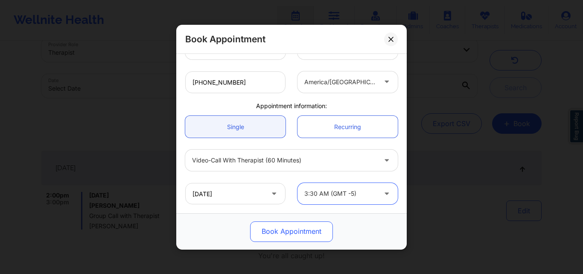
click at [283, 232] on button "Book Appointment" at bounding box center [291, 231] width 83 height 20
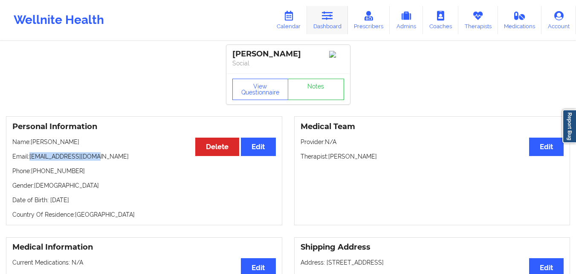
click at [326, 17] on icon at bounding box center [327, 15] width 11 height 9
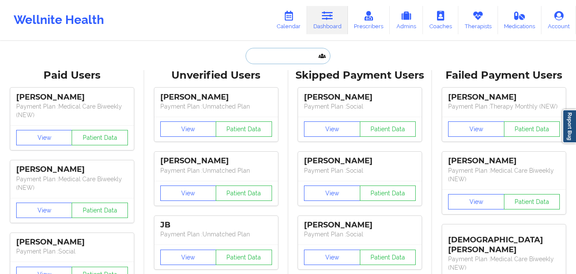
click at [259, 55] on input "text" at bounding box center [288, 56] width 84 height 16
paste input "[PERSON_NAME]"
type input "[PERSON_NAME]"
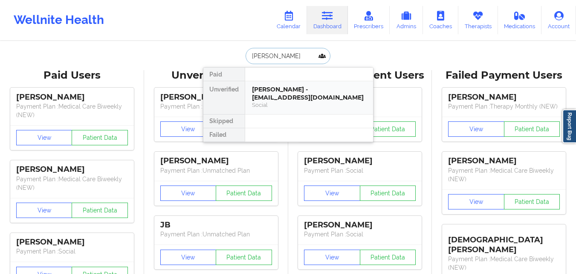
click at [309, 91] on div "[PERSON_NAME] - [EMAIL_ADDRESS][DOMAIN_NAME]" at bounding box center [309, 93] width 114 height 16
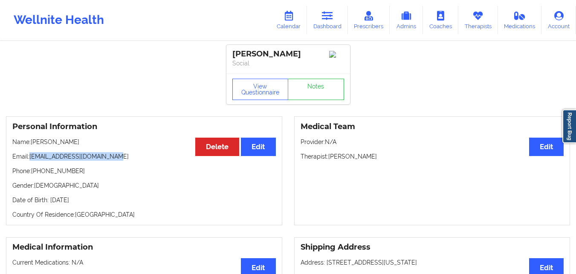
drag, startPoint x: 30, startPoint y: 159, endPoint x: 121, endPoint y: 159, distance: 91.3
click at [121, 159] on p "Email: [EMAIL_ADDRESS][DOMAIN_NAME]" at bounding box center [144, 156] width 264 height 9
copy p "[EMAIL_ADDRESS][DOMAIN_NAME]"
click at [329, 13] on icon at bounding box center [327, 15] width 11 height 9
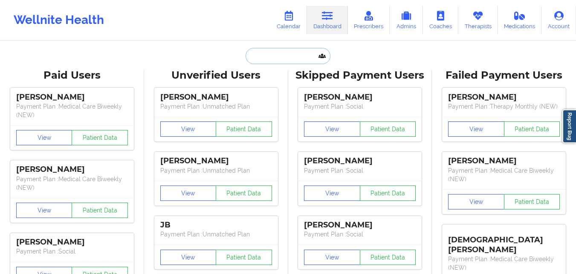
click at [274, 55] on input "text" at bounding box center [288, 56] width 84 height 16
paste input "[PERSON_NAME]"
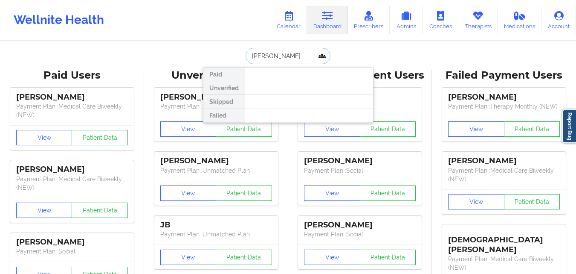
type input "[PERSON_NAME]"
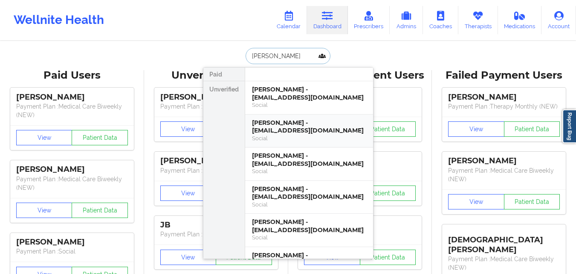
click at [333, 127] on div "[PERSON_NAME] - [EMAIL_ADDRESS][DOMAIN_NAME]" at bounding box center [309, 127] width 114 height 16
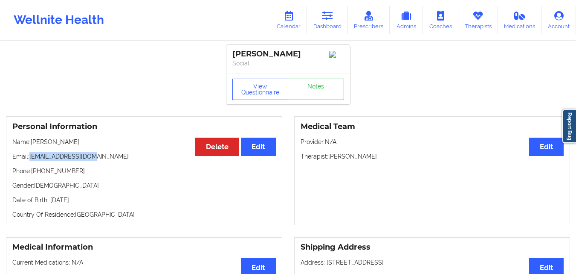
drag, startPoint x: 31, startPoint y: 158, endPoint x: 101, endPoint y: 160, distance: 70.4
click at [101, 160] on p "Email: [EMAIL_ADDRESS][DOMAIN_NAME]" at bounding box center [144, 156] width 264 height 9
copy p "[EMAIL_ADDRESS][DOMAIN_NAME]"
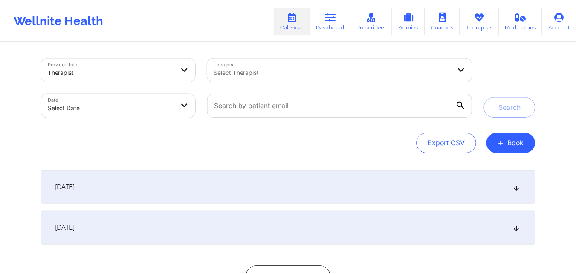
scroll to position [19, 0]
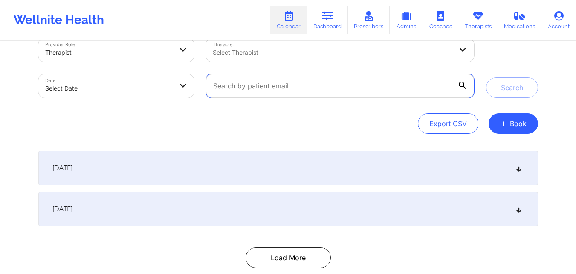
click at [312, 88] on input "text" at bounding box center [340, 86] width 268 height 24
paste input "[EMAIL_ADDRESS][DOMAIN_NAME]"
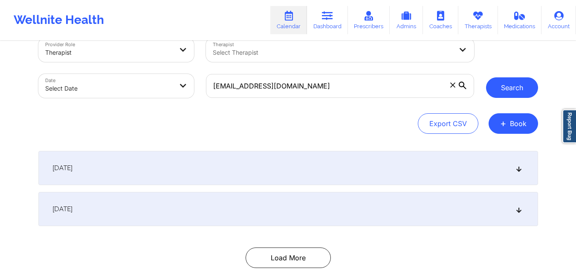
click at [501, 90] on button "Search" at bounding box center [512, 87] width 52 height 20
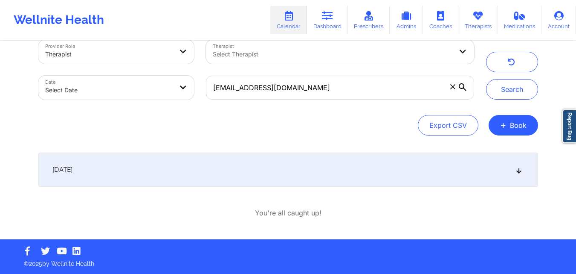
click at [219, 175] on div "[DATE]" at bounding box center [288, 169] width 500 height 34
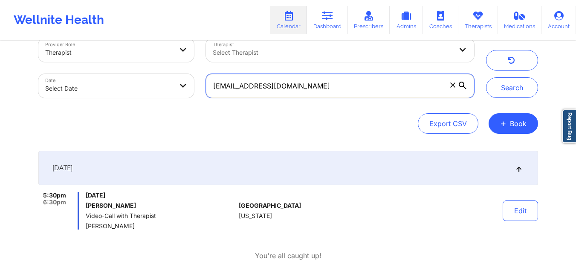
click at [347, 86] on input "[EMAIL_ADDRESS][DOMAIN_NAME]" at bounding box center [340, 86] width 268 height 24
paste input "xedwards6"
type input "[EMAIL_ADDRESS][DOMAIN_NAME]"
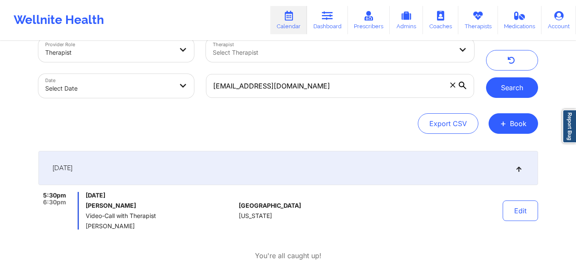
click at [513, 92] on button "Search" at bounding box center [512, 87] width 52 height 20
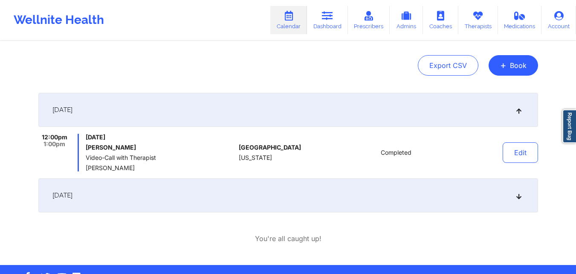
scroll to position [103, 0]
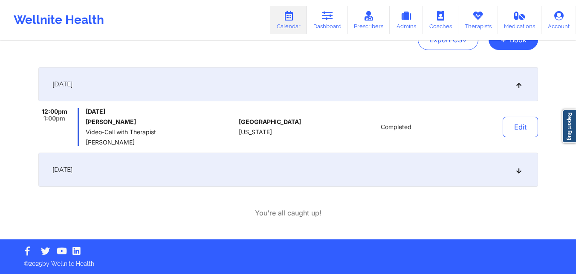
click at [327, 79] on div "[DATE]" at bounding box center [288, 84] width 500 height 34
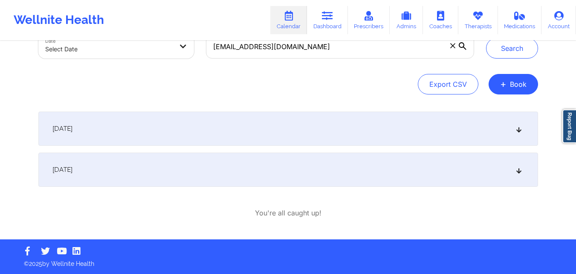
click at [299, 138] on div "[DATE]" at bounding box center [288, 128] width 500 height 34
